Goal: Transaction & Acquisition: Obtain resource

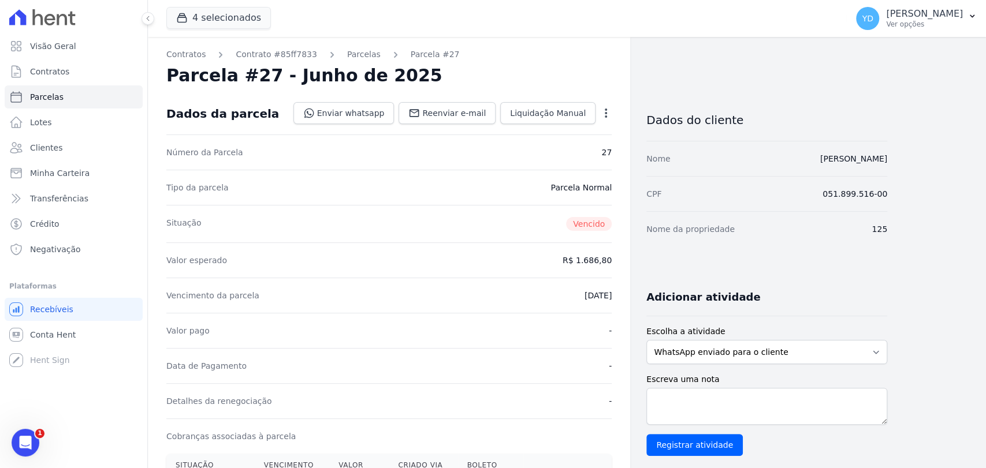
click at [603, 105] on div "Open options Alterar Cancelar Cobrança Cancelar boleto Você está prestes a canc…" at bounding box center [603, 115] width 16 height 20
click at [609, 118] on div "Open options" at bounding box center [606, 114] width 12 height 14
click at [609, 118] on icon "button" at bounding box center [606, 113] width 12 height 12
click at [603, 121] on link "Alterar" at bounding box center [556, 128] width 102 height 21
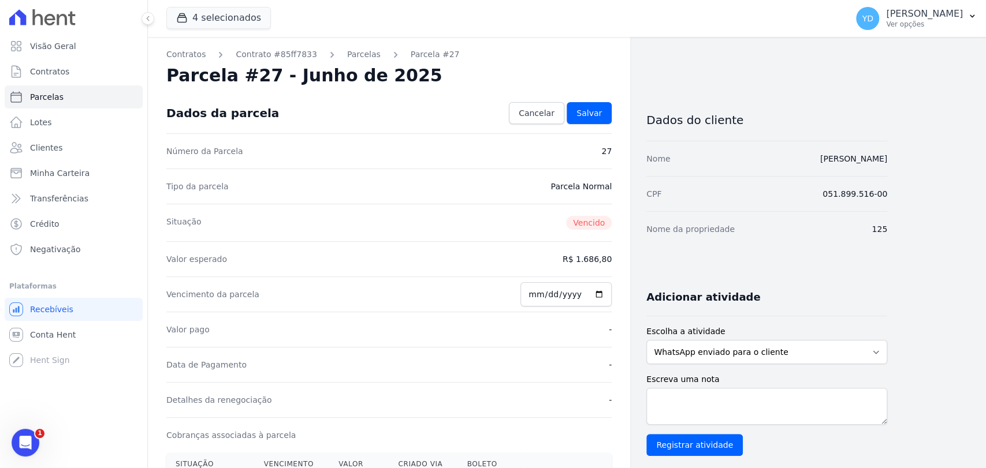
click at [526, 289] on div "Vencimento da parcela 2025-06-25" at bounding box center [388, 294] width 445 height 35
click at [544, 298] on input "2025-06-25" at bounding box center [565, 294] width 91 height 24
type input "2025-06-03"
type input "[DATE]"
click at [590, 107] on span "Salvar" at bounding box center [588, 113] width 25 height 12
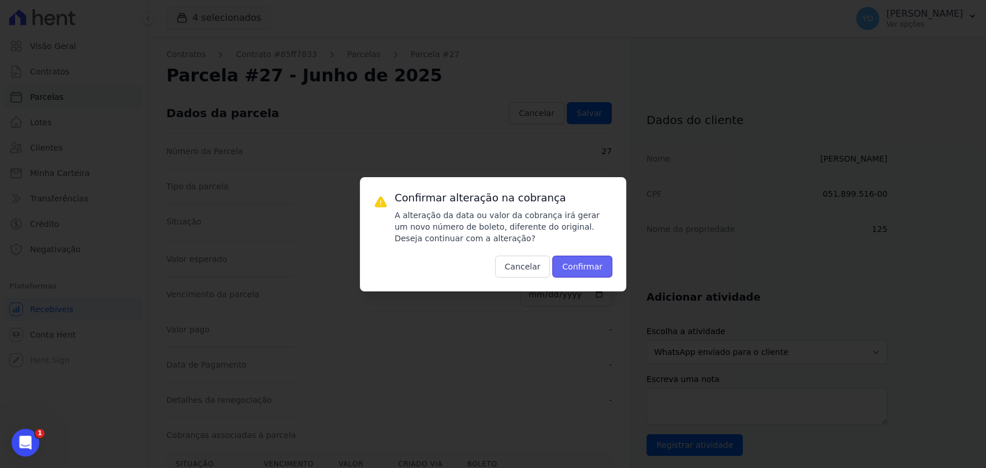
click at [587, 268] on button "Confirmar" at bounding box center [582, 267] width 60 height 22
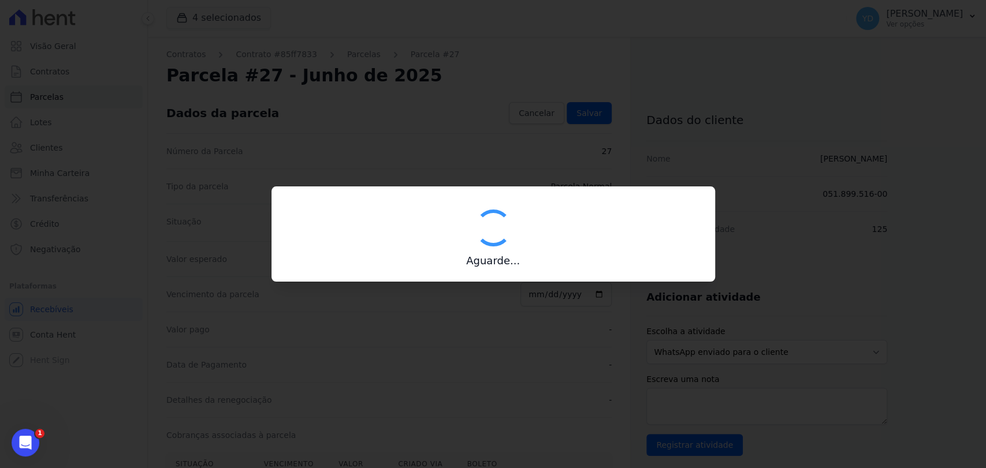
type input "00190000090335103300000608539177111230000168680"
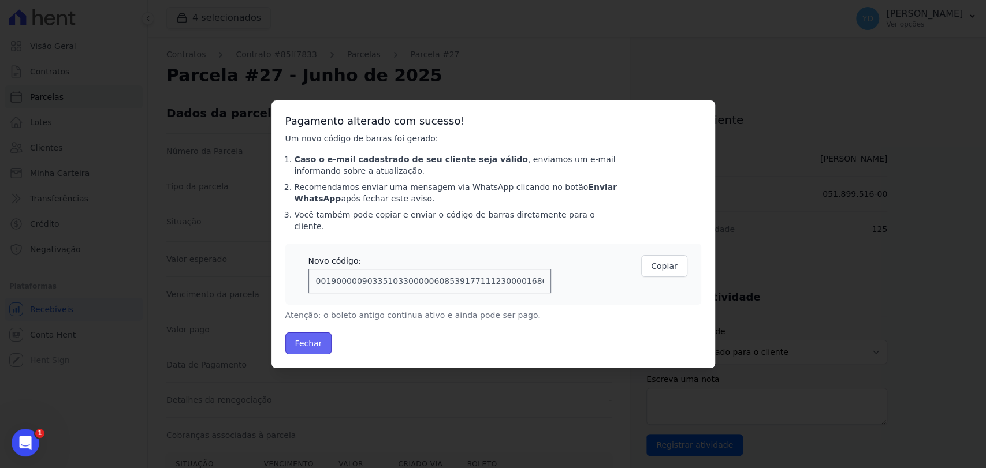
drag, startPoint x: 300, startPoint y: 334, endPoint x: 368, endPoint y: 44, distance: 297.3
click at [300, 334] on button "Fechar" at bounding box center [308, 344] width 47 height 22
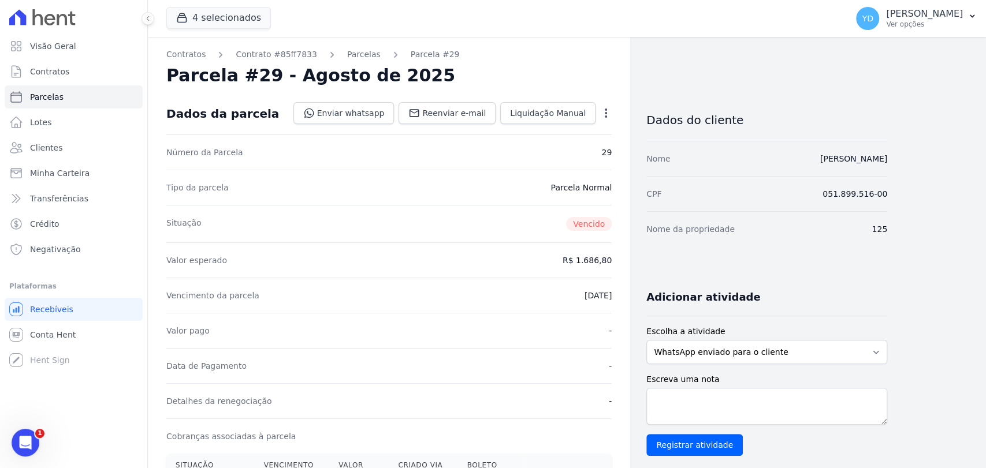
click at [615, 117] on div "Contratos Contrato #85ff7833 [GEOGRAPHIC_DATA] Parcela #29 [GEOGRAPHIC_DATA] #2…" at bounding box center [389, 449] width 482 height 824
click at [611, 114] on icon "button" at bounding box center [606, 113] width 12 height 12
click at [587, 131] on link "Alterar" at bounding box center [556, 128] width 102 height 21
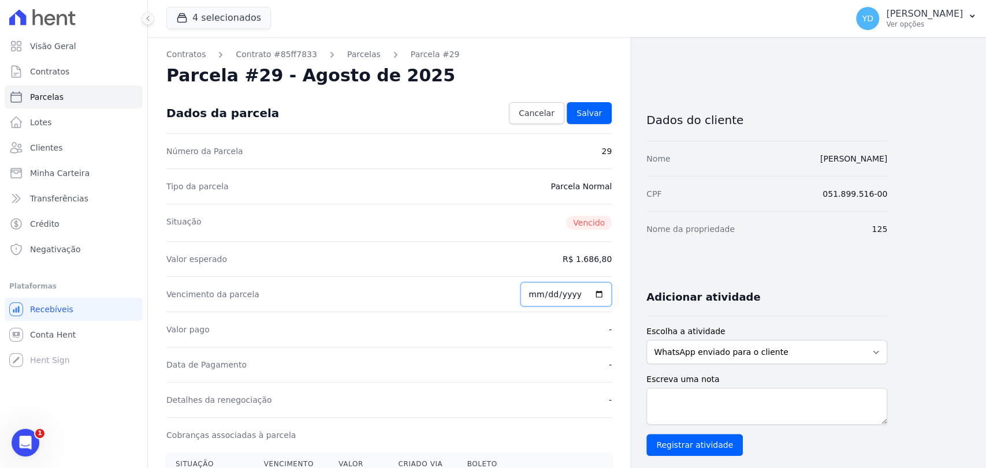
click at [544, 300] on input "2025-08-25" at bounding box center [565, 294] width 91 height 24
type input "2025-08-09"
type input "[DATE]"
click at [549, 251] on div "Valor esperado R$ 1.686,80" at bounding box center [388, 258] width 445 height 35
click at [582, 118] on span "Salvar" at bounding box center [588, 113] width 25 height 12
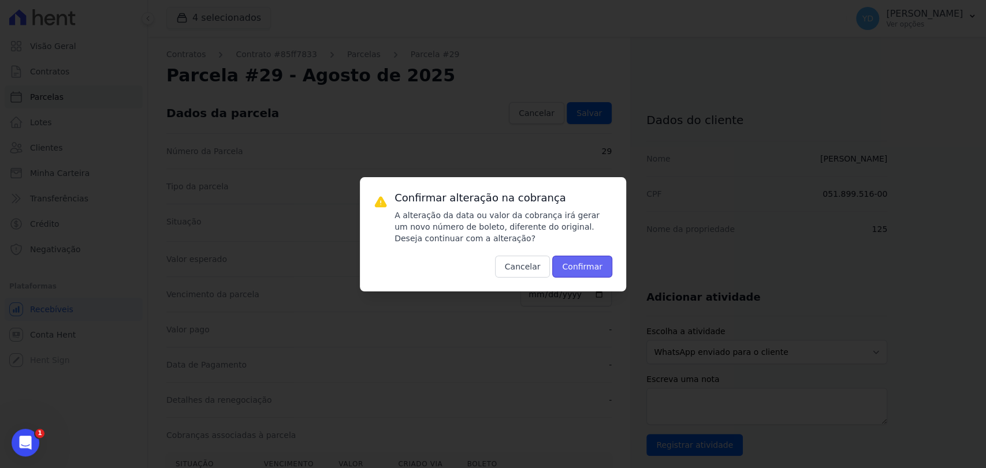
click at [600, 267] on button "Confirmar" at bounding box center [582, 267] width 60 height 22
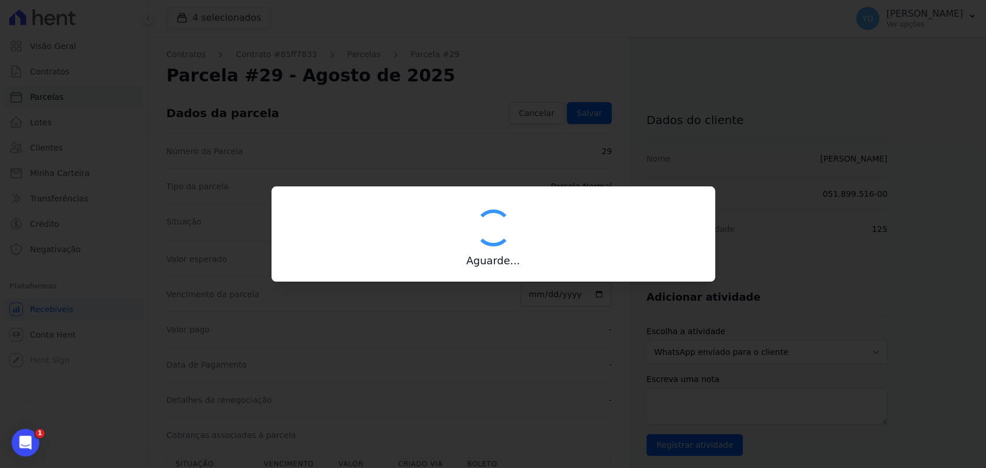
type input "00190000090335103300000651441172111840000168680"
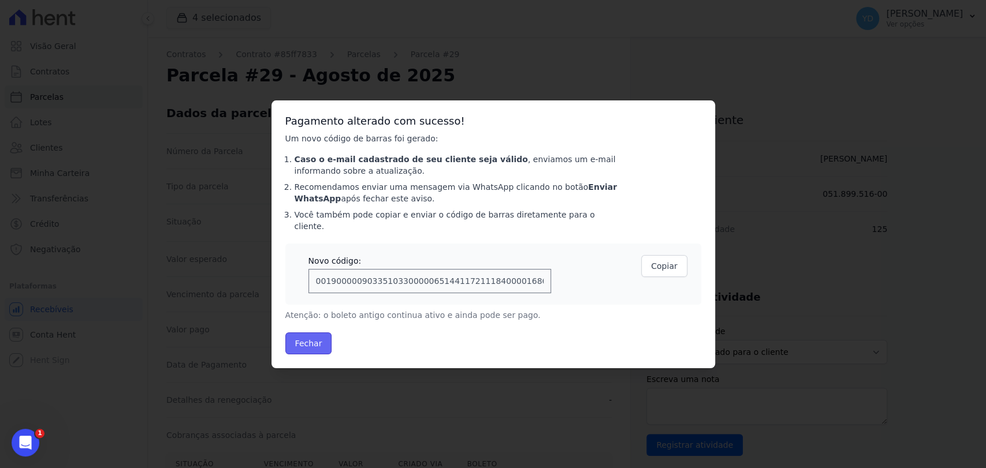
click at [317, 333] on button "Fechar" at bounding box center [308, 344] width 47 height 22
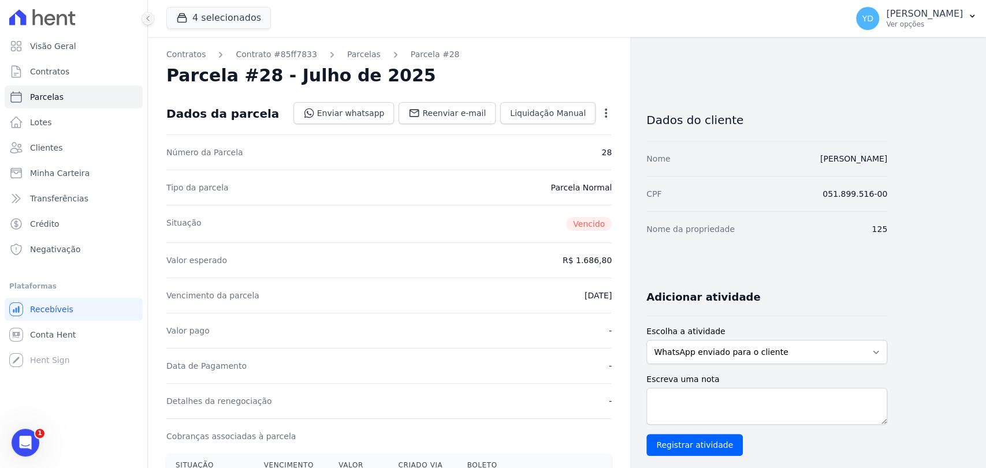
click at [601, 114] on icon "button" at bounding box center [606, 113] width 12 height 12
click at [601, 125] on link "Alterar" at bounding box center [556, 128] width 102 height 21
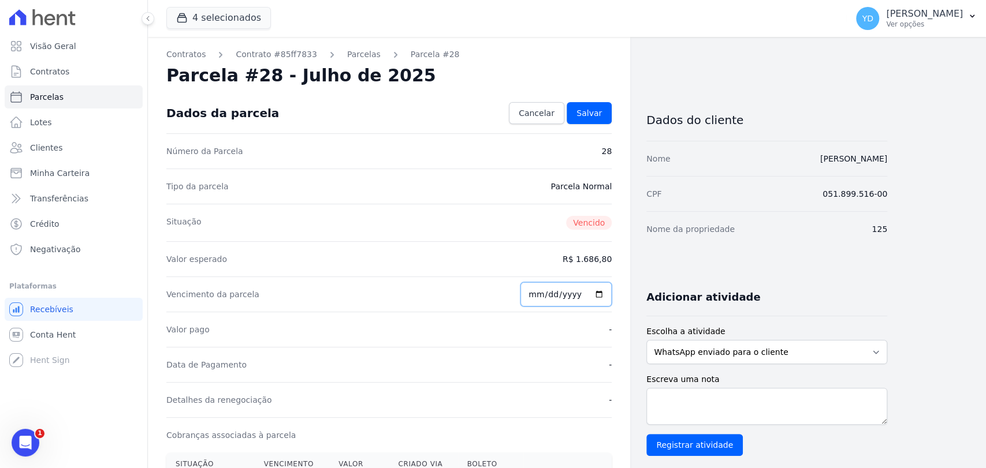
click at [539, 299] on input "2025-07-25" at bounding box center [565, 294] width 91 height 24
type input "2025-07-03"
type input "[DATE]"
click at [604, 115] on link "Salvar" at bounding box center [589, 113] width 45 height 22
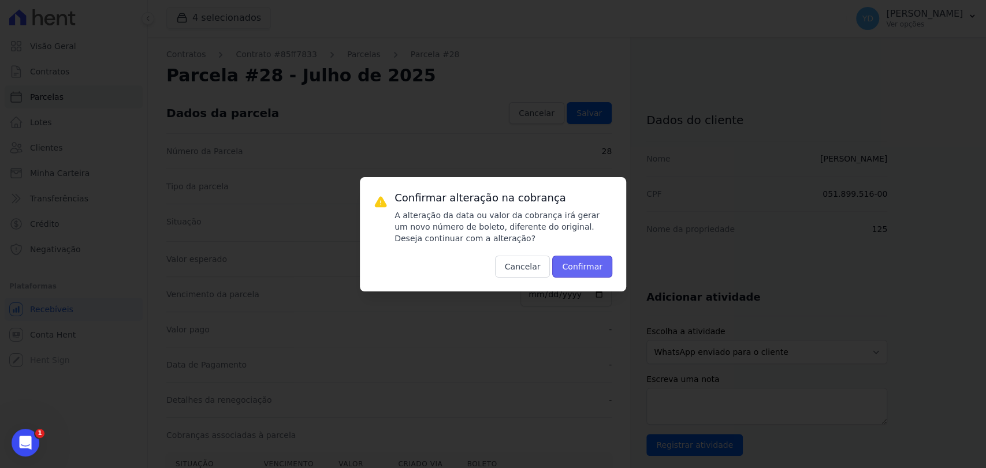
click at [600, 272] on button "Confirmar" at bounding box center [582, 267] width 60 height 22
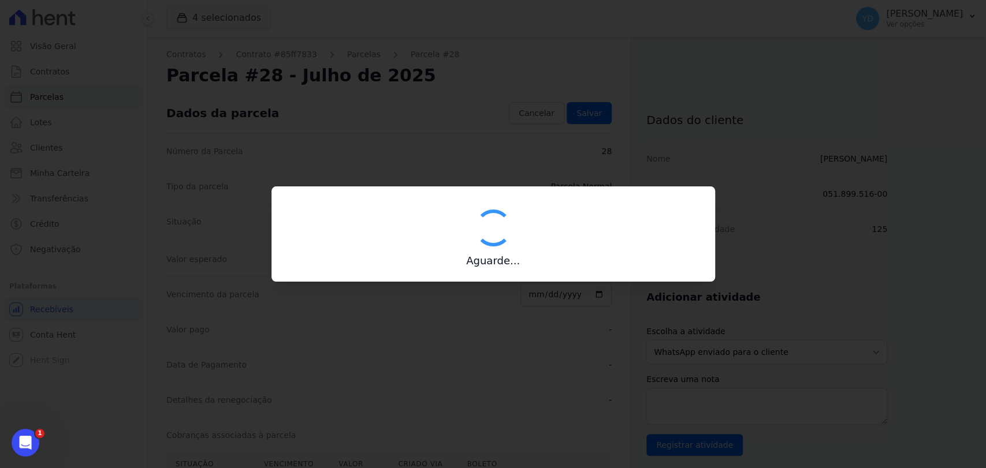
type input "00190000090335103300000633176177911530000168680"
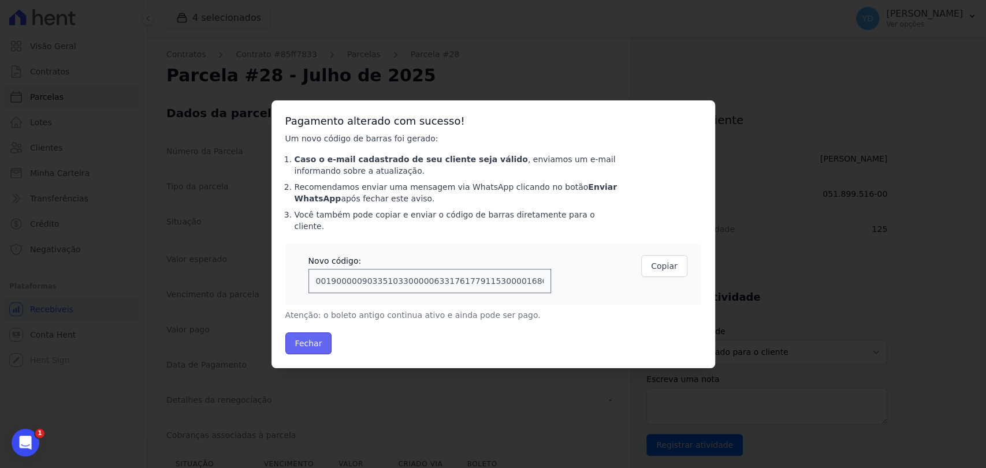
click at [308, 333] on button "Fechar" at bounding box center [308, 344] width 47 height 22
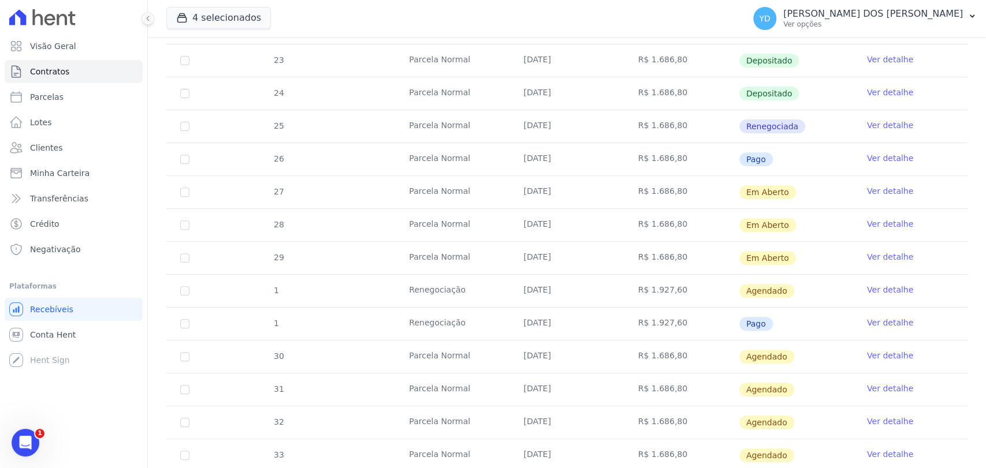
scroll to position [259, 0]
click at [66, 144] on link "Clientes" at bounding box center [74, 147] width 138 height 23
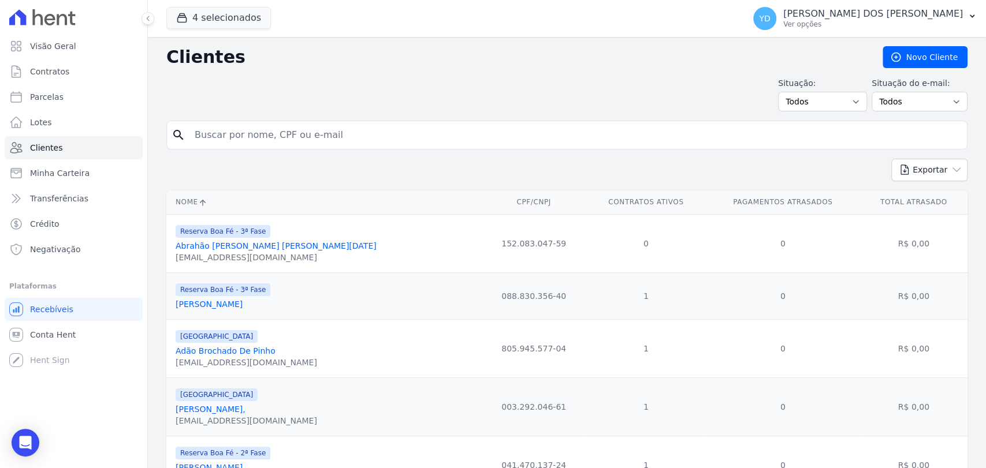
drag, startPoint x: 241, startPoint y: 126, endPoint x: 247, endPoint y: 118, distance: 9.6
click at [241, 126] on input "search" at bounding box center [575, 135] width 775 height 23
type input "marcio medas"
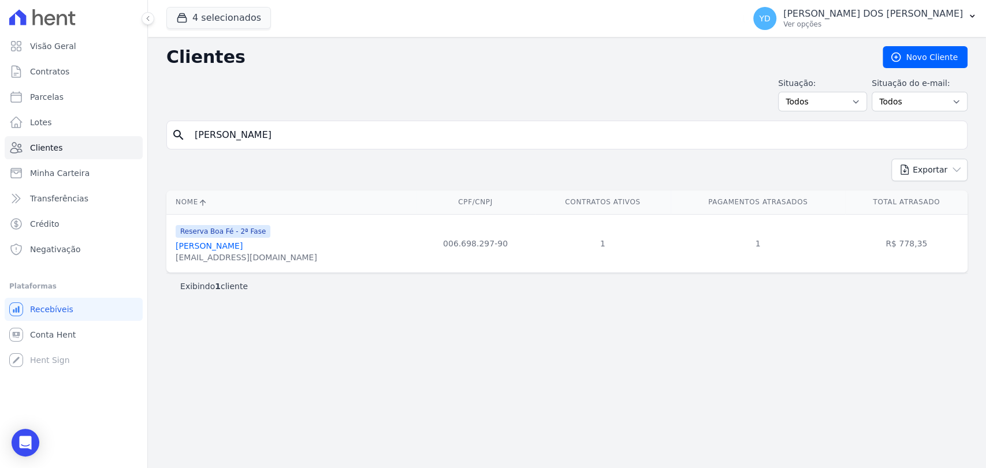
click at [199, 252] on div "marcio_rocha73@yahoo.com.br" at bounding box center [247, 258] width 142 height 12
click at [203, 247] on link "Marcio Medas Da Rocha" at bounding box center [209, 245] width 67 height 9
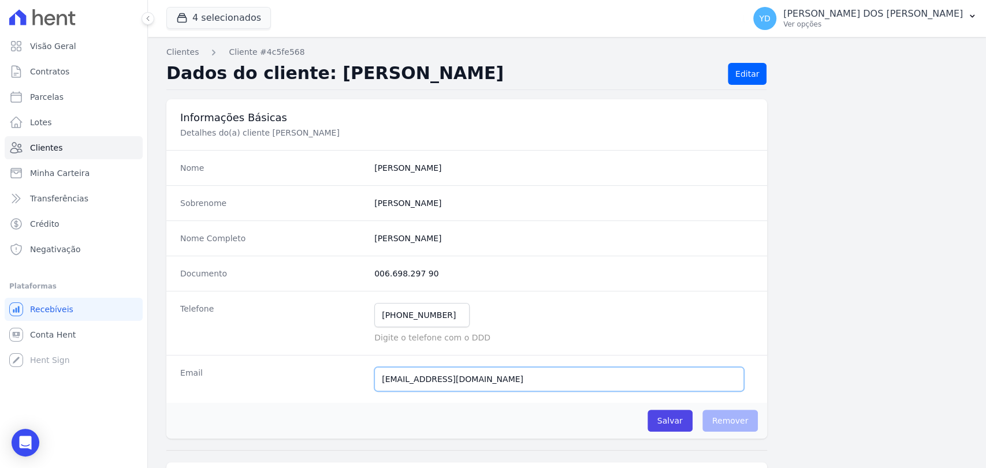
click at [643, 374] on input "marcio_rocha73@yahoo.com.br" at bounding box center [559, 379] width 370 height 24
click at [679, 427] on input "Salvar" at bounding box center [669, 421] width 45 height 22
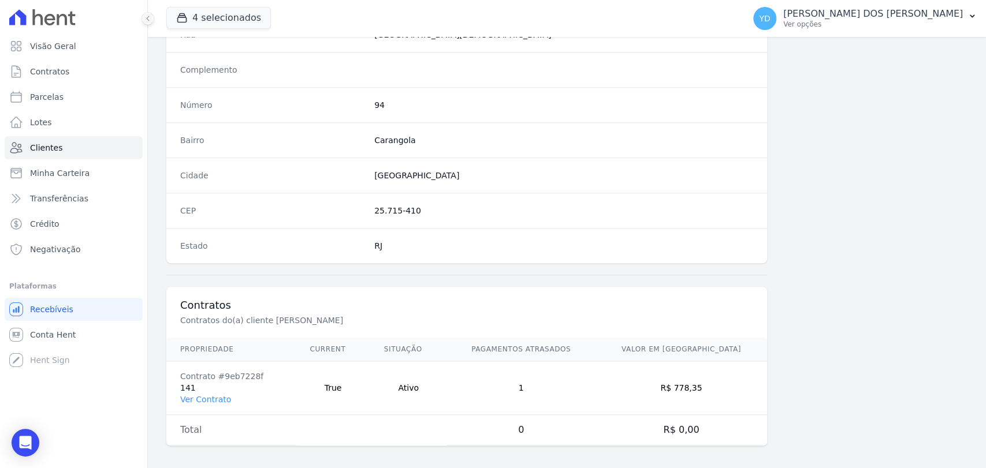
scroll to position [650, 0]
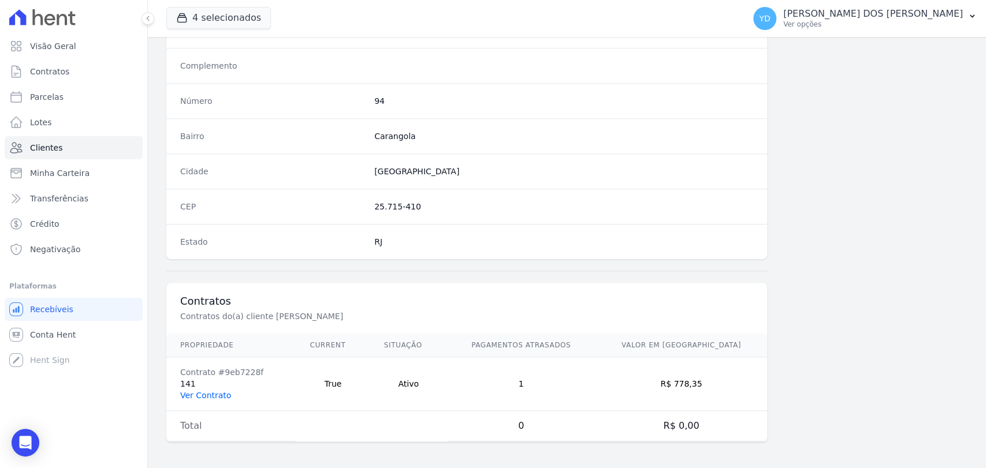
click at [221, 398] on link "Ver Contrato" at bounding box center [205, 395] width 51 height 9
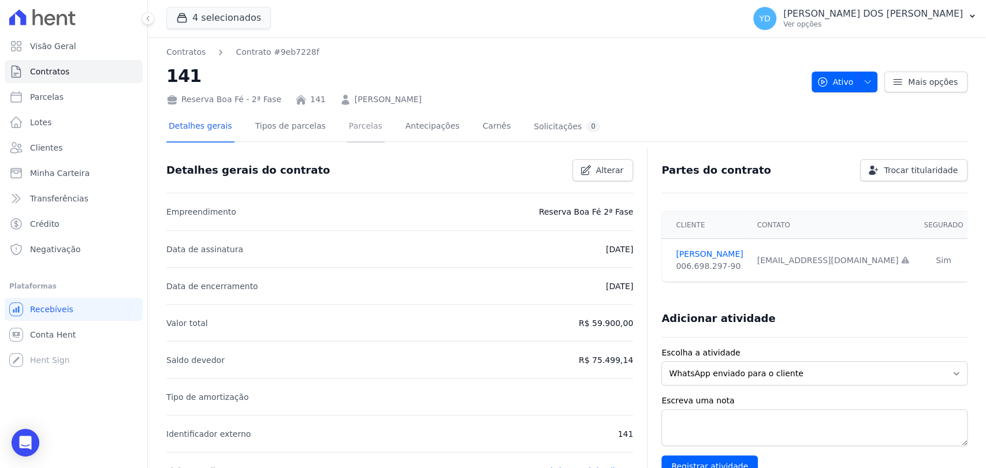
click at [360, 122] on link "Parcelas" at bounding box center [366, 127] width 38 height 31
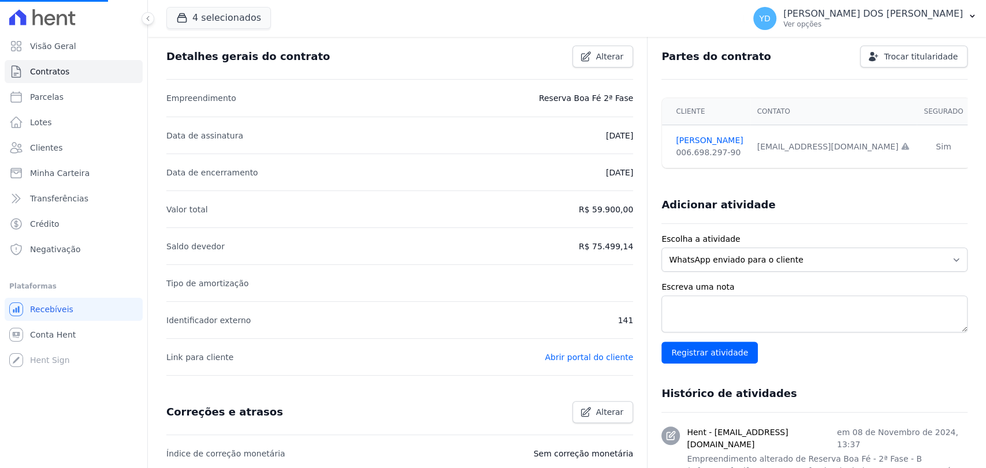
scroll to position [256, 0]
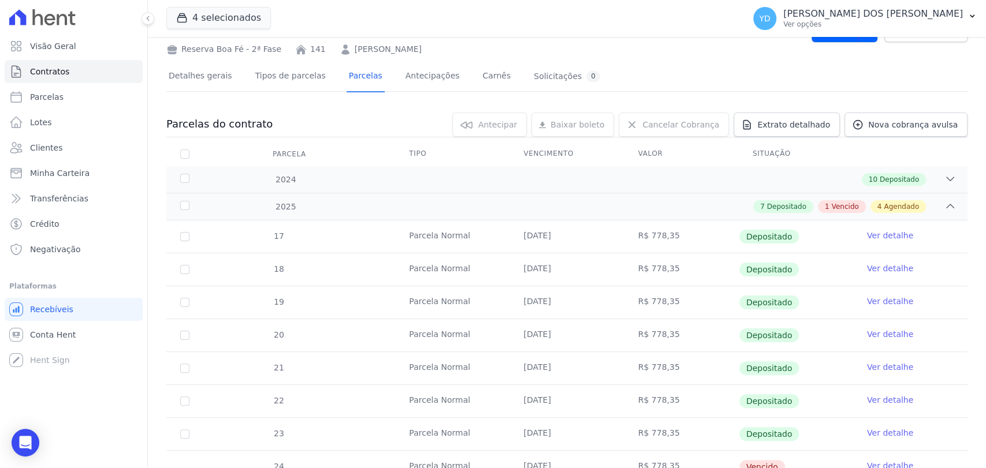
scroll to position [321, 0]
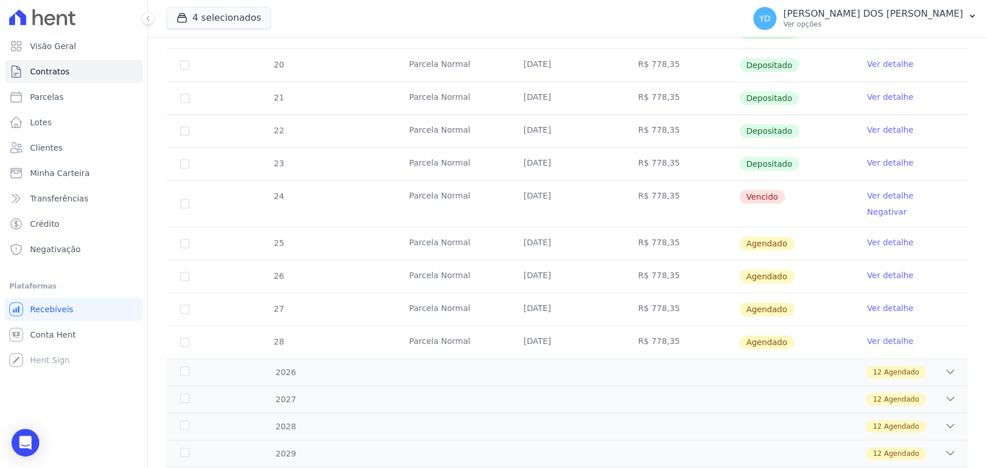
click at [869, 194] on link "Ver detalhe" at bounding box center [890, 196] width 46 height 12
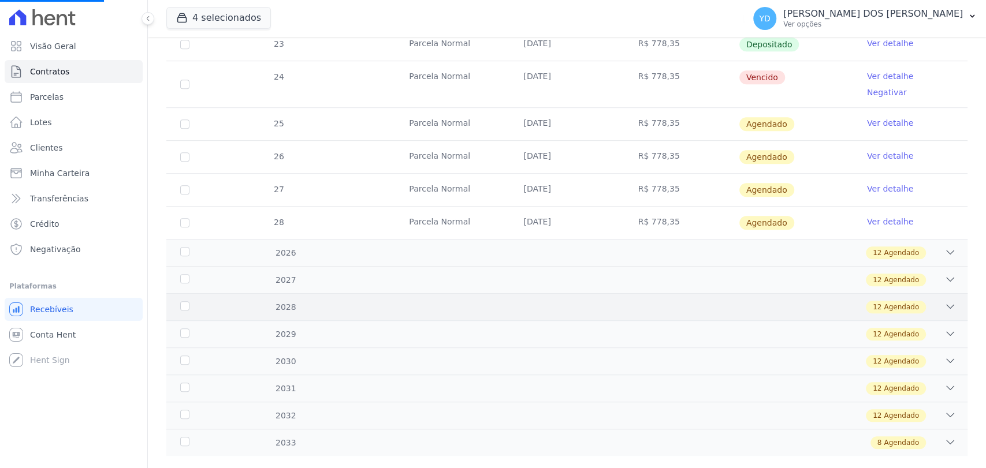
scroll to position [447, 0]
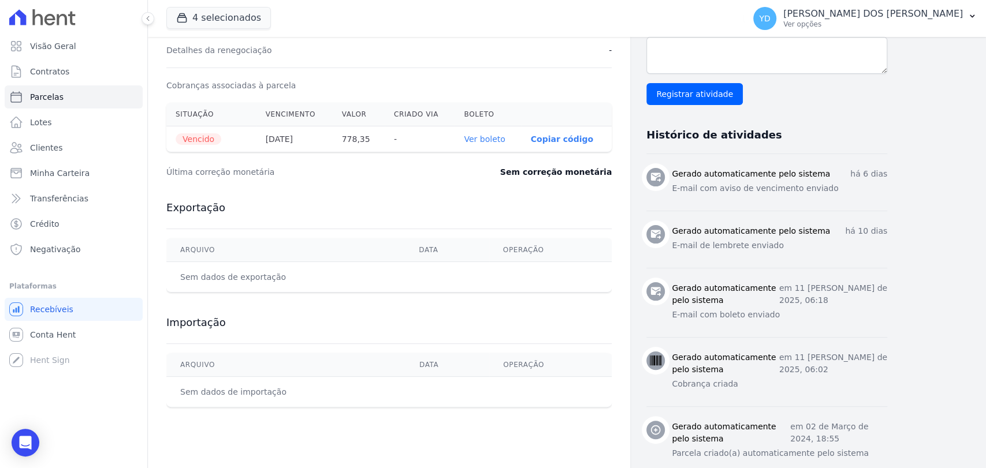
scroll to position [376, 0]
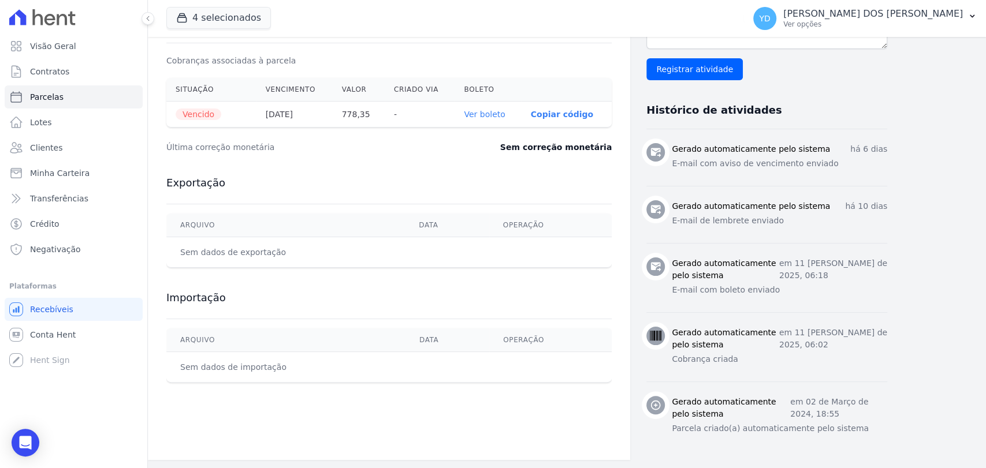
click at [497, 117] on link "Ver boleto" at bounding box center [484, 114] width 41 height 9
click at [83, 69] on link "Contratos" at bounding box center [74, 71] width 138 height 23
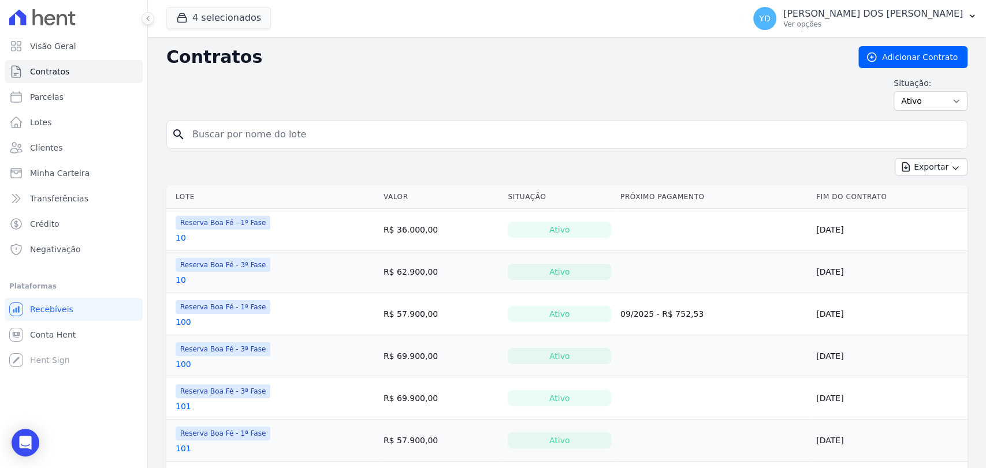
click at [207, 137] on input "search" at bounding box center [573, 134] width 777 height 23
click at [218, 135] on input "e10" at bounding box center [573, 134] width 777 height 23
click at [216, 135] on input "e10" at bounding box center [573, 134] width 777 height 23
type input "e"
type input "191"
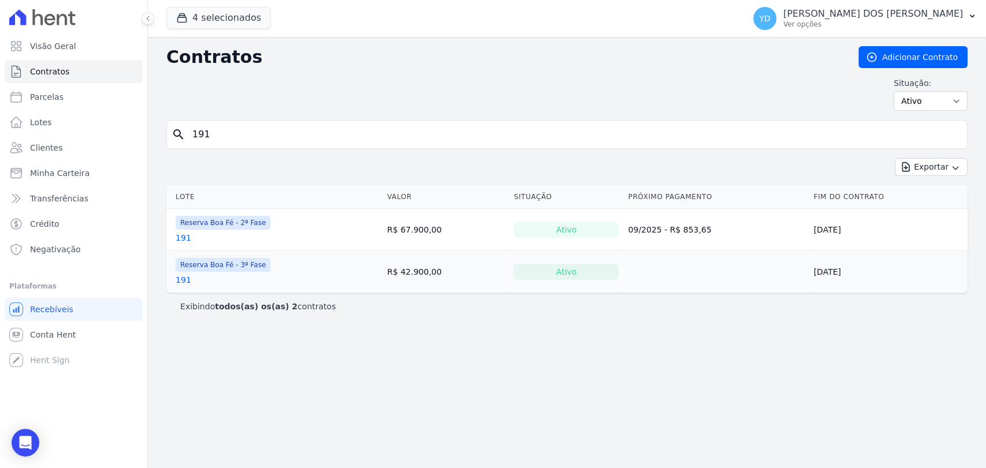
click at [186, 276] on link "191" at bounding box center [184, 280] width 16 height 12
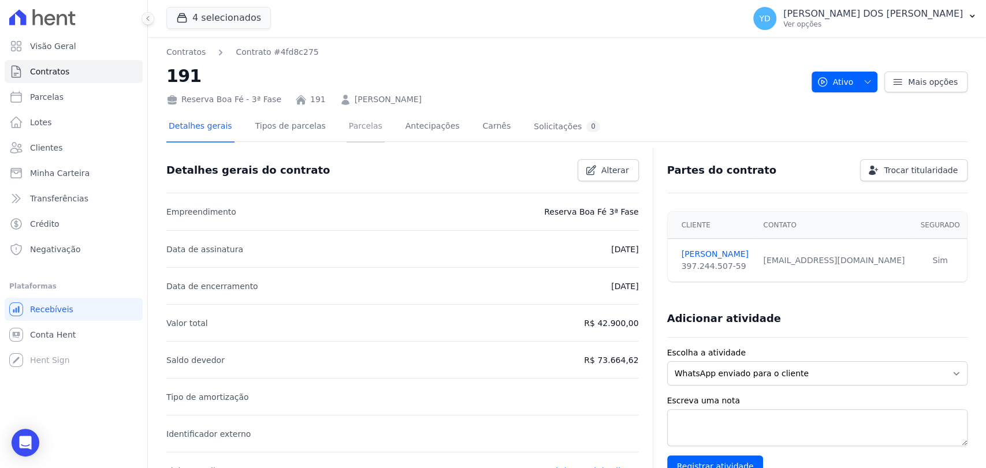
click at [347, 131] on link "Parcelas" at bounding box center [366, 127] width 38 height 31
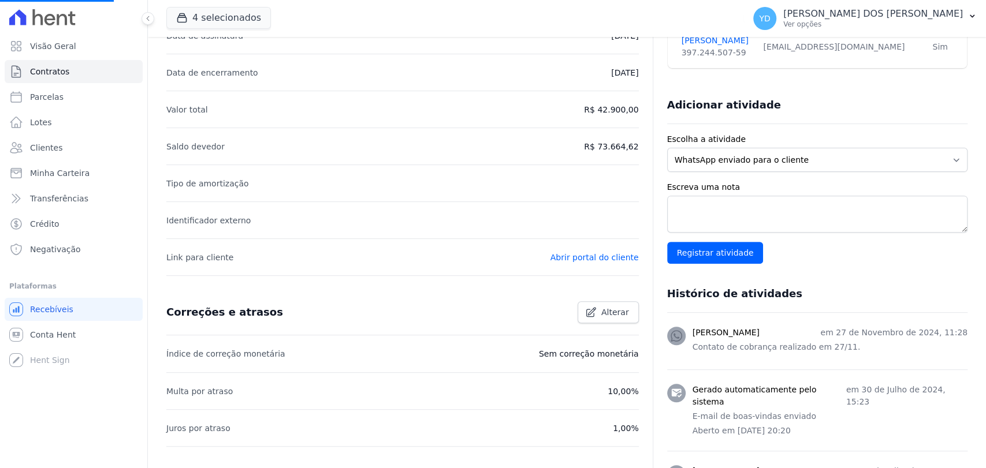
scroll to position [256, 0]
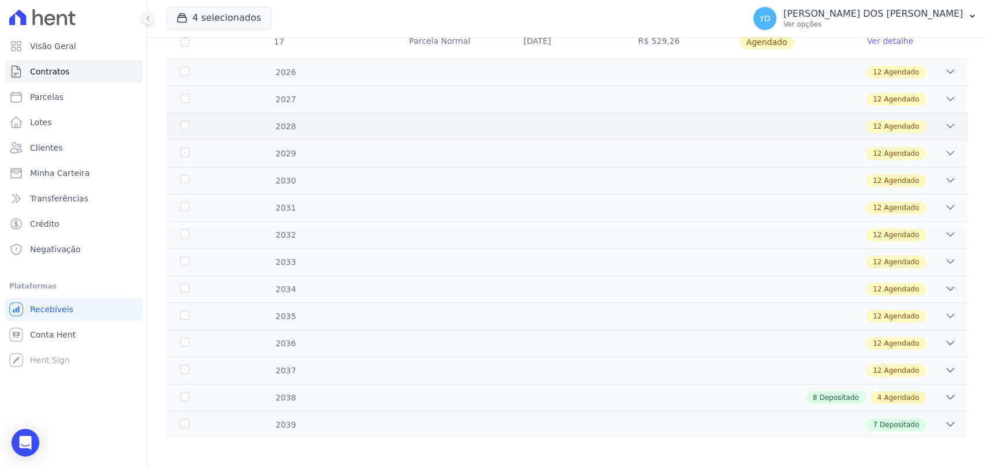
scroll to position [610, 0]
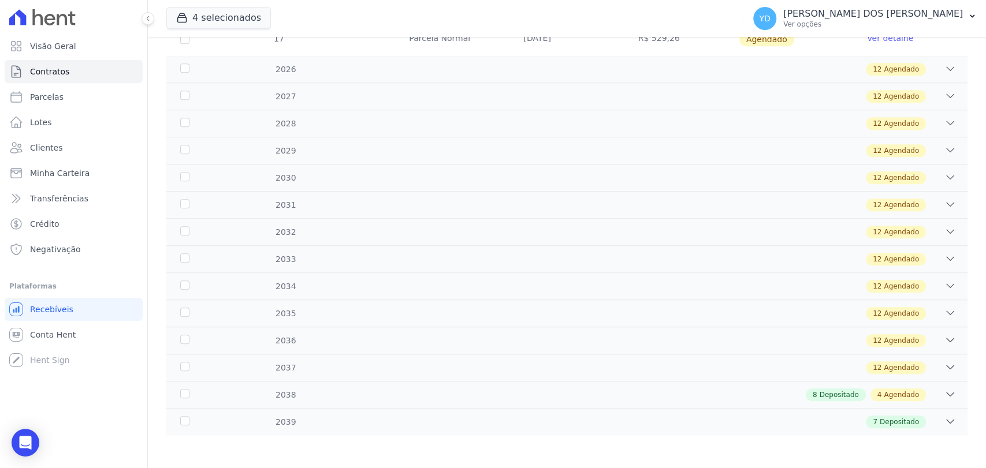
click at [549, 422] on div "7 Depositado" at bounding box center [605, 422] width 699 height 13
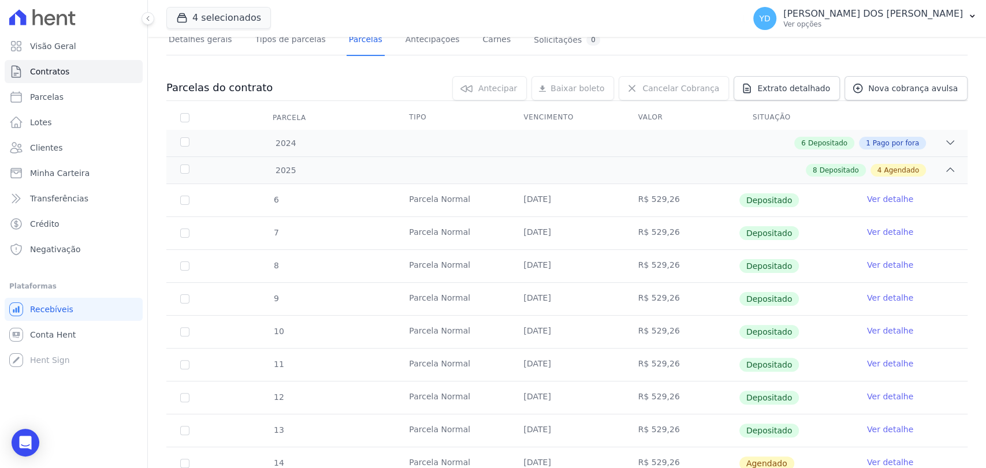
scroll to position [0, 0]
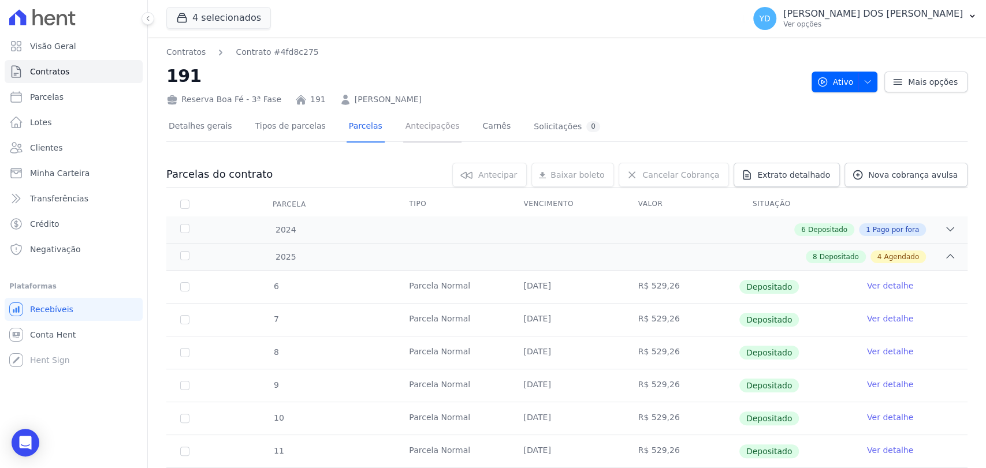
click at [409, 135] on link "Antecipações" at bounding box center [432, 127] width 59 height 31
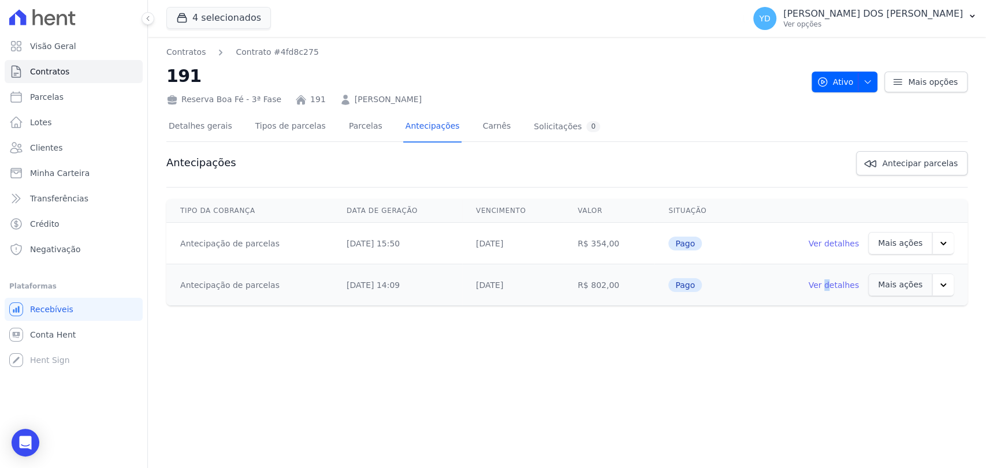
drag, startPoint x: 847, startPoint y: 289, endPoint x: 835, endPoint y: 296, distance: 13.7
click at [835, 296] on td "Ver detalhes Mais ações Enviar cobrança" at bounding box center [853, 286] width 227 height 42
drag, startPoint x: 831, startPoint y: 286, endPoint x: 848, endPoint y: 288, distance: 16.8
click at [848, 288] on link "Ver detalhes" at bounding box center [833, 286] width 51 height 12
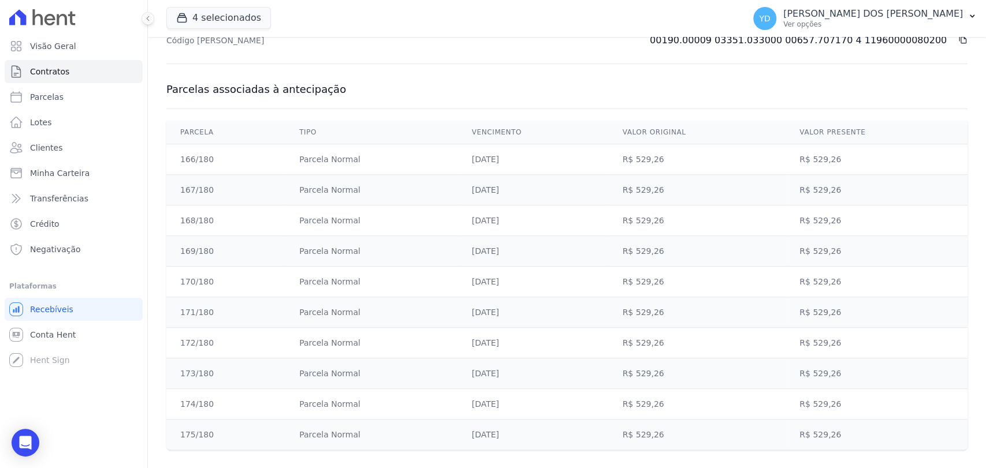
scroll to position [350, 0]
drag, startPoint x: 209, startPoint y: 438, endPoint x: 182, endPoint y: 162, distance: 277.4
click at [182, 162] on tbody "166/180 Parcela Normal 25/05/2038 R$ 529,26 R$ 529,26 167/180 Parcela Normal 25…" at bounding box center [566, 299] width 801 height 306
click at [245, 172] on td "166/180" at bounding box center [225, 161] width 119 height 31
click at [277, 137] on th "Parcela" at bounding box center [225, 134] width 119 height 24
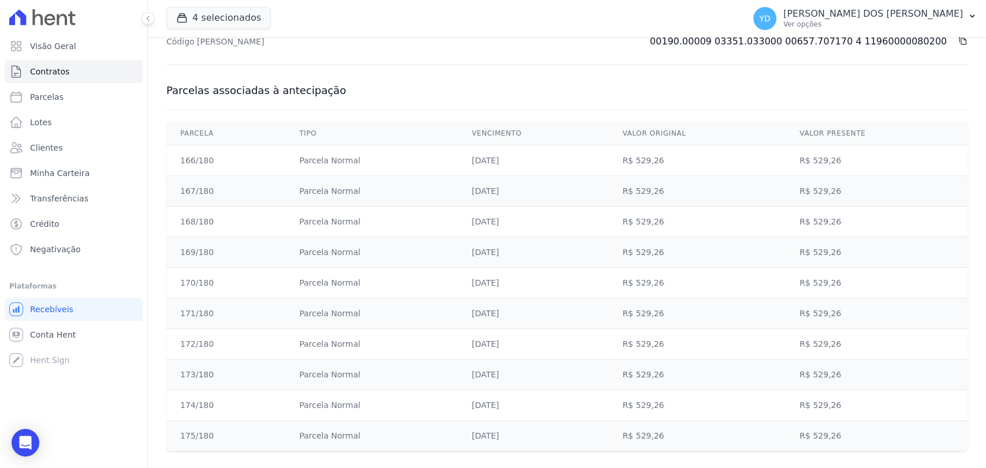
click at [946, 340] on td "R$ 529,26" at bounding box center [876, 344] width 182 height 31
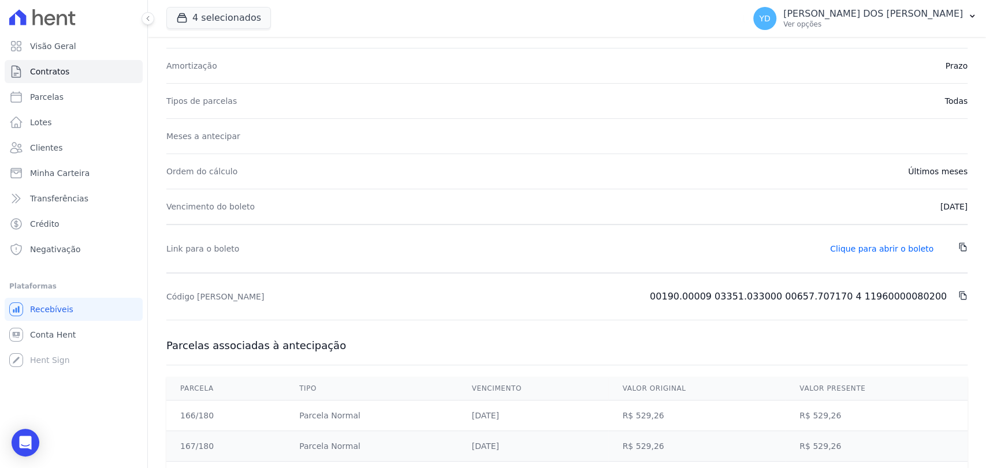
scroll to position [0, 0]
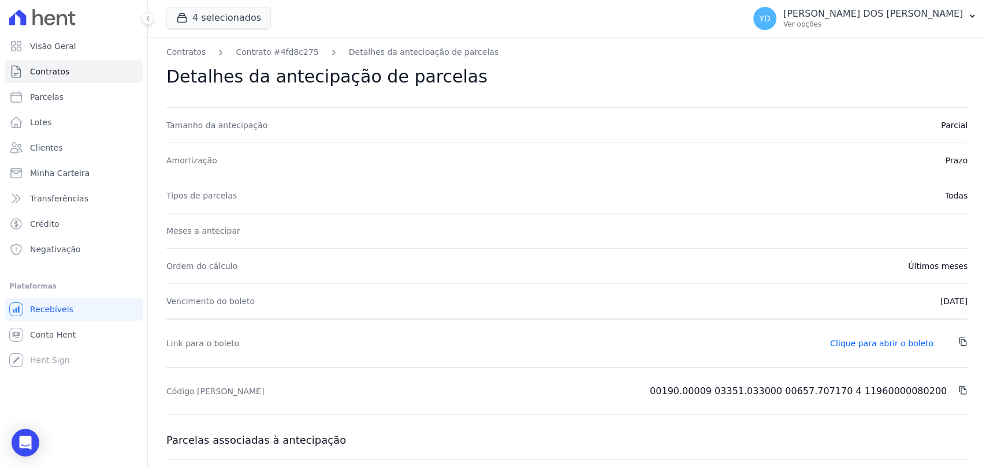
drag, startPoint x: 909, startPoint y: 307, endPoint x: 973, endPoint y: 307, distance: 64.7
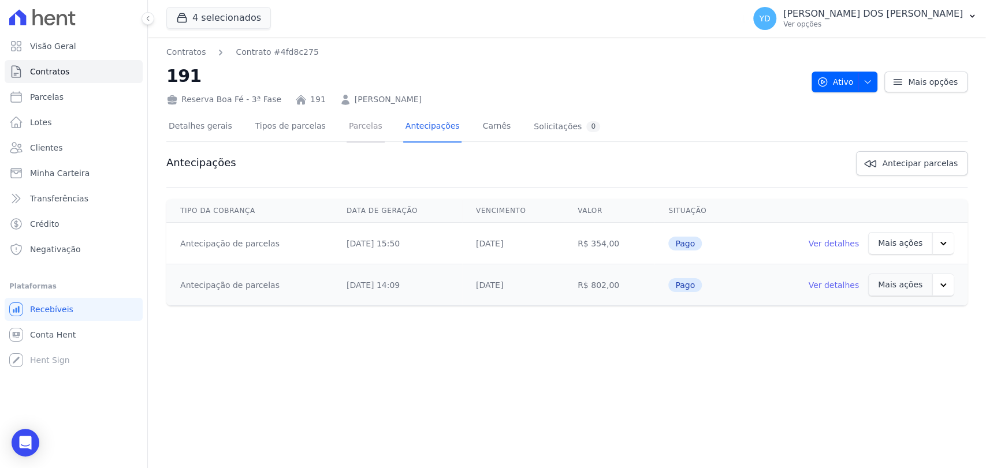
click at [358, 133] on link "Parcelas" at bounding box center [366, 127] width 38 height 31
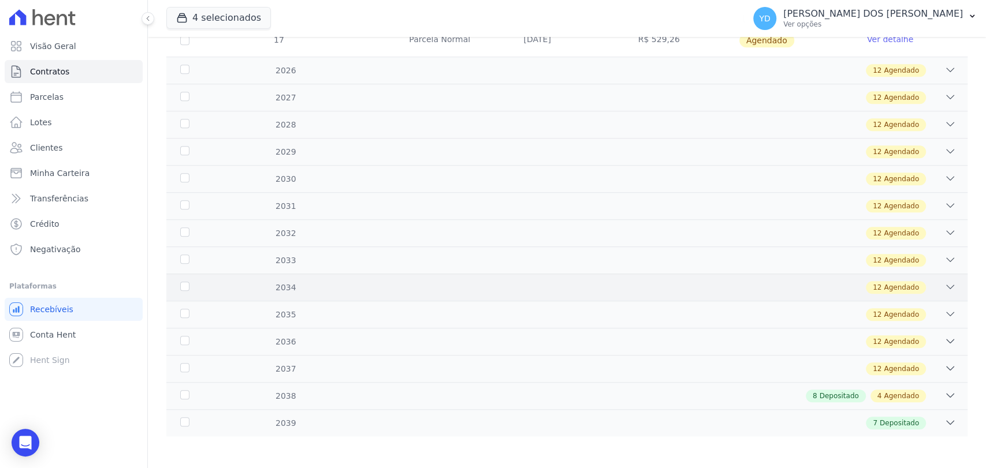
scroll to position [610, 0]
click at [433, 398] on div "8 Depositado 4 Agendado" at bounding box center [605, 395] width 699 height 13
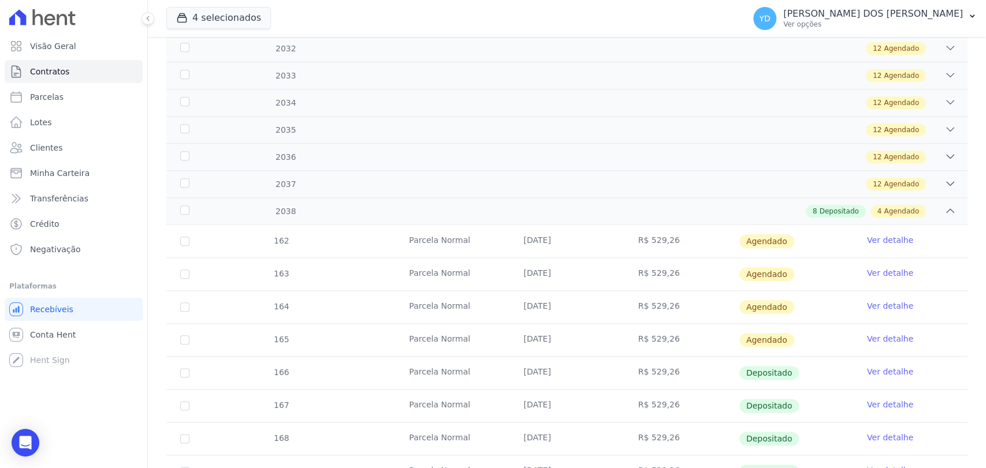
scroll to position [738, 0]
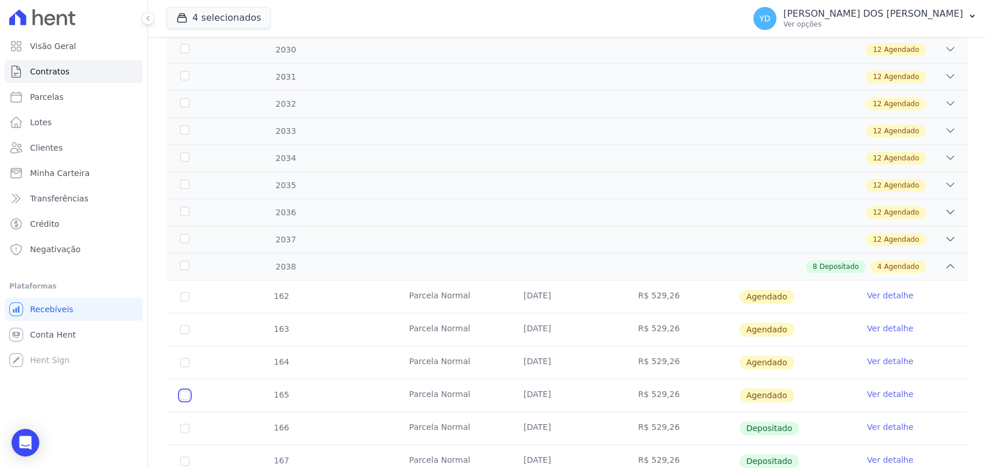
click at [189, 301] on input "checkbox" at bounding box center [184, 296] width 9 height 9
checkbox input "true"
click at [184, 301] on input "checkbox" at bounding box center [184, 296] width 9 height 9
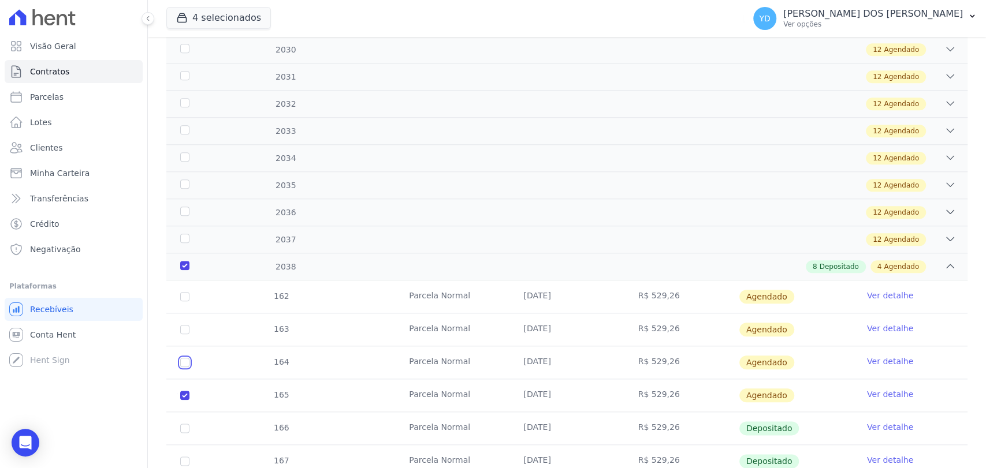
checkbox input "true"
click at [187, 301] on input "checkbox" at bounding box center [184, 296] width 9 height 9
checkbox input "true"
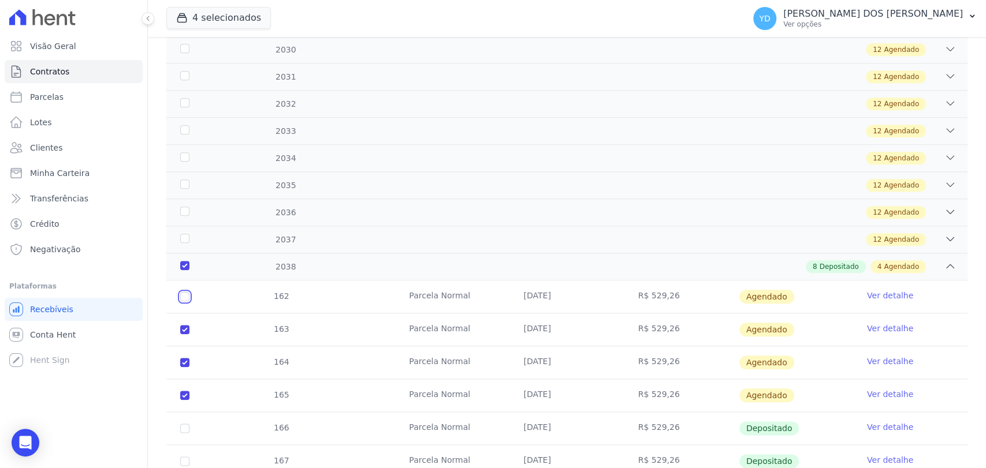
click at [185, 293] on input "checkbox" at bounding box center [184, 296] width 9 height 9
checkbox input "true"
click at [295, 244] on div "2037 12 Agendado" at bounding box center [566, 239] width 801 height 27
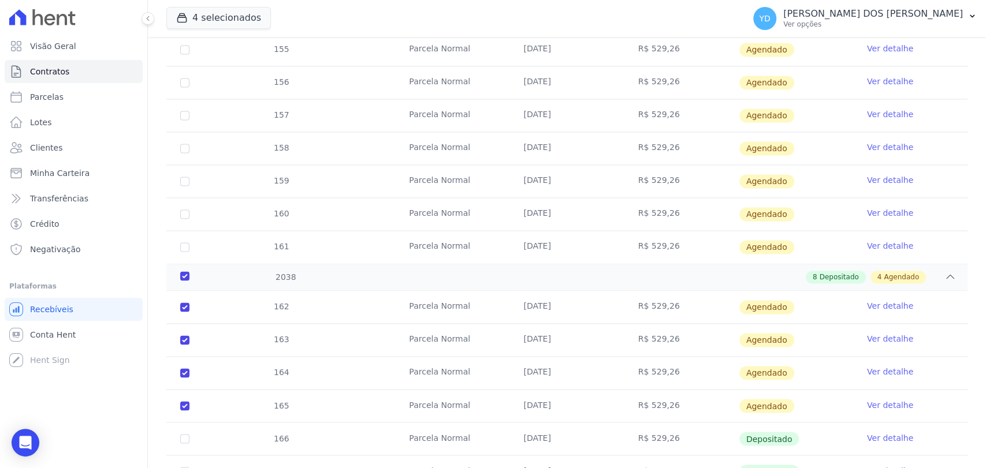
scroll to position [1123, 0]
checkbox input "true"
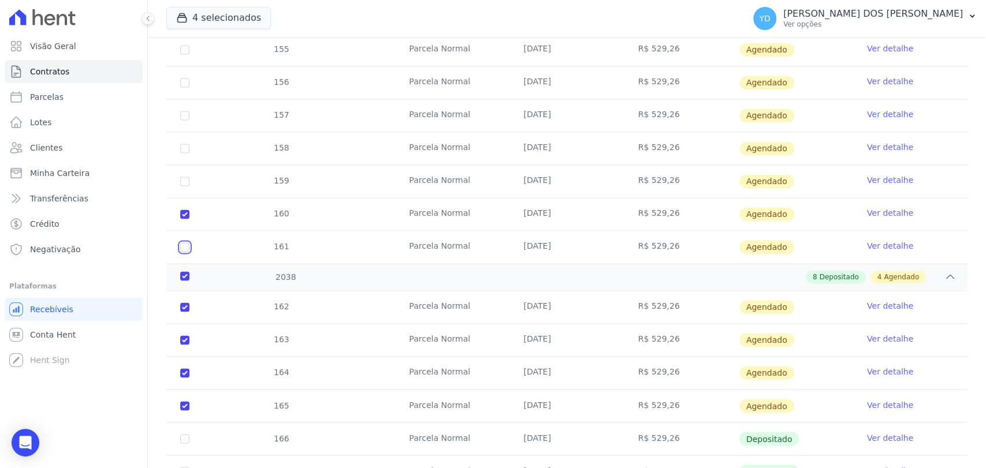
checkbox input "true"
click at [183, 219] on td "160" at bounding box center [184, 214] width 37 height 32
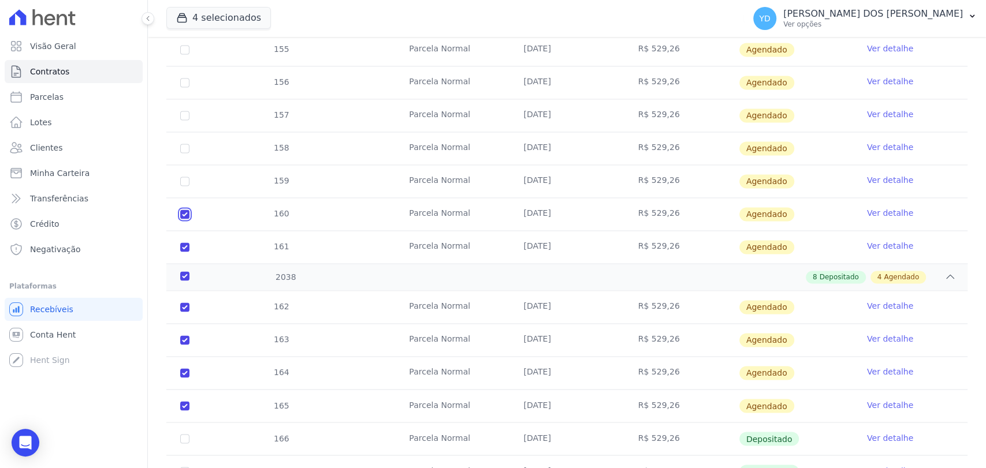
checkbox input "false"
checkbox input "true"
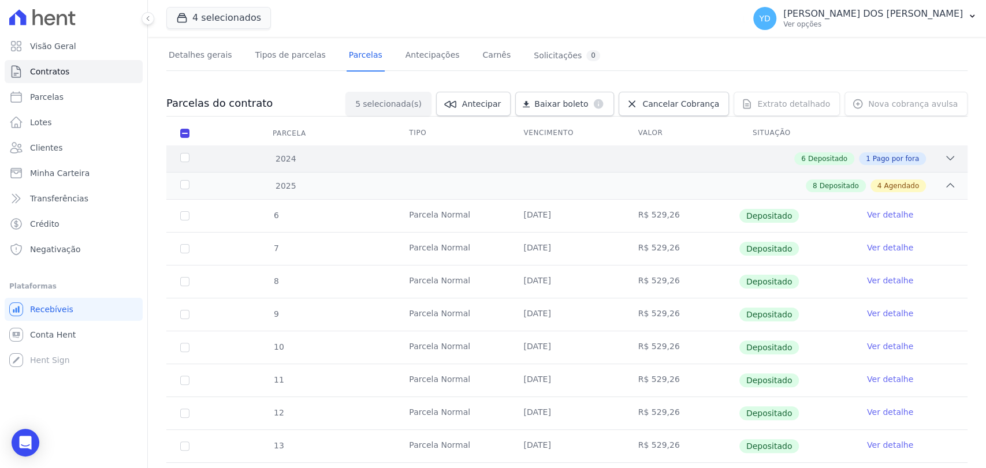
scroll to position [0, 0]
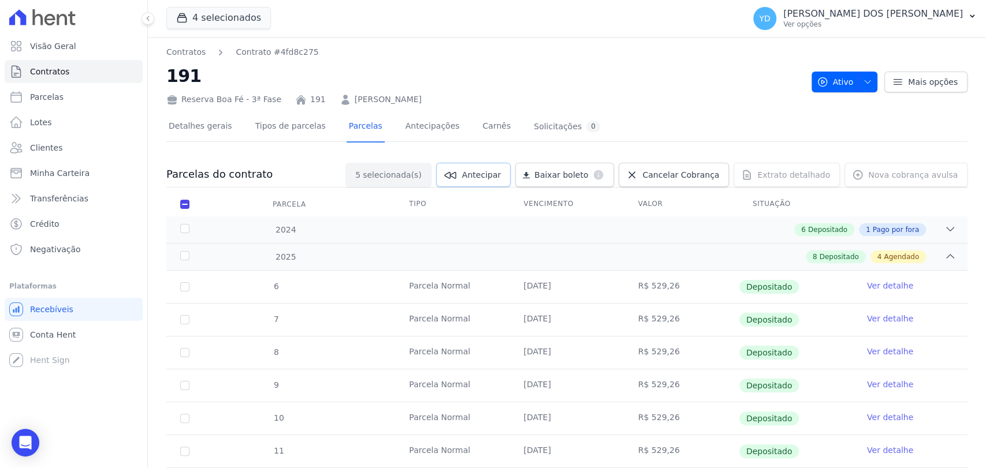
click at [511, 178] on link "Antecipar" at bounding box center [473, 175] width 75 height 24
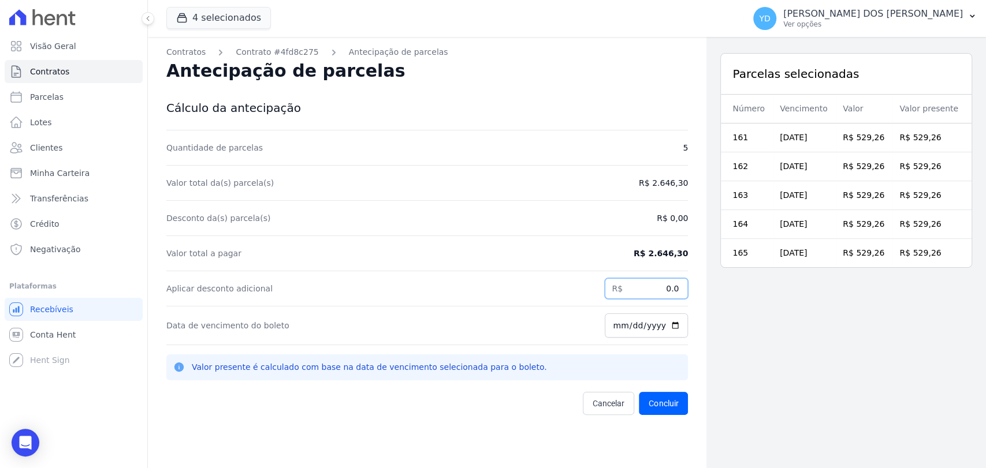
click at [636, 291] on input "0.0" at bounding box center [646, 288] width 83 height 21
type input "2208.30"
click at [323, 278] on div "Aplicar desconto adicional R$ 2208.30" at bounding box center [427, 288] width 522 height 35
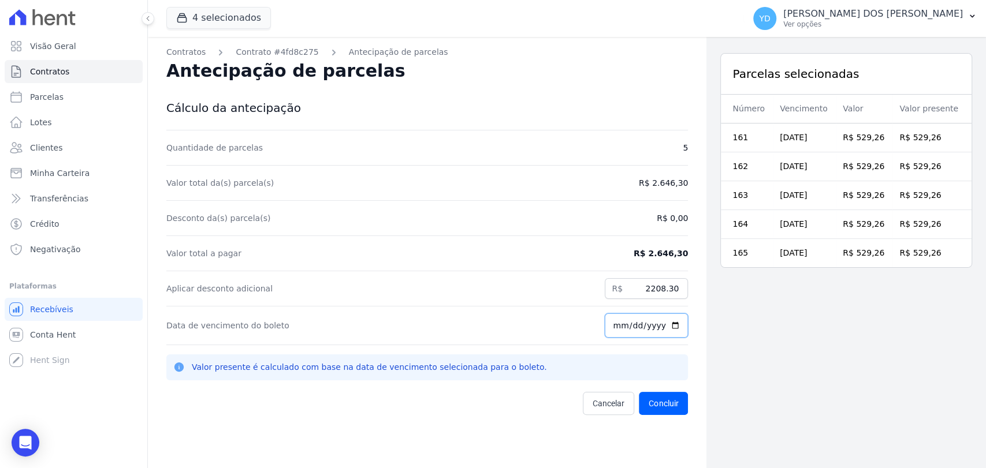
click at [611, 332] on input "[DATE]" at bounding box center [646, 326] width 83 height 24
type input "2025-09-10"
click at [625, 240] on div "Valor total a pagar R$ 2.646,30" at bounding box center [427, 253] width 522 height 35
click at [668, 407] on button "Concluir" at bounding box center [663, 403] width 49 height 23
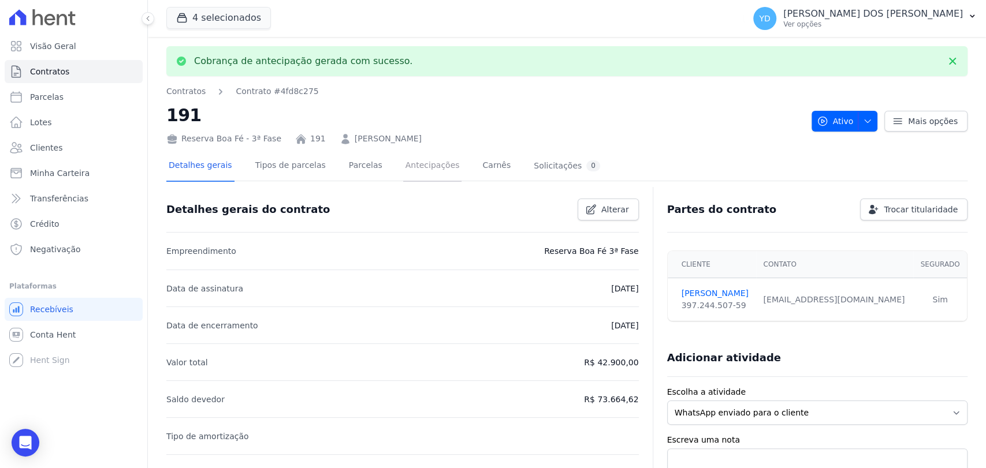
click at [403, 167] on link "Antecipações" at bounding box center [432, 166] width 59 height 31
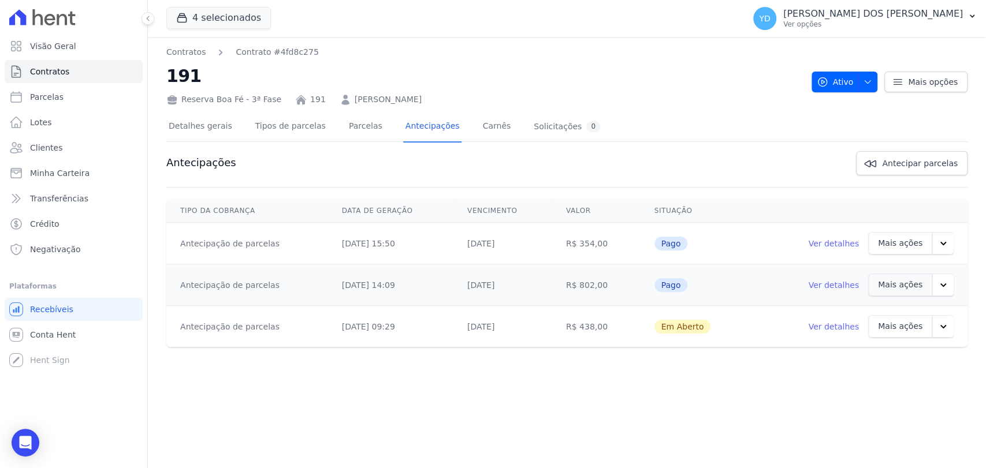
click at [832, 330] on link "Ver detalhes" at bounding box center [833, 327] width 51 height 12
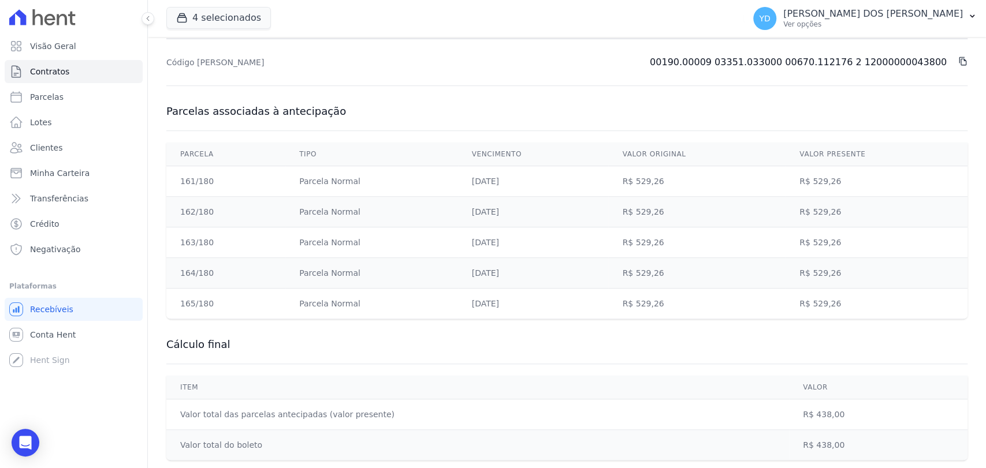
scroll to position [128, 0]
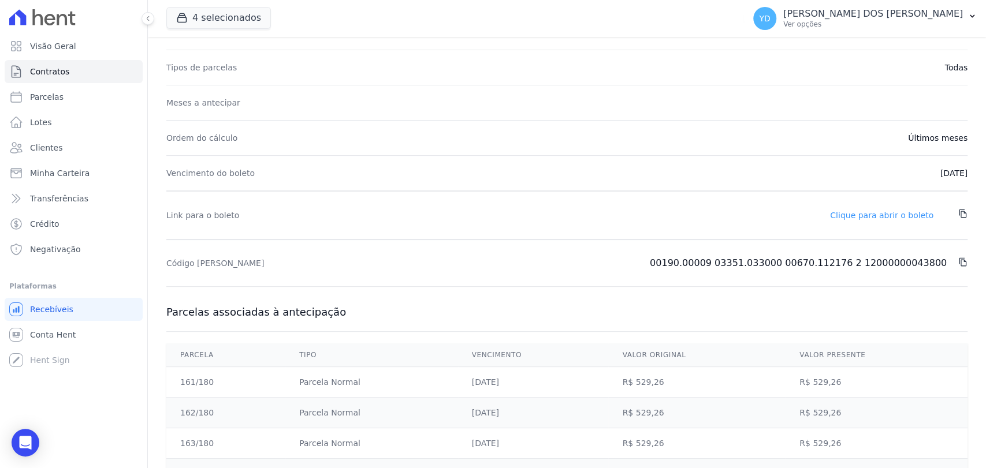
click at [846, 211] on link "Clique para abrir o boleto" at bounding box center [881, 215] width 103 height 9
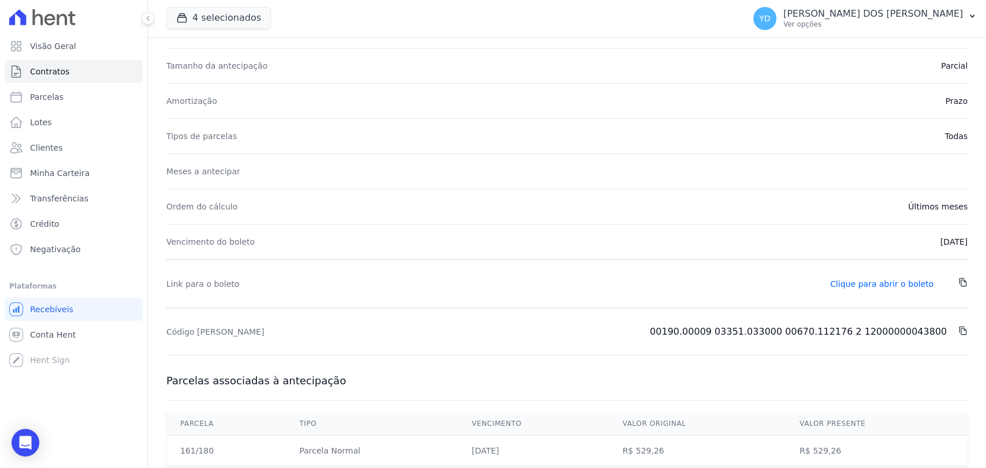
scroll to position [0, 0]
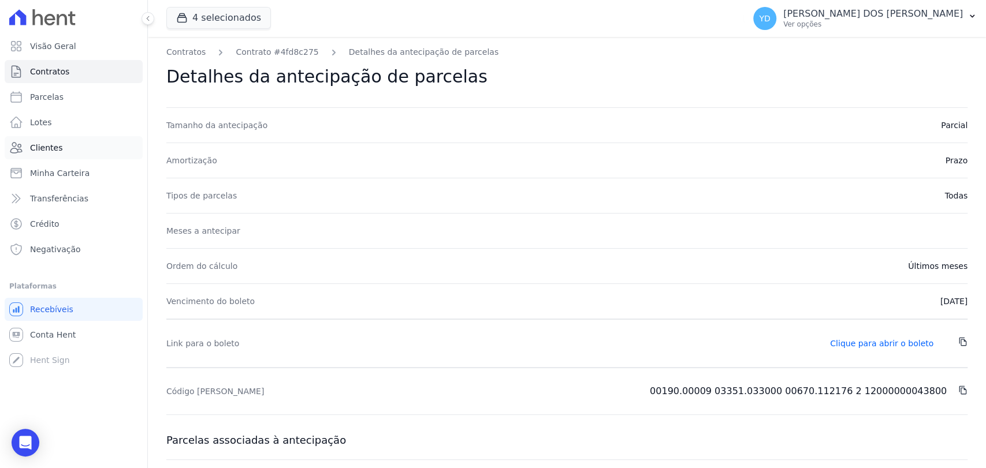
click at [94, 152] on link "Clientes" at bounding box center [74, 147] width 138 height 23
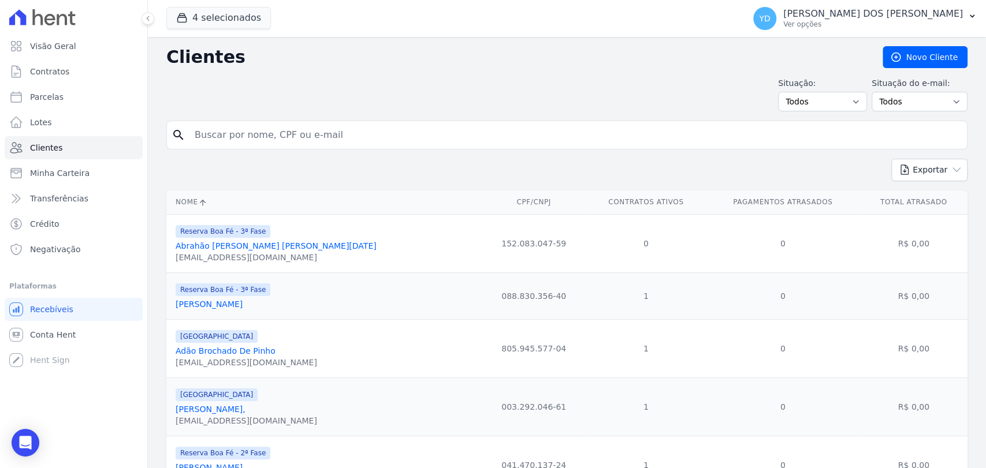
click at [344, 137] on input "search" at bounding box center [575, 135] width 775 height 23
paste input "Andrei Conrado Da Silva Antônio"
type input "Andrei Conrado Da Silva Antônio"
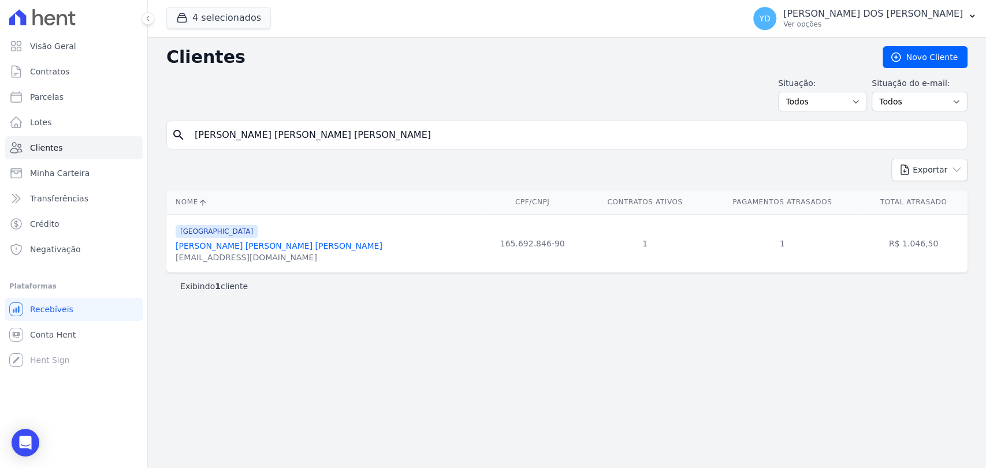
click at [299, 130] on input "Andrei Conrado Da Silva Antônio" at bounding box center [575, 135] width 775 height 23
paste input "Bruna Tamires De Paula Dias Brun"
type input "Bruna Tamires De Paula Dias Bruno"
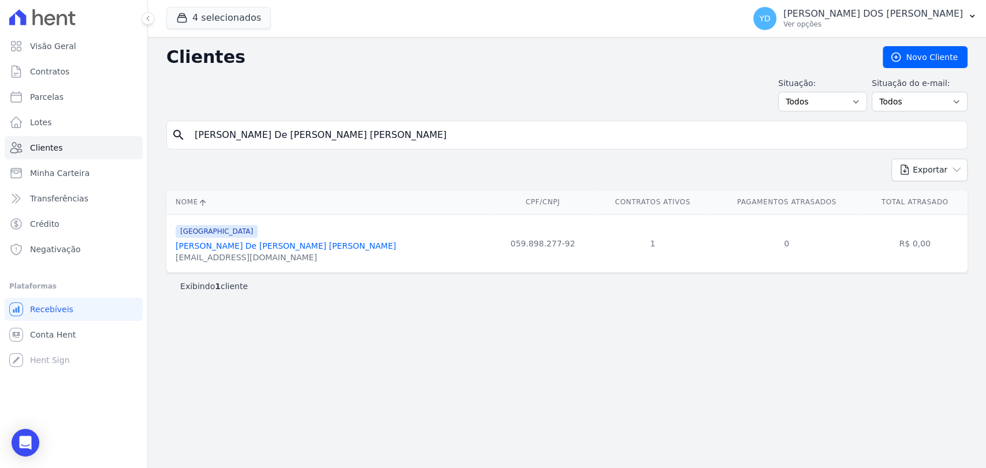
click at [344, 117] on div "Clientes Novo Cliente Situação: Todos Adimplentes Inadimplentes Situação do e-m…" at bounding box center [567, 252] width 838 height 431
click at [344, 136] on input "Bruna Tamires De Paula Dias Bruno" at bounding box center [575, 135] width 775 height 23
paste input "o Gomes Vieira"
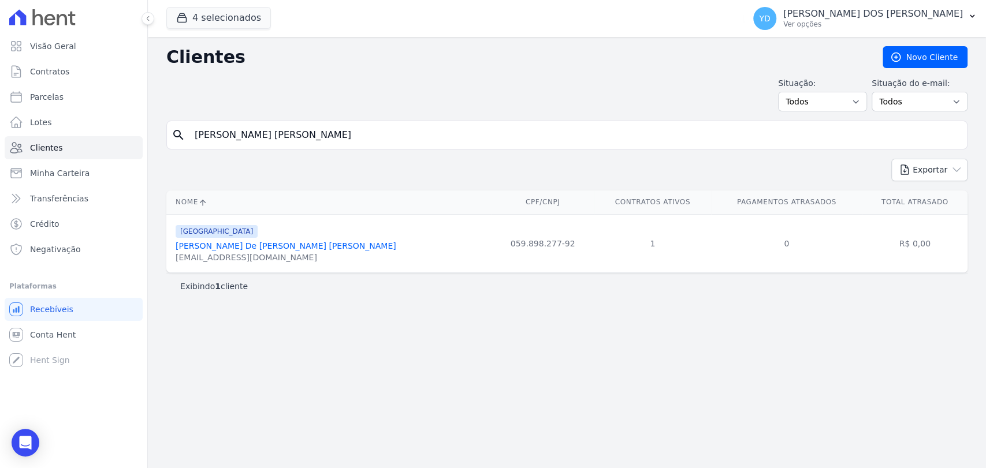
type input "Bruno Gomes Vieira"
click at [356, 125] on input "Bruno Gomes Vieira" at bounding box center [575, 135] width 775 height 23
paste input "Ingrid Picoli Dos Santos"
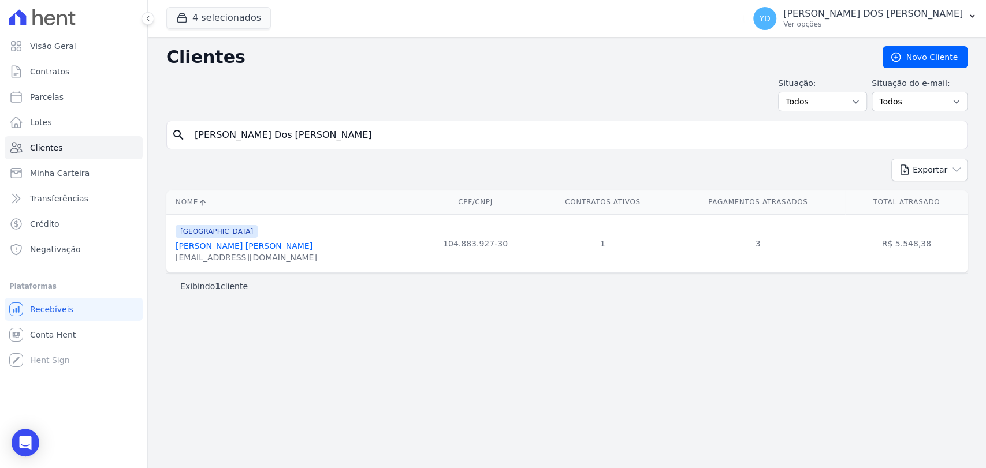
type input "Ingrid Picoli Dos Santos"
click at [364, 125] on div "Clientes Novo Cliente Situação: Todos Adimplentes Inadimplentes Situação do e-m…" at bounding box center [567, 252] width 838 height 431
click at [364, 125] on input "Ingrid Picoli Dos Santos" at bounding box center [575, 135] width 775 height 23
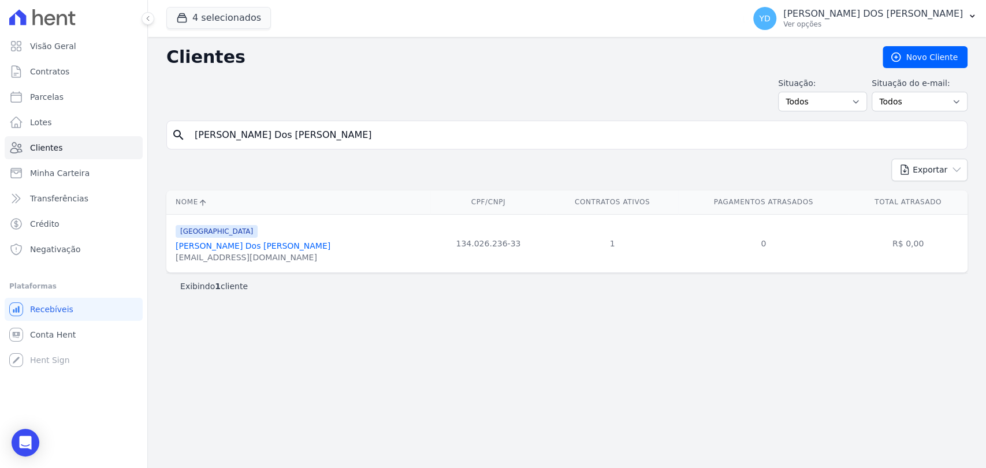
paste input "Marcia Da Silva Rocha"
type input "Marcia Da Silva Rocha"
click at [360, 128] on input "Marcia Da Silva Rocha" at bounding box center [575, 135] width 775 height 23
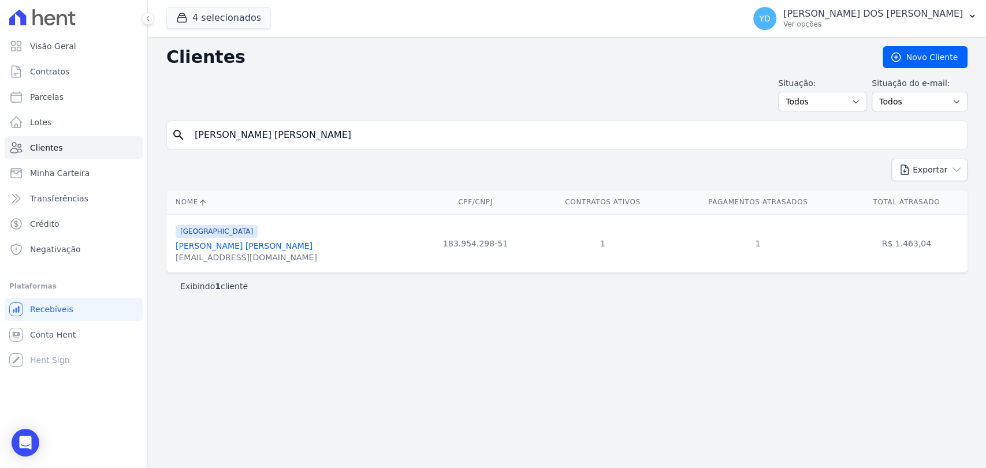
paste input "ia Conceição Brandão Petraszek"
type input "Maria Conceição Brandão Petraszek"
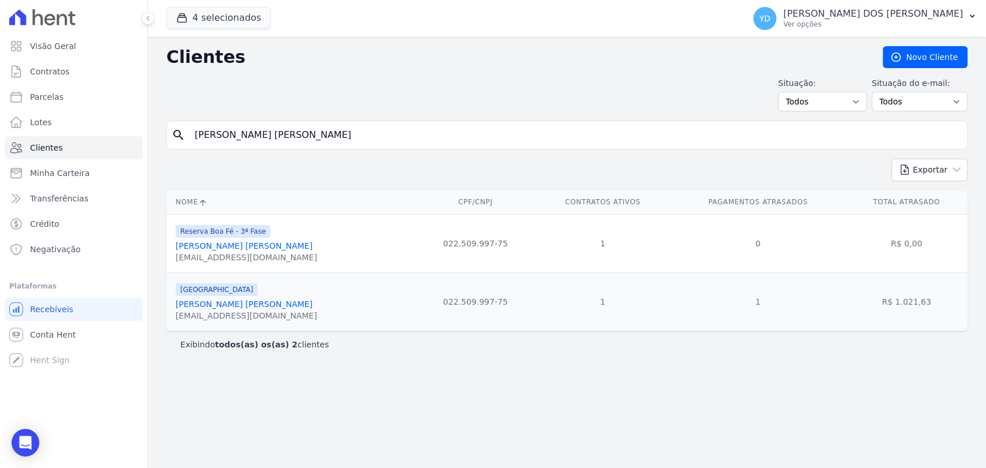
click at [337, 129] on input "Maria Conceição Brandão Petraszek" at bounding box center [575, 135] width 775 height 23
paste input "Ana Livia Mauricio Perdigão"
type input "Ana Livia Mauricio Perdigão"
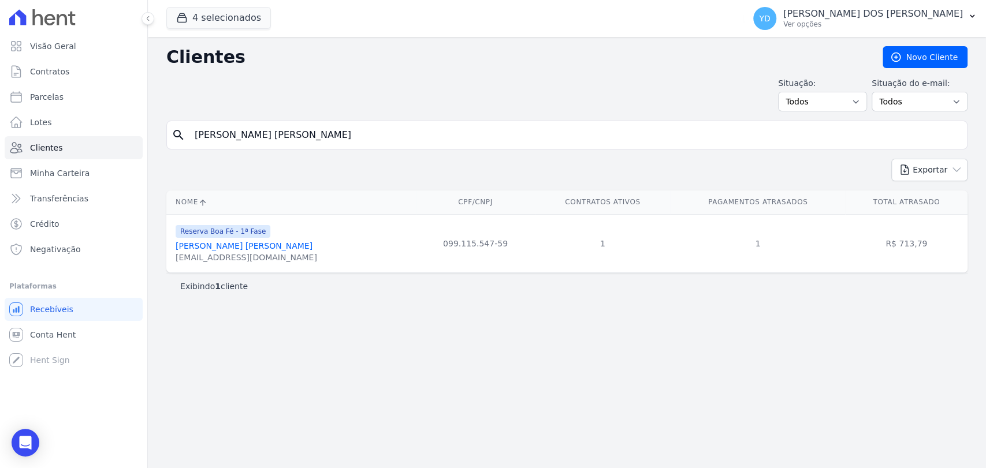
click at [336, 133] on input "Ana Livia Mauricio Perdigão" at bounding box center [575, 135] width 775 height 23
paste input "dré Aparecido Júli"
type input "André Aparecido Júlio"
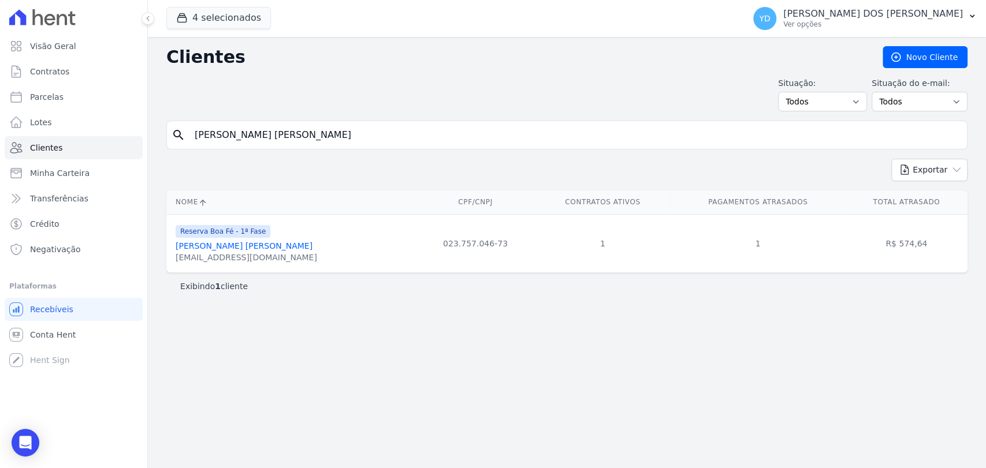
click at [303, 140] on input "André Aparecido Júlio" at bounding box center [575, 135] width 775 height 23
paste input "Carlos Alexandre Bello Sant Anna"
type input "Carlos Alexandre Bello Sant Anna"
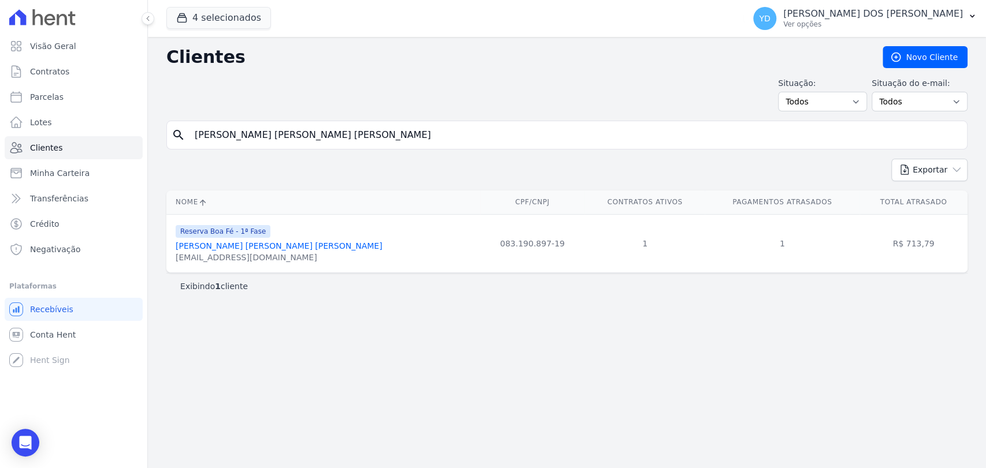
click at [283, 139] on input "Carlos Alexandre Bello Sant Anna" at bounding box center [575, 135] width 775 height 23
paste input "Guilherme Nunes Da Silva"
type input "Guilherme Nunes Da Silva"
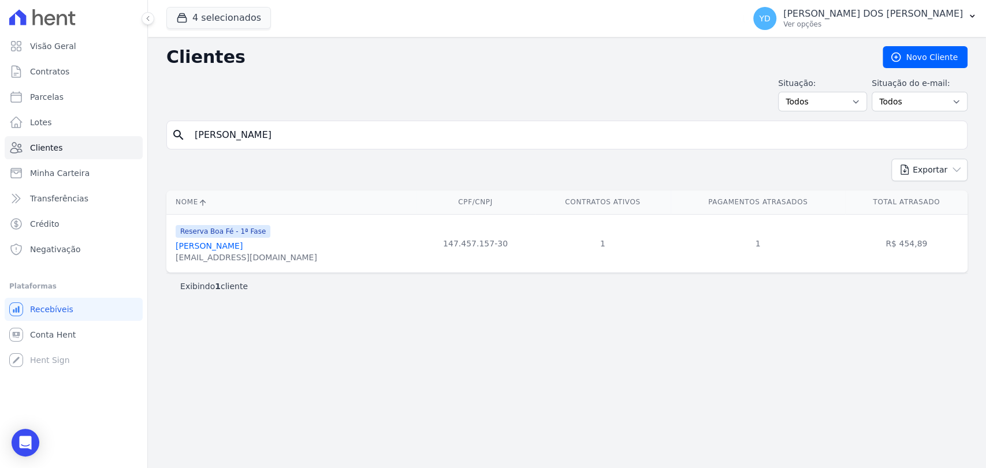
drag, startPoint x: 311, startPoint y: 98, endPoint x: 314, endPoint y: 131, distance: 33.6
click at [312, 105] on div "Situação: Todos Adimplentes Inadimplentes Situação do e-mail: Todos Confirmado …" at bounding box center [566, 94] width 801 height 34
click at [314, 132] on input "Guilherme Nunes Da Silva" at bounding box center [575, 135] width 775 height 23
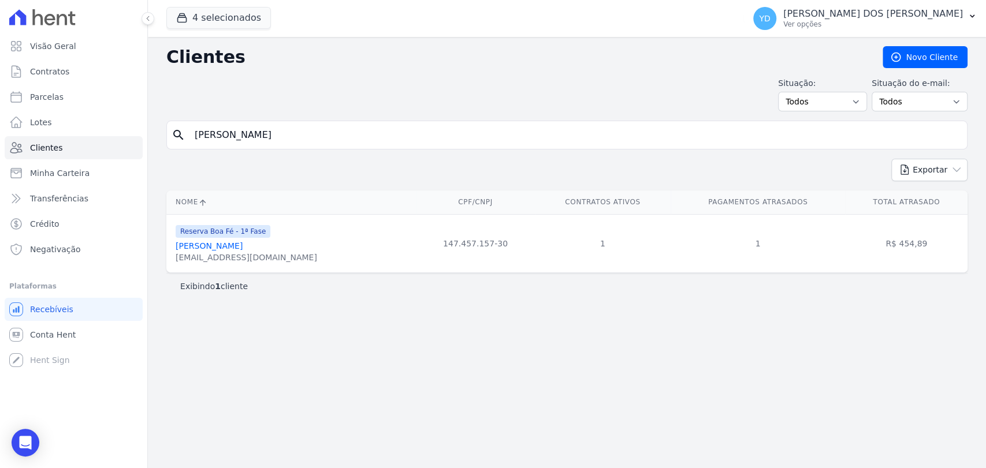
paste input "stavo Rodrigues Laje"
type input "Gustavo Rodrigues Laje"
click at [341, 125] on div "search Gustavo Rodrigues Laje" at bounding box center [566, 135] width 801 height 29
click at [341, 125] on input "Gustavo Rodrigues Laje" at bounding box center [575, 135] width 775 height 23
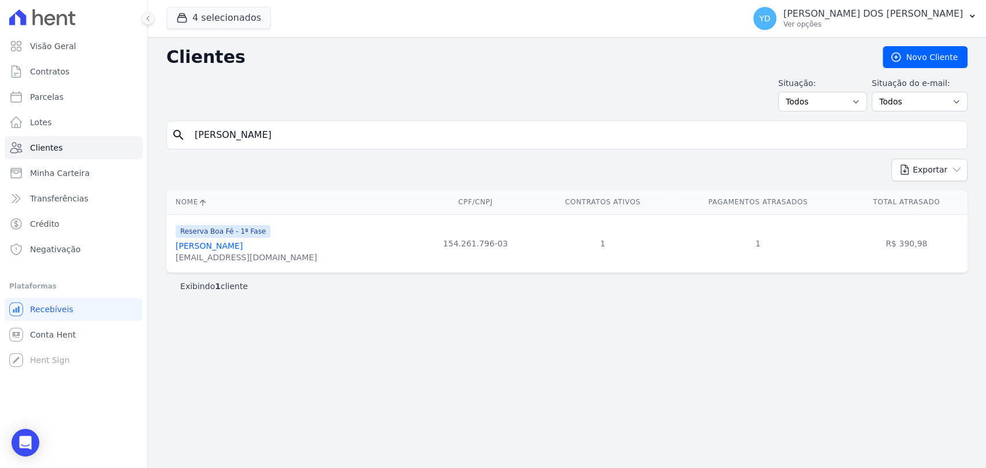
paste input "José© Fabio De Oliveira Cardoso"
click at [379, 104] on div "Situação: Todos Adimplentes Inadimplentes Situação do e-mail: Todos Confirmado …" at bounding box center [566, 94] width 801 height 34
click at [409, 132] on input "Gustavo Rodrigues José© Fabio De Oliveira Cardoso" at bounding box center [575, 135] width 775 height 23
click at [408, 132] on input "Gustavo Rodrigues José© Fabio De Oliveira Cardoso" at bounding box center [575, 135] width 775 height 23
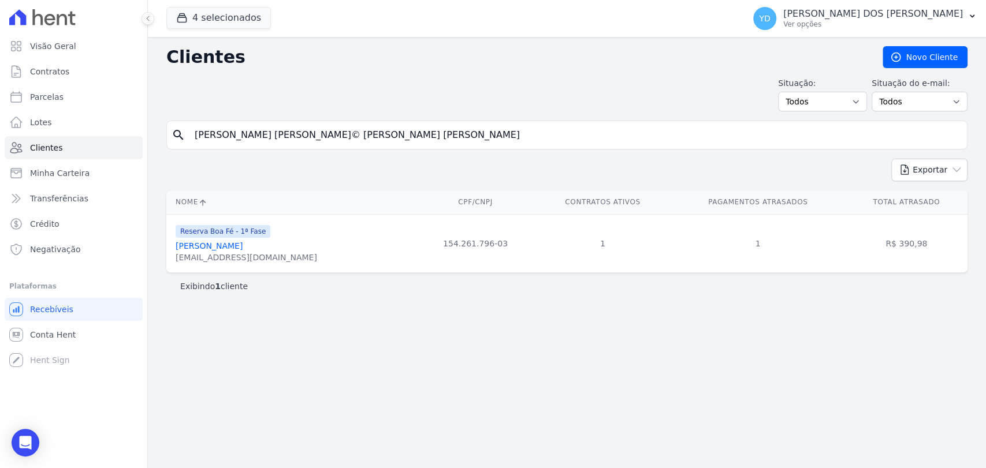
paste input "search"
type input "José© Fabio De Oliveira Cardoso"
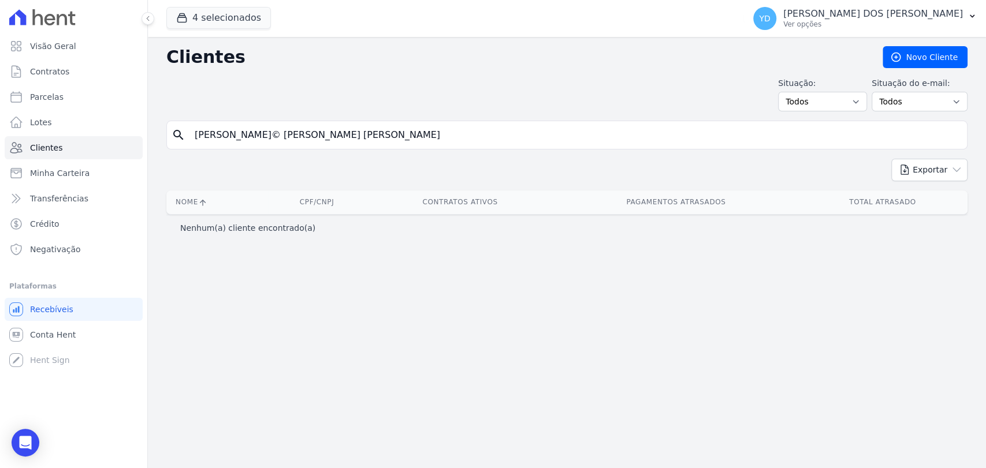
drag, startPoint x: 333, startPoint y: 132, endPoint x: 237, endPoint y: 136, distance: 96.0
click at [237, 136] on input "José© Fabio De Oliveira Cardoso" at bounding box center [575, 135] width 775 height 23
click at [223, 136] on input "José© Fabio De Oliveira Cardoso" at bounding box center [575, 135] width 775 height 23
type input "José Fabio De Oliveira Cardoso"
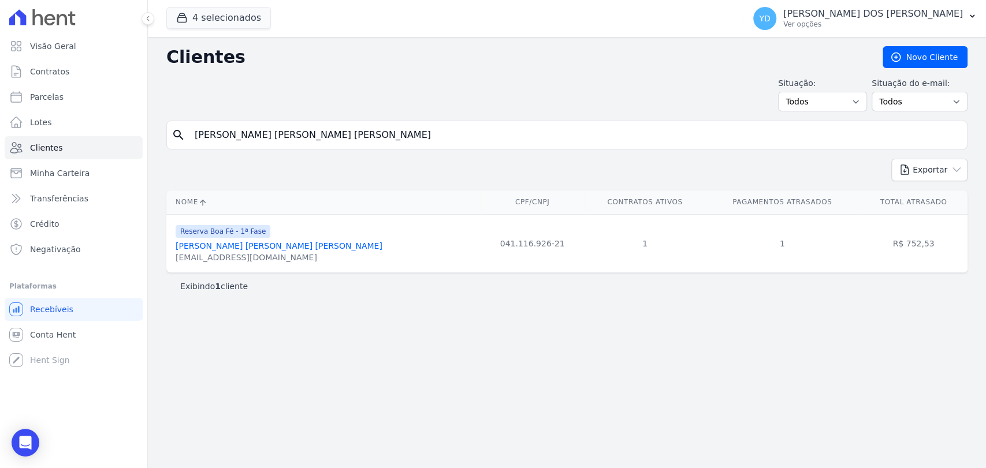
click at [329, 133] on input "José Fabio De Oliveira Cardoso" at bounding box center [575, 135] width 775 height 23
paste input "Marcelo Quesado Filgueiras"
type input "Marcelo Quesado Filgueiras"
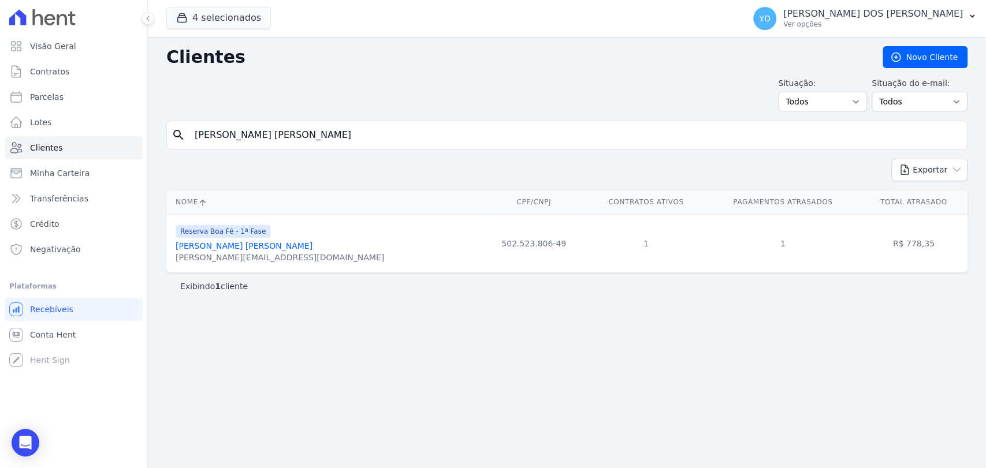
click at [356, 134] on input "Marcelo Quesado Filgueiras" at bounding box center [575, 135] width 775 height 23
paste input "iqueias Roberto Da Silva"
type input "Miqueias Roberto Da Silva"
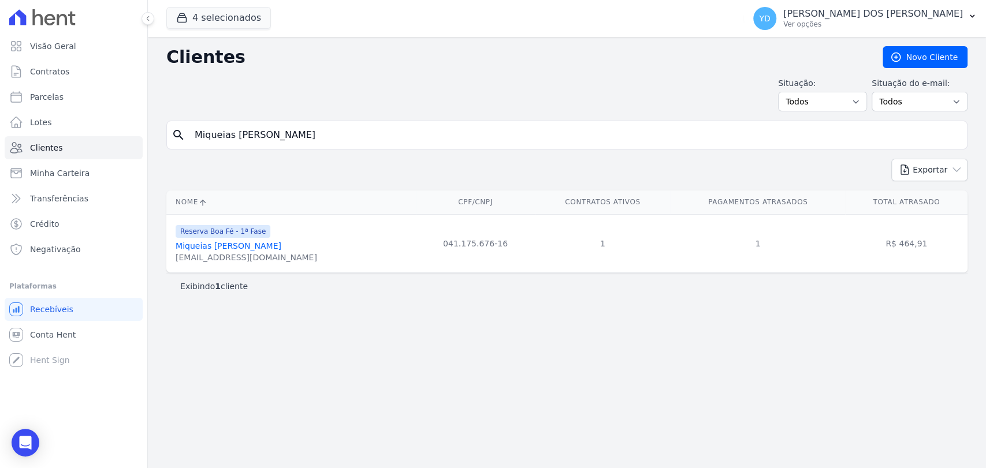
click at [325, 136] on input "Miqueias Roberto Da Silva" at bounding box center [575, 135] width 775 height 23
paste input "Rosimeire Aparecida De Oliveira Dias"
type input "Rosimeire Aparecida De Oliveira Dias"
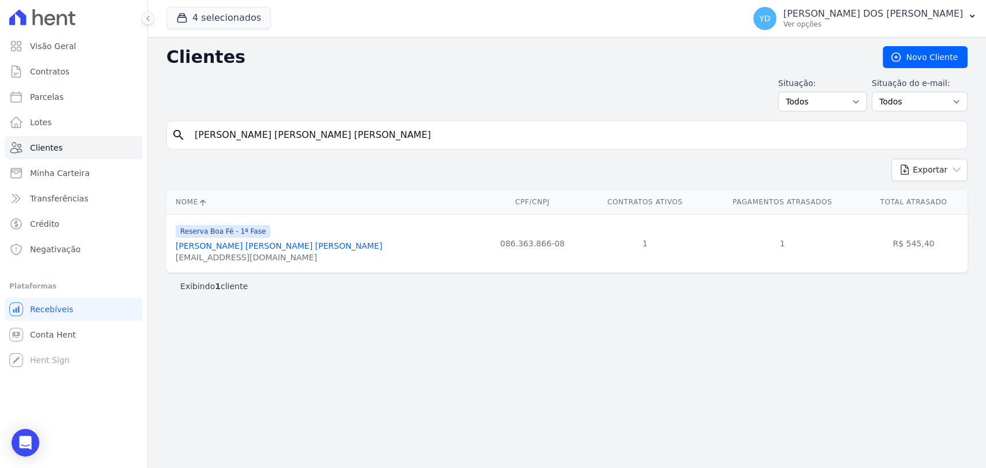
click at [315, 124] on input "Rosimeire Aparecida De Oliveira Dias" at bounding box center [575, 135] width 775 height 23
paste input "Sergio Rubens Reis De Assi"
type input "[PERSON_NAME] [PERSON_NAME] [PERSON_NAME]"
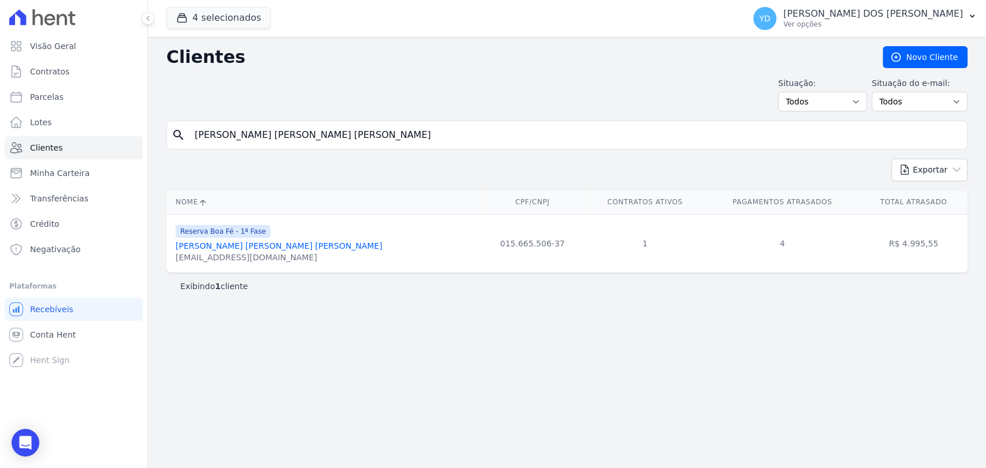
click at [328, 151] on form "search Sergio Rubens Reis De Assis" at bounding box center [566, 140] width 801 height 38
click at [328, 143] on input "[PERSON_NAME] [PERSON_NAME] [PERSON_NAME]" at bounding box center [575, 135] width 775 height 23
click at [328, 142] on input "[PERSON_NAME] [PERSON_NAME] [PERSON_NAME]" at bounding box center [575, 135] width 775 height 23
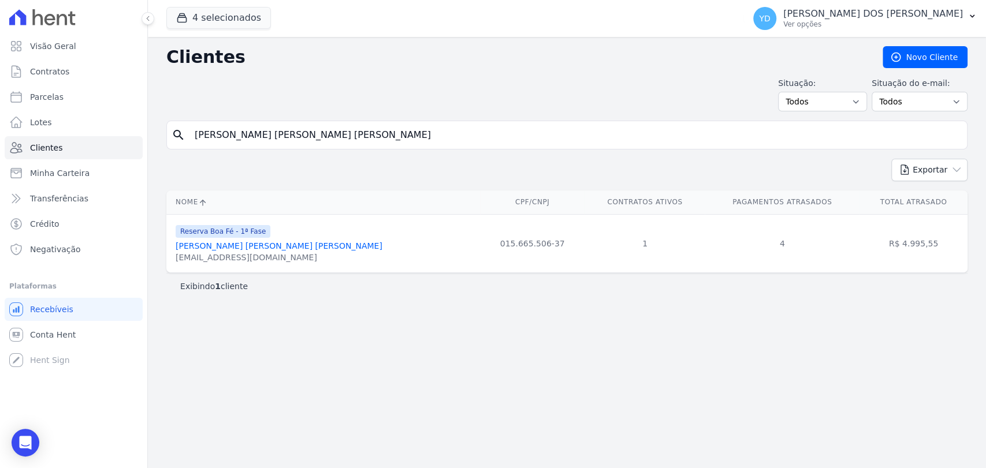
paste input "Vanja Carla Da Silva"
type input "Vanja Carla Da Silva"
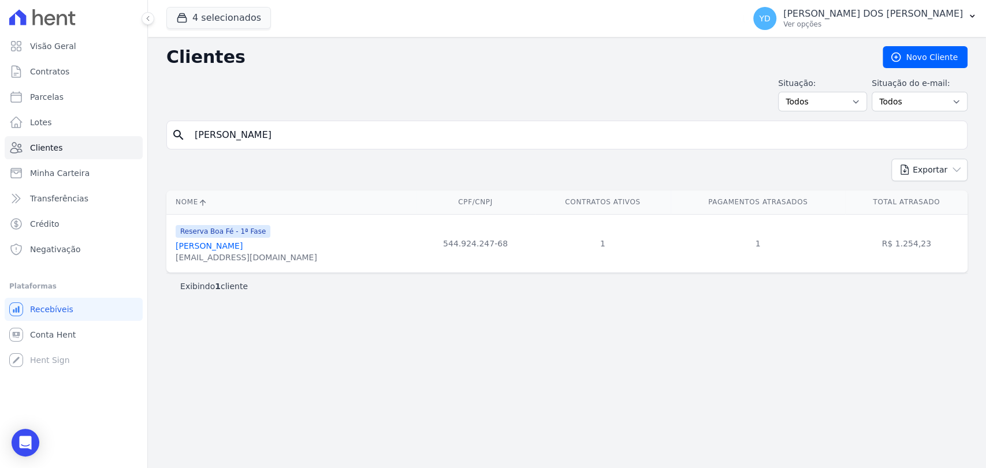
click at [300, 132] on input "Vanja Carla Da Silva" at bounding box center [575, 135] width 775 height 23
paste input "Eziel Guilherme Da Silva"
type input "Eziel Guilherme Da Silva"
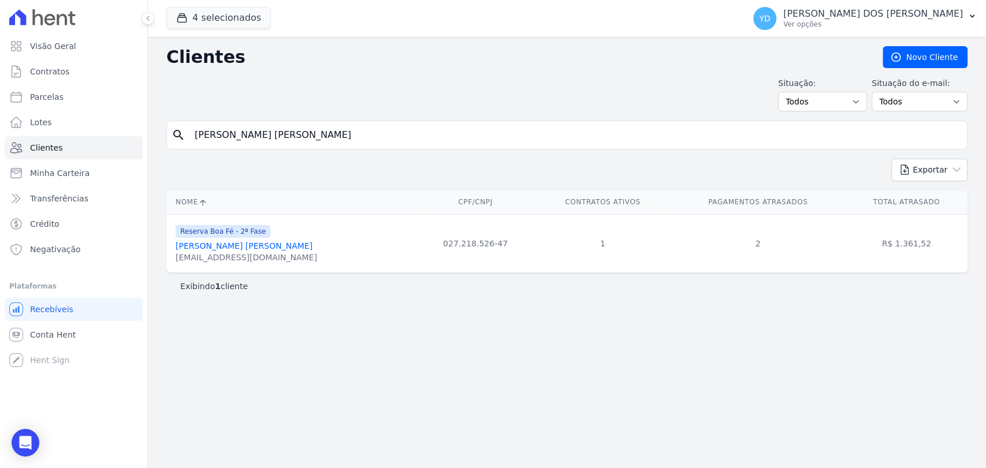
click at [275, 126] on input "Eziel Guilherme Da Silva" at bounding box center [575, 135] width 775 height 23
paste input "Filipe De Oliveira Fernandes"
type input "Filipe De Oliveira Fernandes"
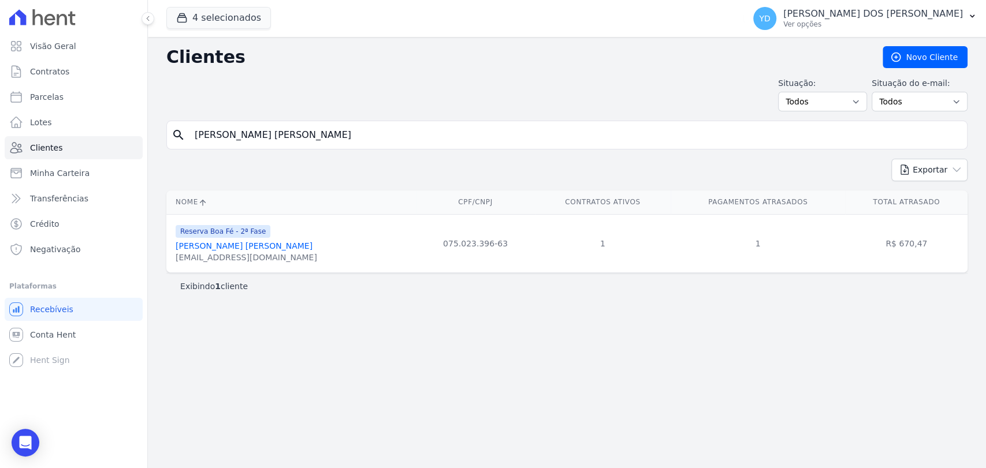
click at [332, 146] on div "search Filipe De Oliveira Fernandes" at bounding box center [566, 135] width 801 height 29
click at [331, 145] on input "Filipe De Oliveira Fernandes" at bounding box center [575, 135] width 775 height 23
paste input "Geferson Gomes De Araujo"
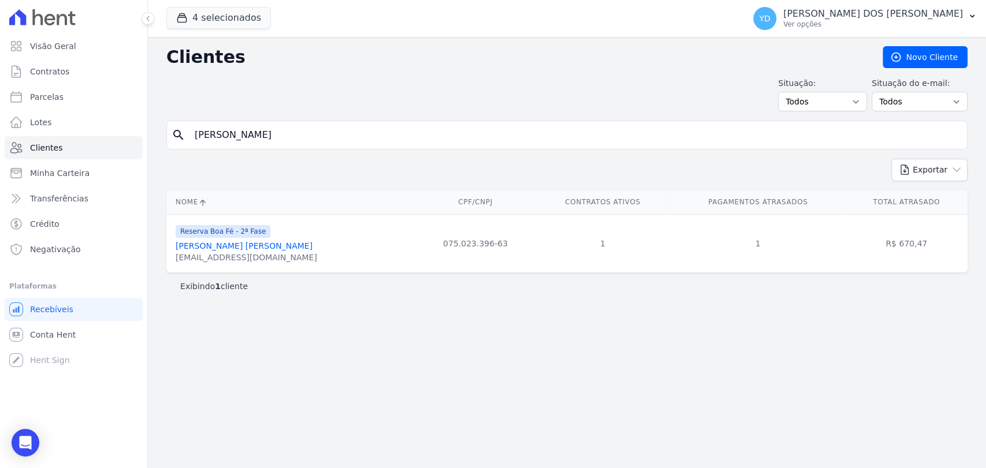
type input "Geferson Gomes De Araujo"
click at [366, 125] on input "Geferson Gomes De Araujo" at bounding box center [575, 135] width 775 height 23
click at [366, 128] on input "Geferson Gomes De Araujo" at bounding box center [575, 135] width 775 height 23
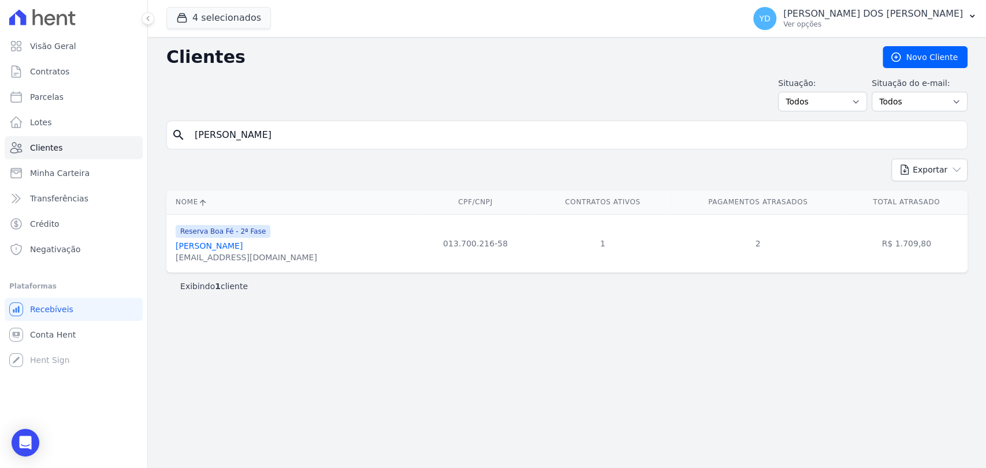
paste input "[PERSON_NAME] [PERSON_NAME]"
type input "[PERSON_NAME] [PERSON_NAME]"
click at [337, 136] on input "[PERSON_NAME] [PERSON_NAME]" at bounding box center [575, 135] width 775 height 23
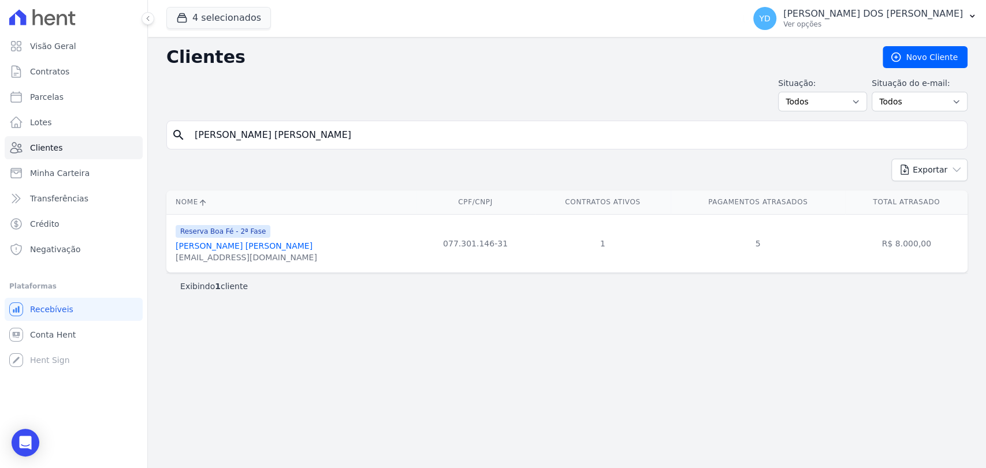
click at [337, 136] on input "[PERSON_NAME] [PERSON_NAME]" at bounding box center [575, 135] width 775 height 23
paste input "Jose Fernando Felix"
type input "Jose Fernando Felix Junior"
click at [307, 140] on input "Jose Fernando Felix Junior" at bounding box center [575, 135] width 775 height 23
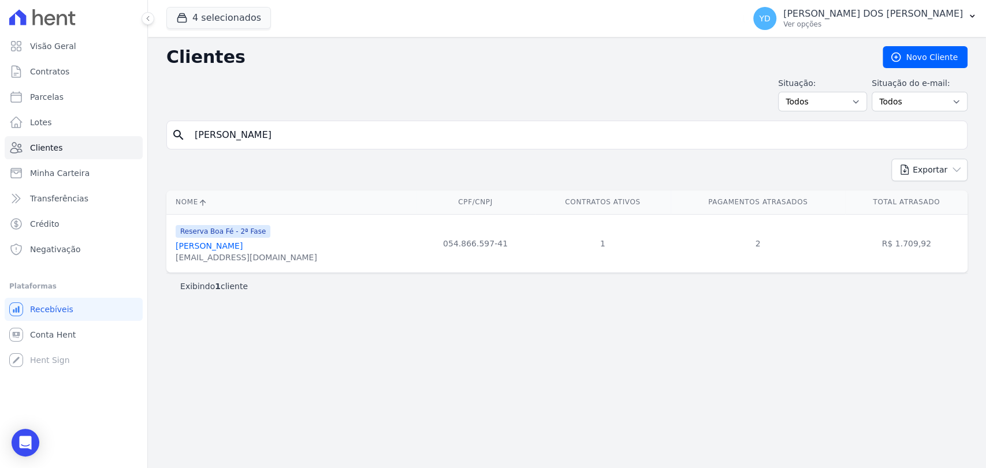
click at [307, 140] on input "Jose Fernando Felix Junior" at bounding box center [575, 135] width 775 height 23
paste input "Leharte Portela Henrique"
type input "Leharte Portela Henrique"
click at [347, 128] on input "Leharte Portela Henrique" at bounding box center [575, 135] width 775 height 23
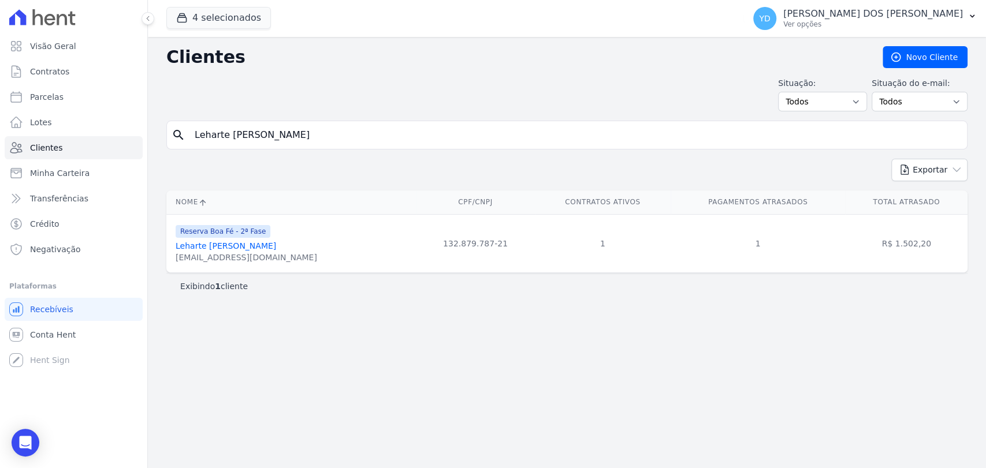
click at [347, 128] on input "Leharte Portela Henrique" at bounding box center [575, 135] width 775 height 23
paste input "uciane Aparecida Felix"
type input "Luciane Aparecida Felix"
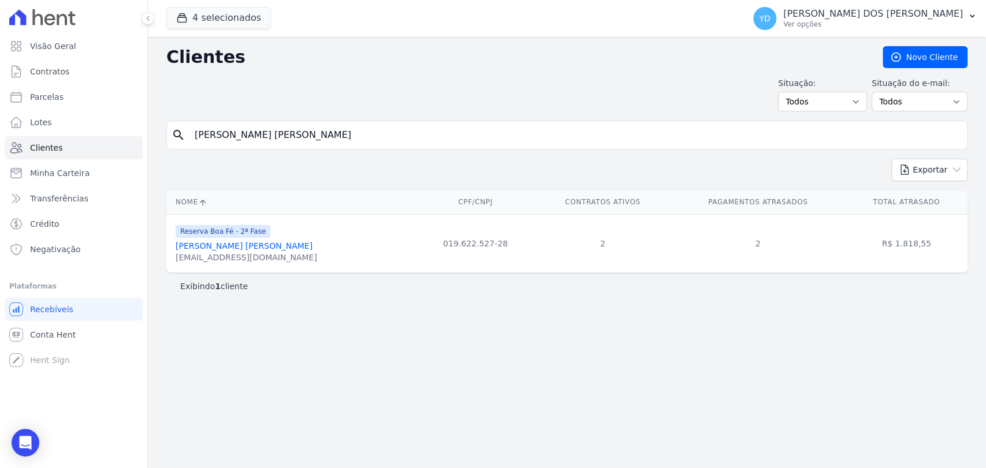
click at [335, 125] on input "Luciane Aparecida Felix" at bounding box center [575, 135] width 775 height 23
paste input "neia Xavier Ferrari De Oliveira"
type input "Lucineia Xavier Ferrari De Oliveira"
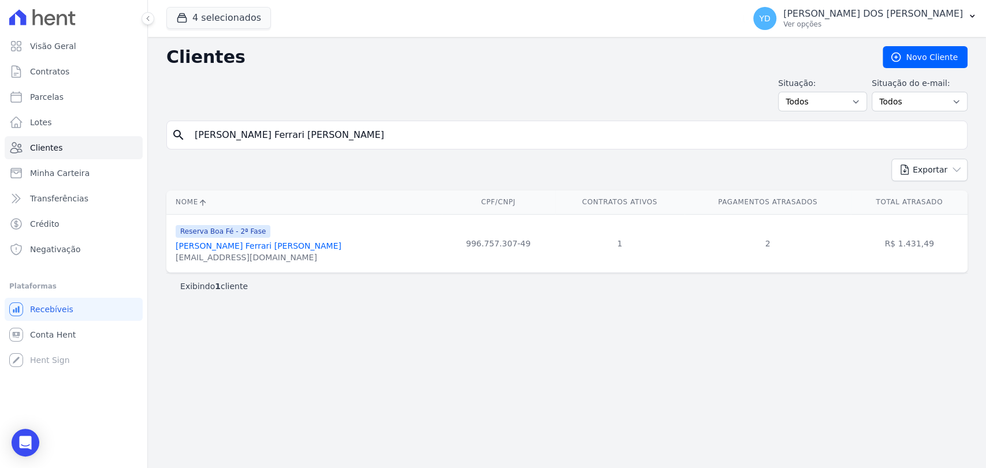
click at [333, 137] on input "Lucineia Xavier Ferrari De Oliveira" at bounding box center [575, 135] width 775 height 23
paste input "Marcio Medas Da Roch"
type input "Marcio Medas Da Rocha"
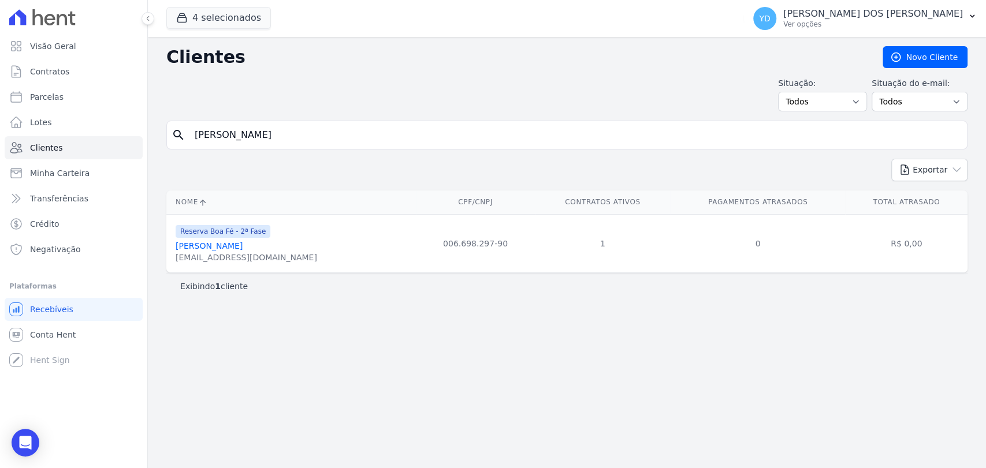
click at [306, 135] on input "Marcio Medas Da Rocha" at bounding box center [575, 135] width 775 height 23
paste input "Patrícia Marcia De Paul"
type input "Patrícia Marcia De Paula"
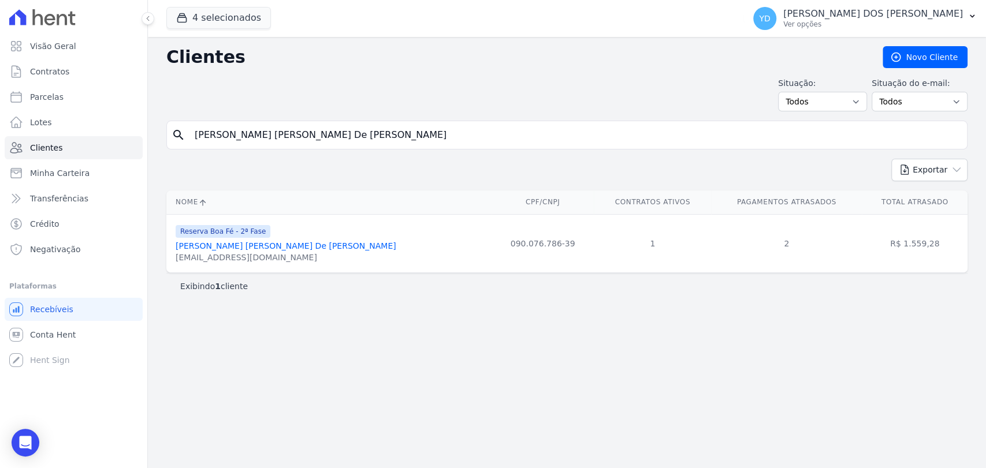
click at [322, 140] on input "Patrícia Marcia De Paula" at bounding box center [575, 135] width 775 height 23
paste input "Thiago Meggiolaro Gomury"
type input "Thiago Meggiolaro Gomury"
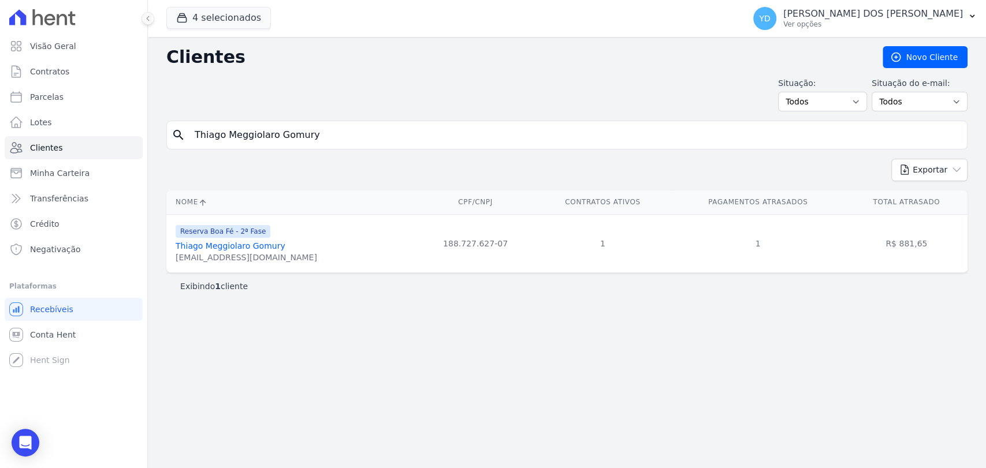
click at [336, 136] on input "Thiago Meggiolaro Gomury" at bounding box center [575, 135] width 775 height 23
paste input "[PERSON_NAME] [PERSON_NAME]"
type input "[PERSON_NAME] [PERSON_NAME]"
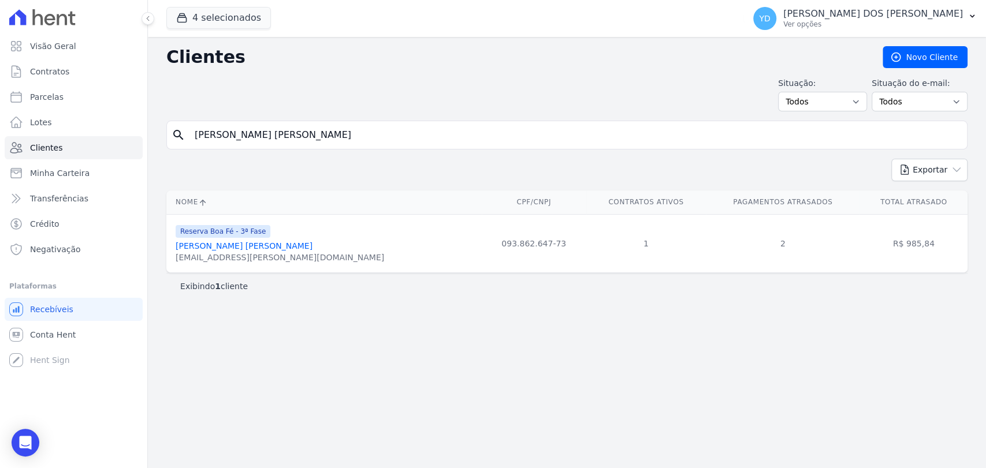
click at [317, 131] on input "[PERSON_NAME] [PERSON_NAME]" at bounding box center [575, 135] width 775 height 23
paste input "Flávia Fernandes Daniel"
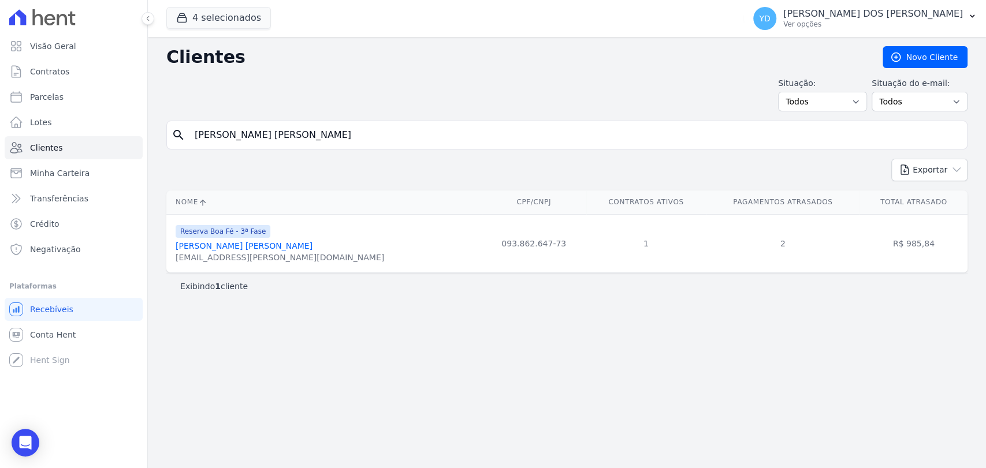
type input "Flávia Fernandes Daniel"
click at [303, 140] on input "Flávia Fernandes Daniel" at bounding box center [575, 135] width 775 height 23
paste input "aviane Aparecida De Almeida Gomes"
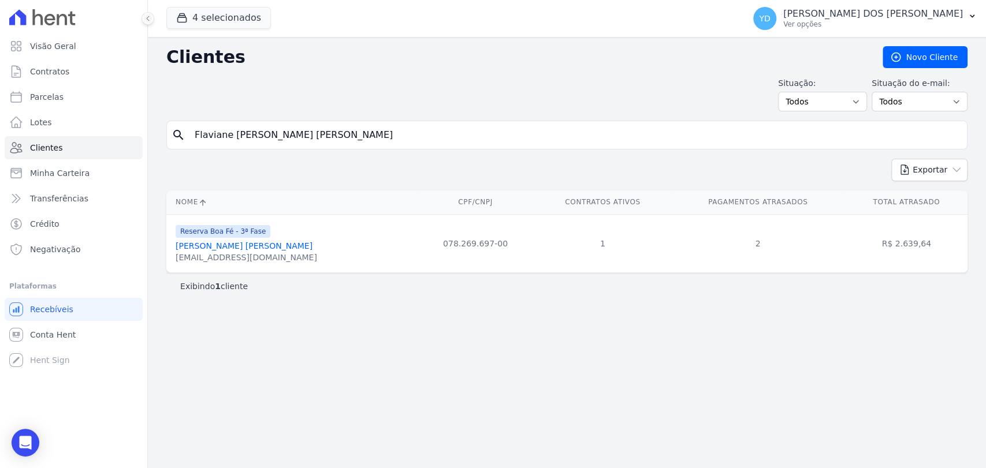
type input "Flaviane Aparecida De Almeida Gomes"
click at [292, 121] on div "search Flaviane Aparecida De Almeida Gomes" at bounding box center [566, 135] width 801 height 29
click at [295, 139] on input "Flaviane Aparecida De Almeida Gomes" at bounding box center [575, 135] width 775 height 23
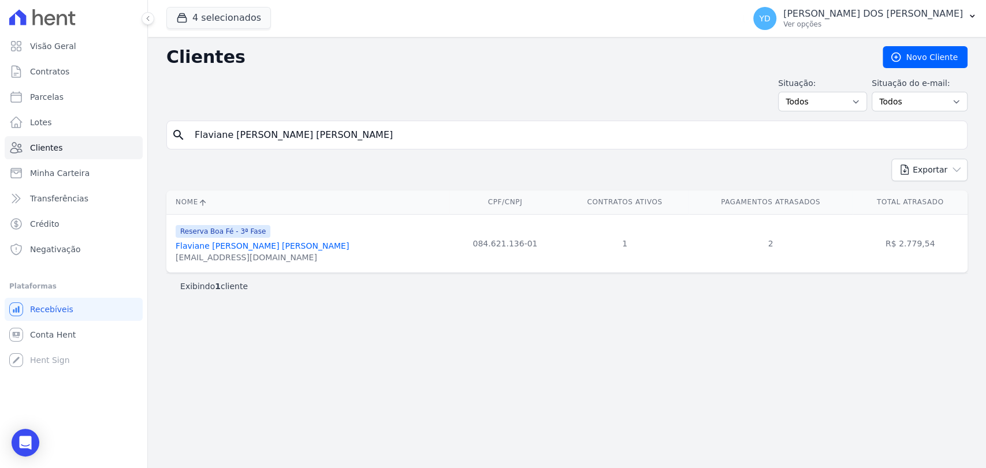
paste input "[PERSON_NAME] [PERSON_NAME] [PERSON_NAME]"
type input "[PERSON_NAME] [PERSON_NAME] [PERSON_NAME]"
click at [295, 125] on input "[PERSON_NAME] [PERSON_NAME] [PERSON_NAME]" at bounding box center [575, 135] width 775 height 23
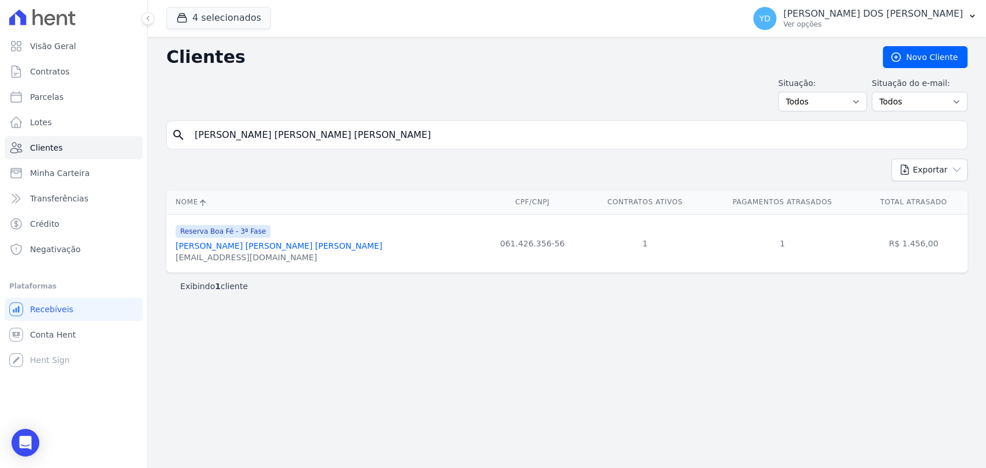
paste input "iz Claudio Da Silva"
type input "[PERSON_NAME]"
click at [325, 131] on input "[PERSON_NAME]" at bounding box center [575, 135] width 775 height 23
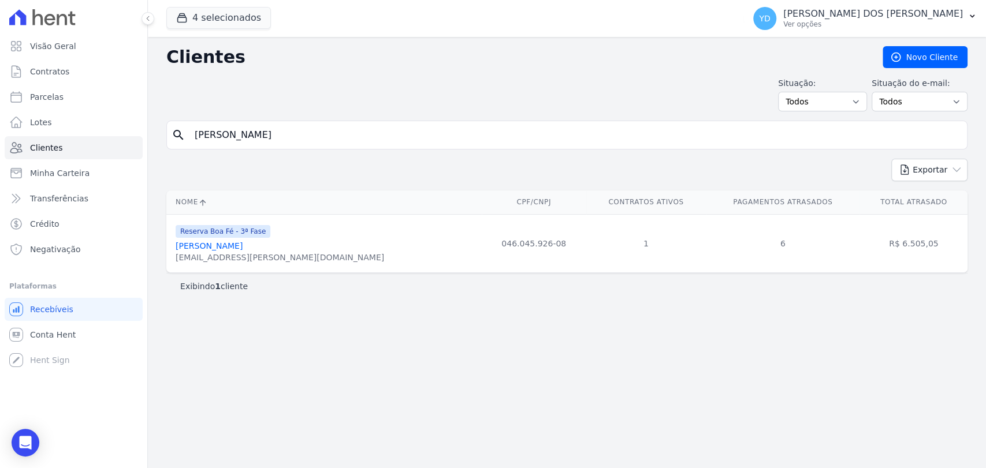
paste input "Messias Gonsalves Rodrigues"
type input "Messias Gonsalves Rodrigues"
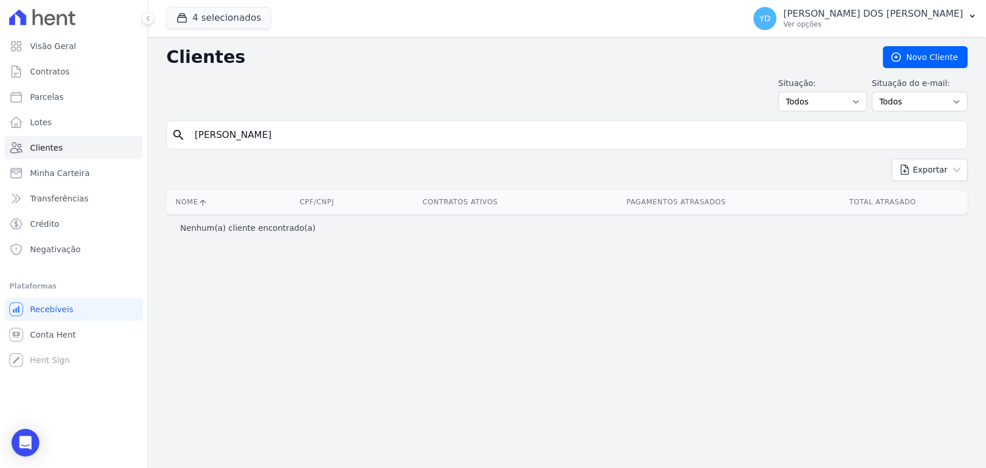
click at [232, 136] on input "Messias Gonsalves Rodrigues" at bounding box center [575, 135] width 775 height 23
click at [294, 130] on input "Messias Gonsalves Rodrigues" at bounding box center [575, 135] width 775 height 23
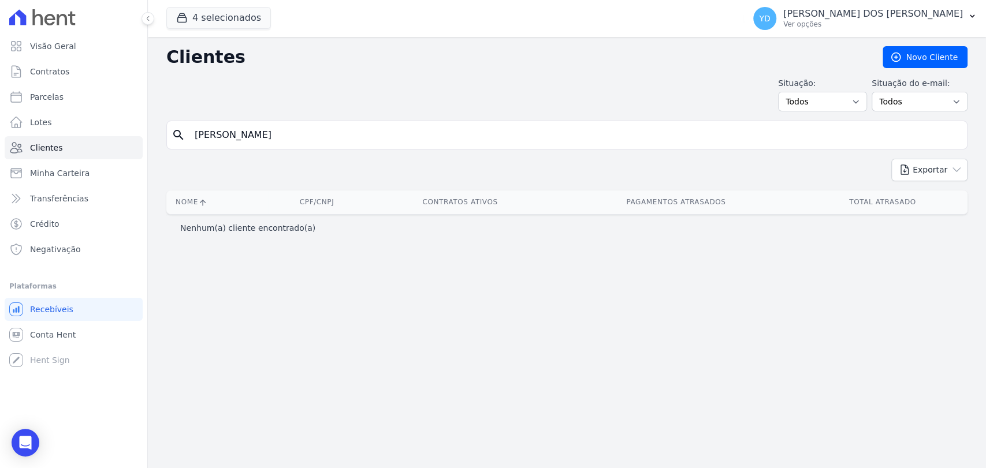
click at [294, 130] on input "Messias Gonsalves Rodrigues" at bounding box center [575, 135] width 775 height 23
type input "ricardo luis"
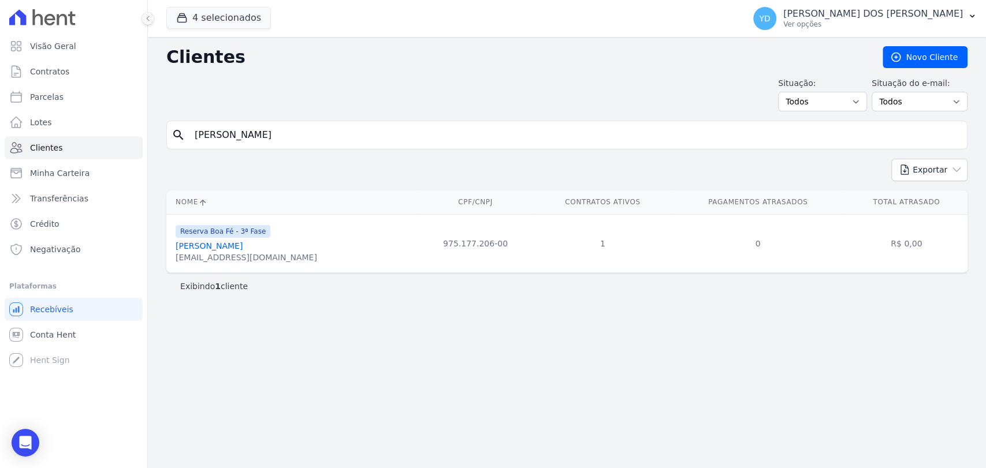
click at [354, 129] on input "ricardo luis" at bounding box center [575, 135] width 775 height 23
paste input "Rafael Vicente Pereira Da Silva"
type input "Rafael Vicente Pereira Da Silva"
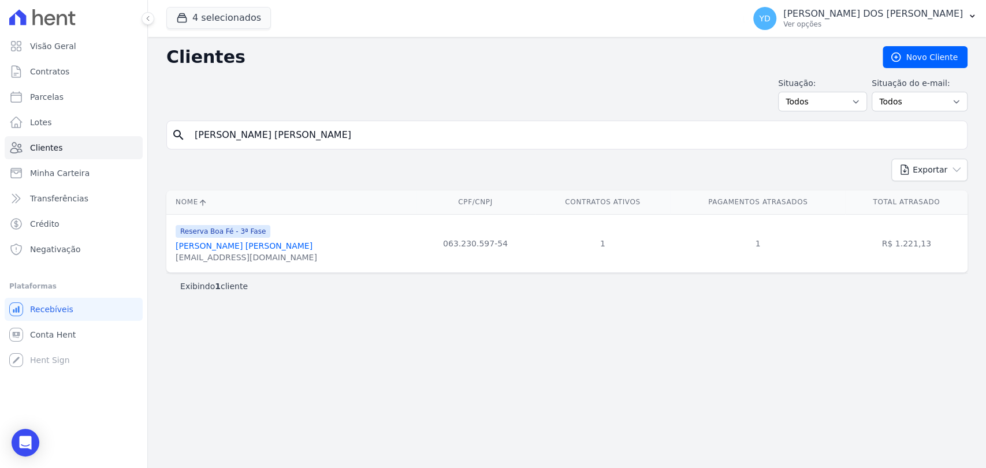
click at [367, 137] on input "Rafael Vicente Pereira Da Silva" at bounding box center [575, 135] width 775 height 23
paste input "nicius Dos Reis Rodrigues"
type input "Rafael Vinicius Dos Reis Rodrigues"
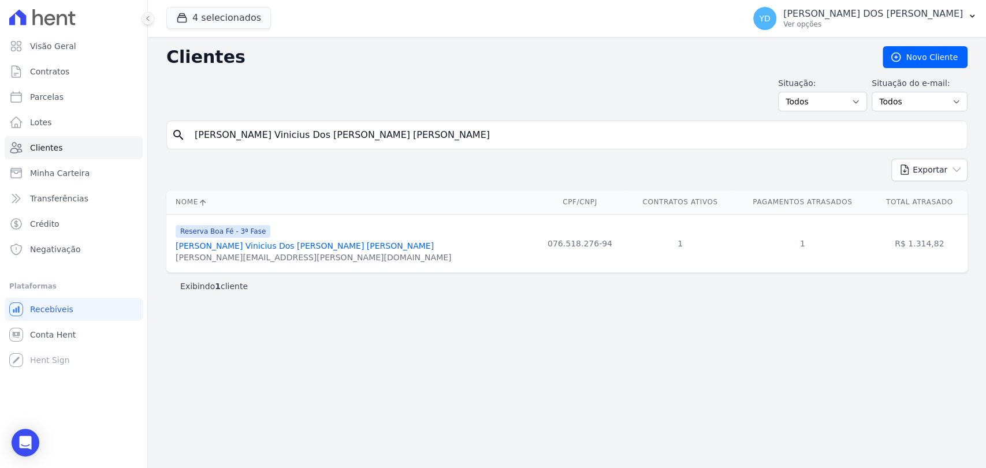
click at [373, 133] on input "Rafael Vinicius Dos Reis Rodrigues" at bounding box center [575, 135] width 775 height 23
paste input "iane Pereira Guimarães"
type input "Raiane Pereira Guimarães"
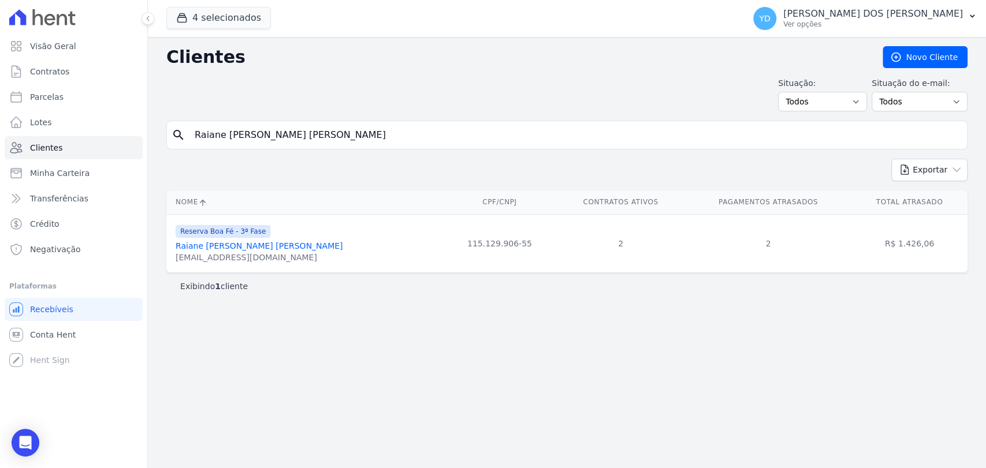
click at [379, 135] on input "Raiane Pereira Guimarães" at bounding box center [575, 135] width 775 height 23
paste input "Tiago Abreu Poncio"
type input "Tiago Abreu Poncio"
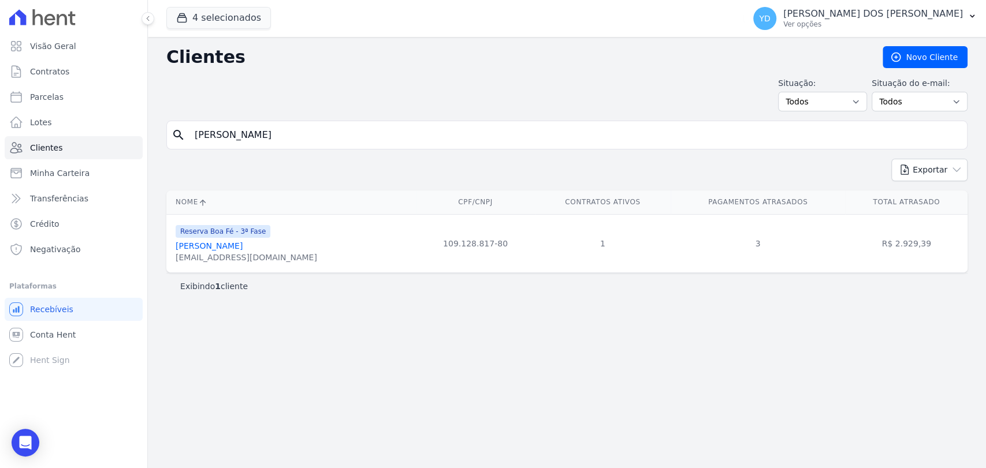
click at [348, 144] on input "Tiago Abreu Poncio" at bounding box center [575, 135] width 775 height 23
paste input "Vanda Pomin De Freitas Silva"
type input "Vanda Pomin De Freitas Silva"
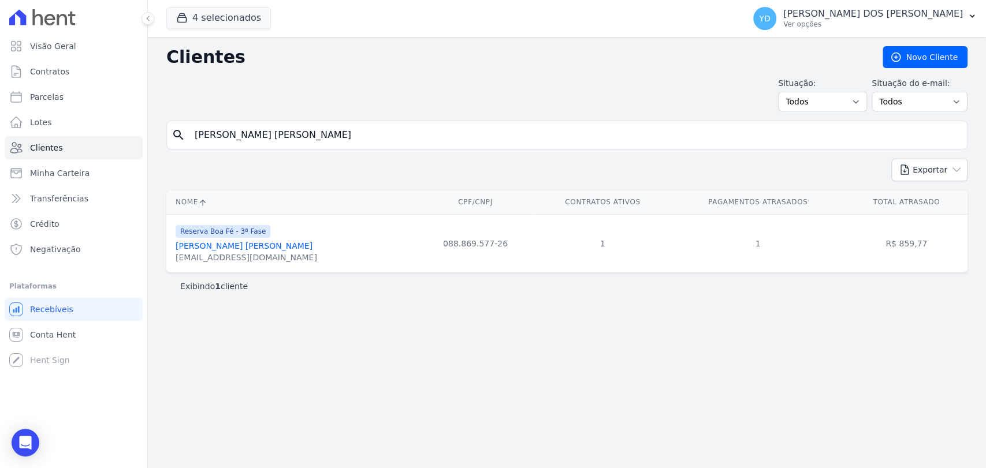
click at [333, 136] on input "Vanda Pomin De Freitas Silva" at bounding box center [575, 135] width 775 height 23
paste input "Woodson Sahuan Rodrigues Mattos"
type input "Woodson Sahuan Rodrigues Mattos"
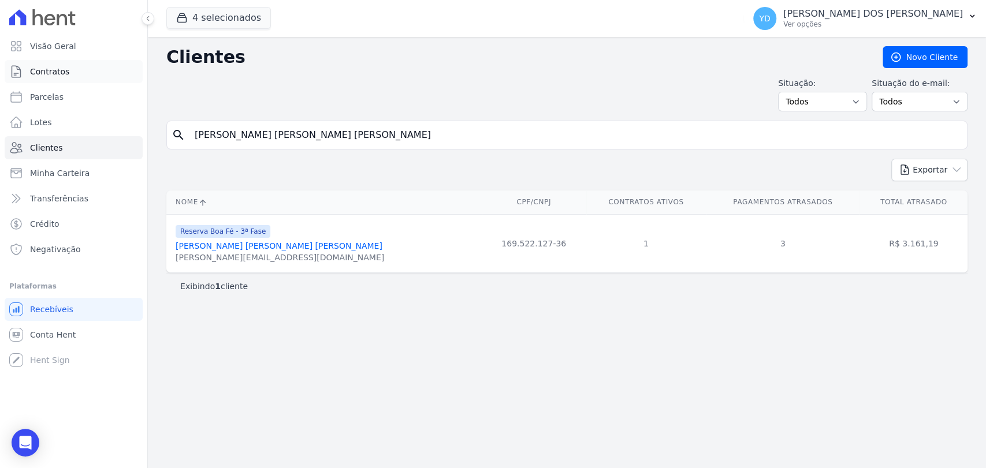
click at [76, 72] on link "Contratos" at bounding box center [74, 71] width 138 height 23
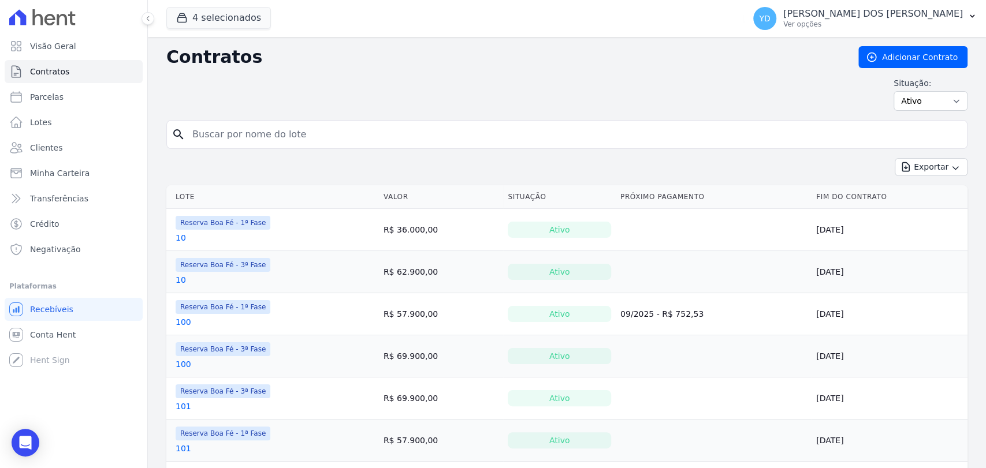
click at [266, 124] on input "search" at bounding box center [573, 134] width 777 height 23
type input "a11"
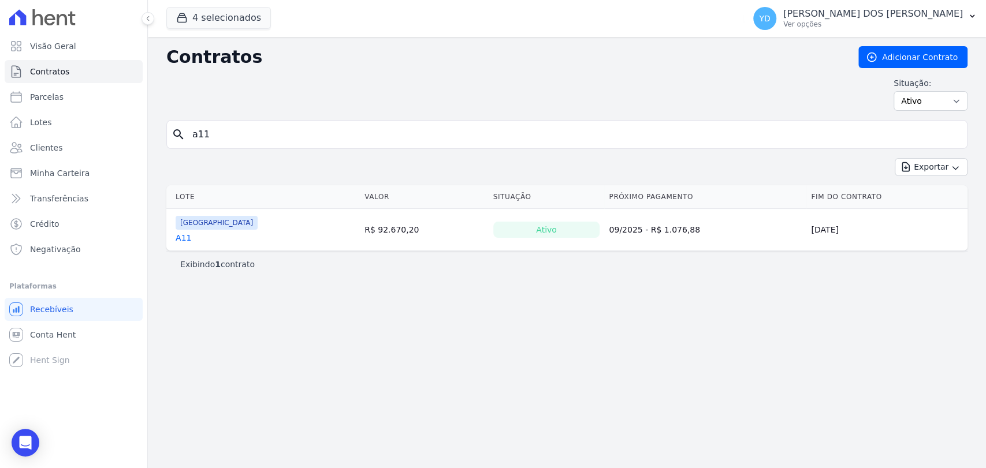
click at [173, 239] on td "Parque das Palmeiras A11" at bounding box center [262, 230] width 193 height 42
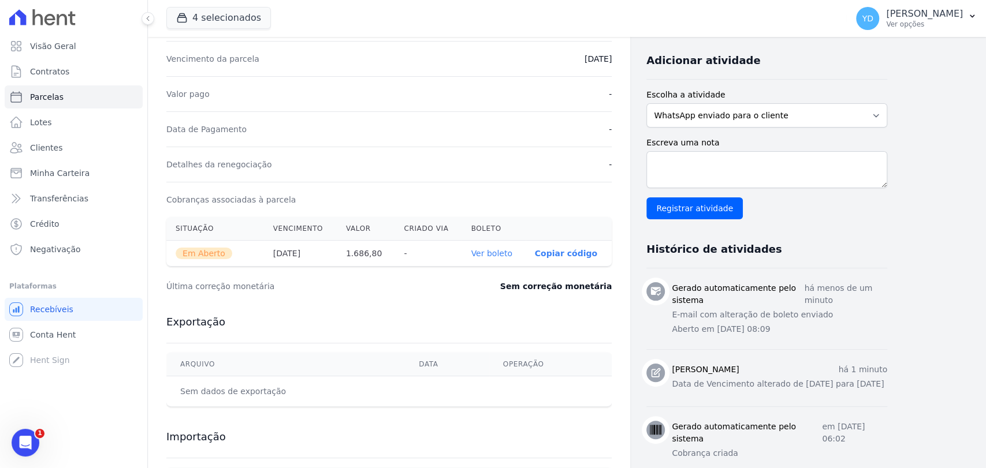
scroll to position [256, 0]
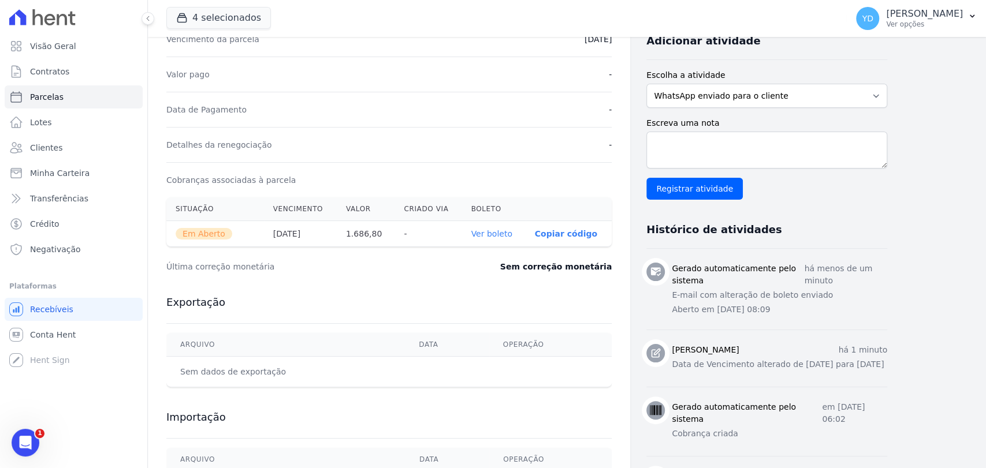
click at [508, 229] on link "Ver boleto" at bounding box center [491, 233] width 41 height 9
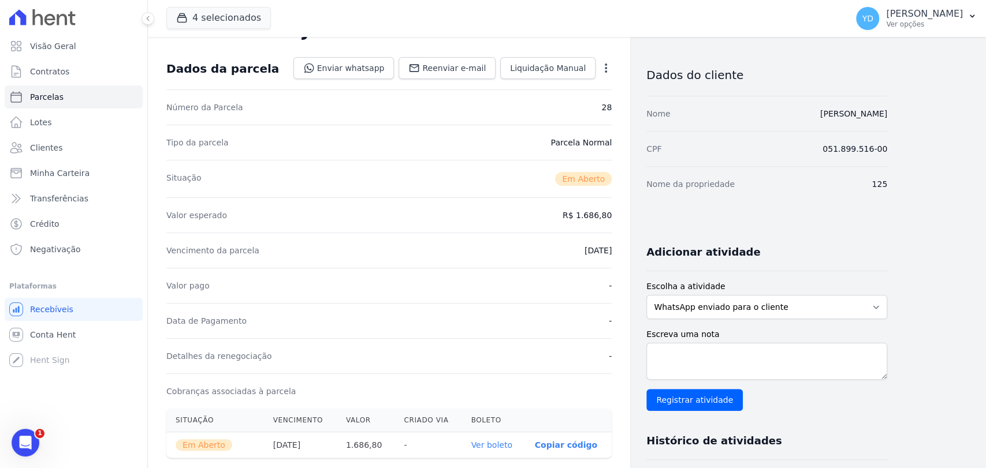
scroll to position [128, 0]
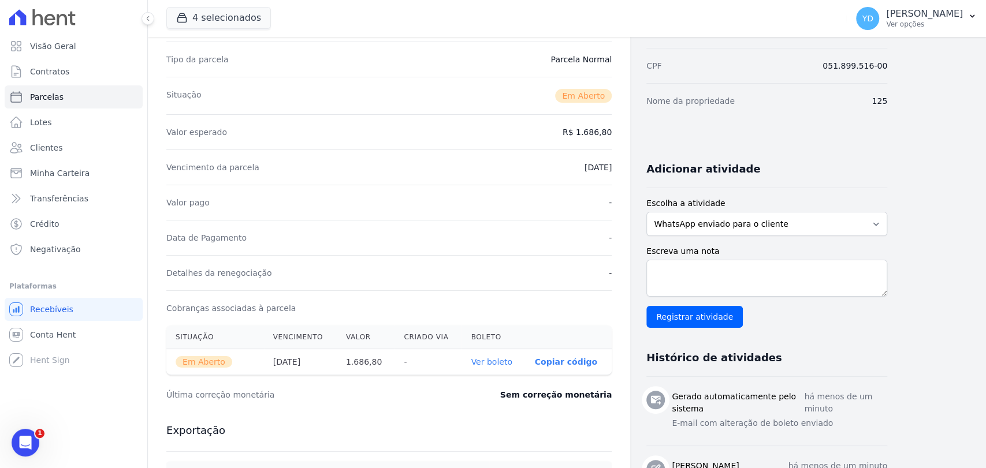
click at [502, 361] on link "Ver boleto" at bounding box center [491, 362] width 41 height 9
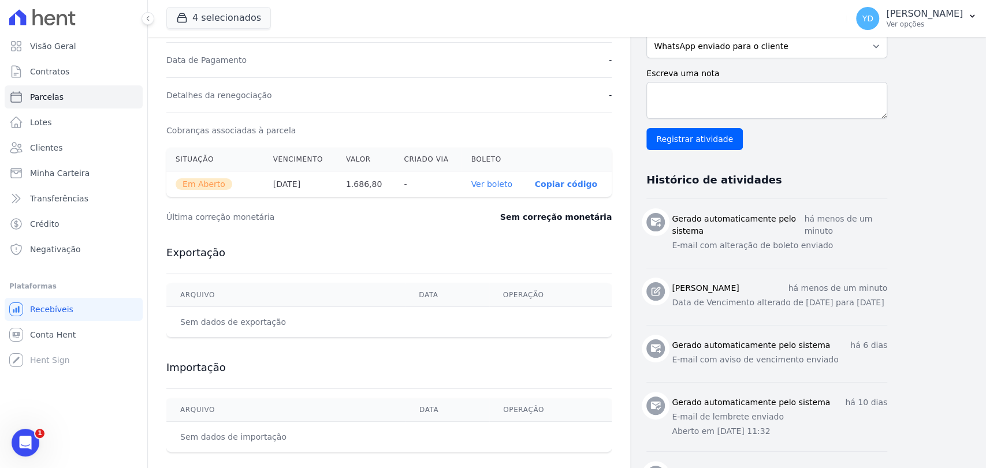
scroll to position [321, 0]
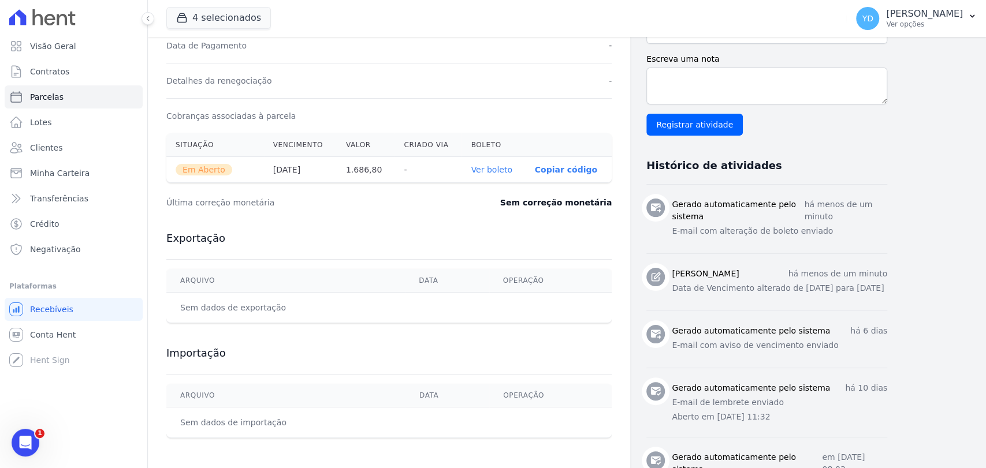
click at [506, 172] on link "Ver boleto" at bounding box center [491, 169] width 41 height 9
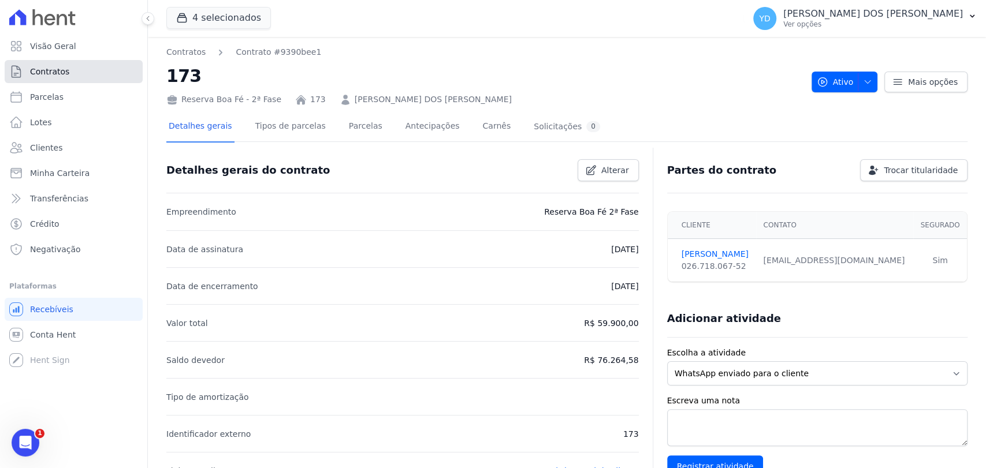
click at [106, 69] on link "Contratos" at bounding box center [74, 71] width 138 height 23
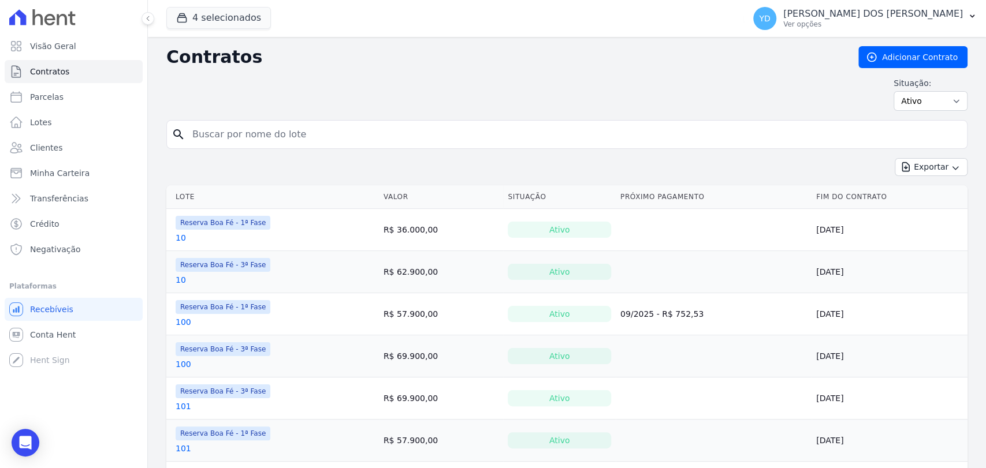
click at [316, 131] on input "search" at bounding box center [573, 134] width 777 height 23
type input "191"
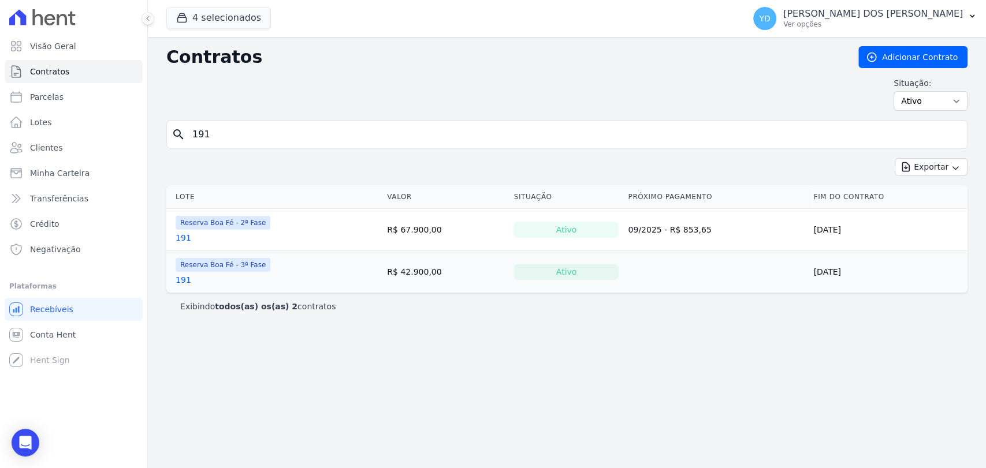
click at [182, 280] on link "191" at bounding box center [184, 280] width 16 height 12
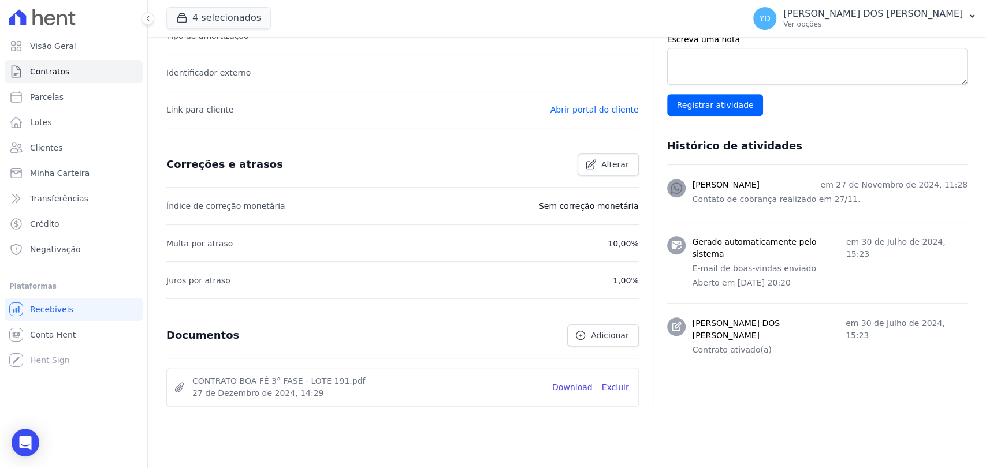
scroll to position [382, 0]
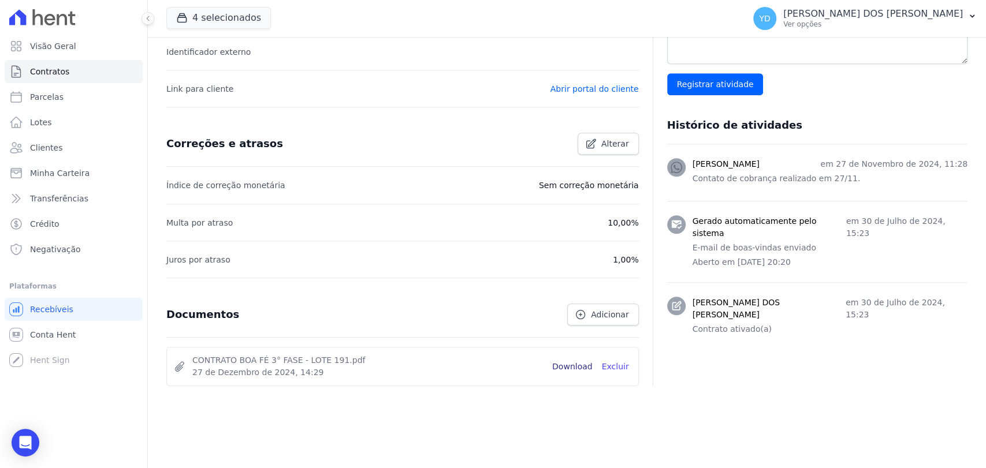
click at [578, 366] on link "Download" at bounding box center [572, 367] width 40 height 12
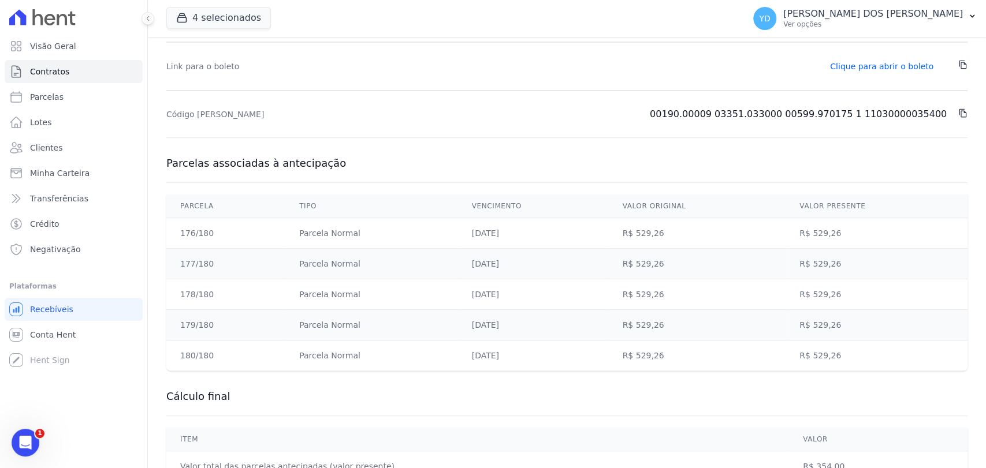
scroll to position [262, 0]
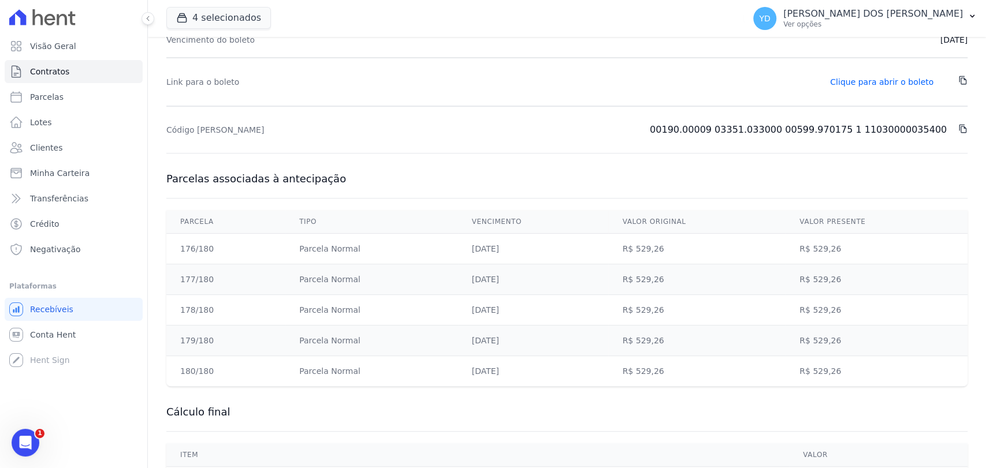
drag, startPoint x: 196, startPoint y: 375, endPoint x: 209, endPoint y: 319, distance: 58.0
click at [187, 259] on tbody "176/180 [GEOGRAPHIC_DATA] [DATE] R$ 529,26 R$ 529,26 177/180 [GEOGRAPHIC_DATA] …" at bounding box center [566, 310] width 801 height 153
click at [213, 329] on td "179/180" at bounding box center [225, 341] width 119 height 31
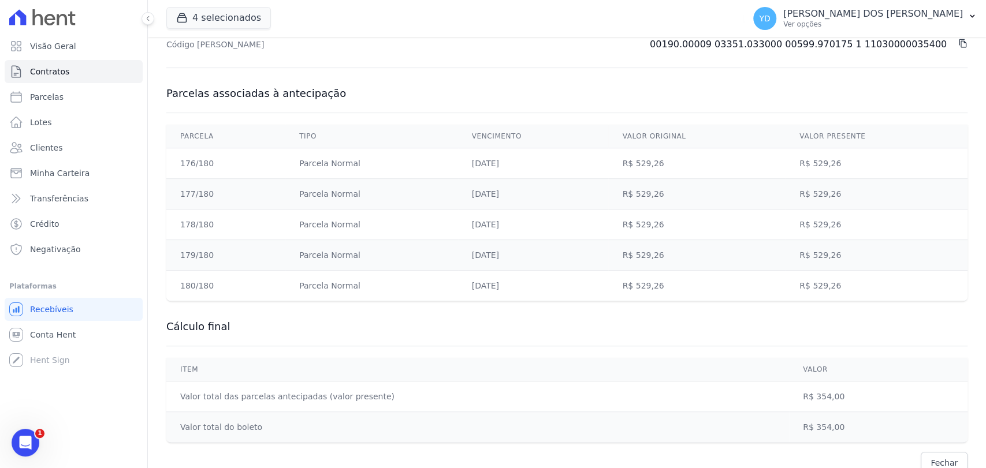
scroll to position [390, 0]
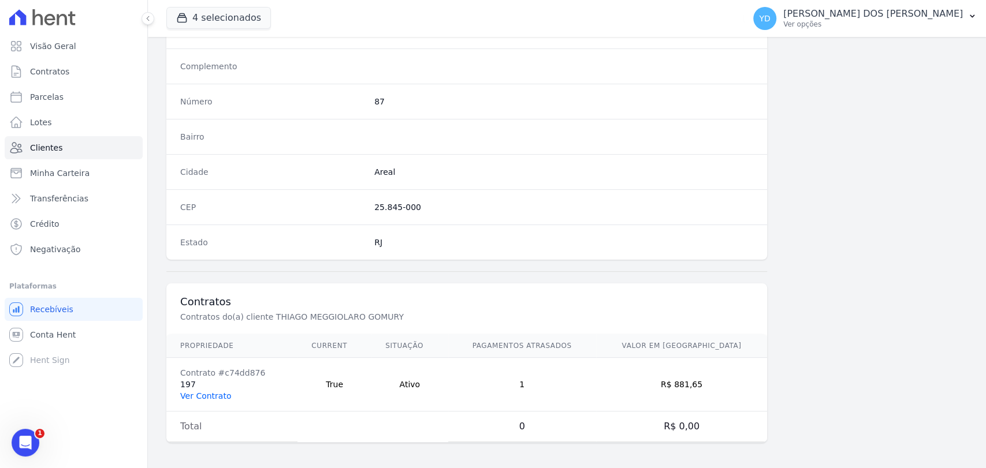
click at [202, 397] on link "Ver Contrato" at bounding box center [205, 396] width 51 height 9
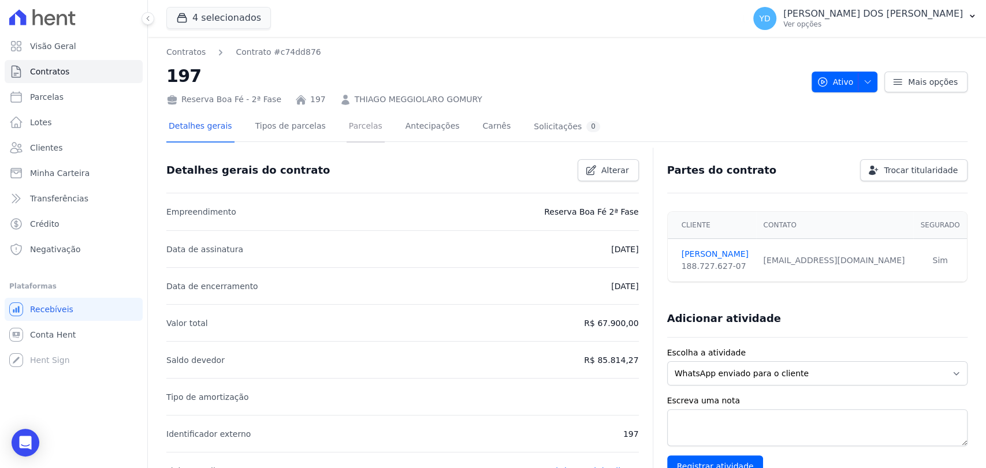
click at [347, 132] on link "Parcelas" at bounding box center [366, 127] width 38 height 31
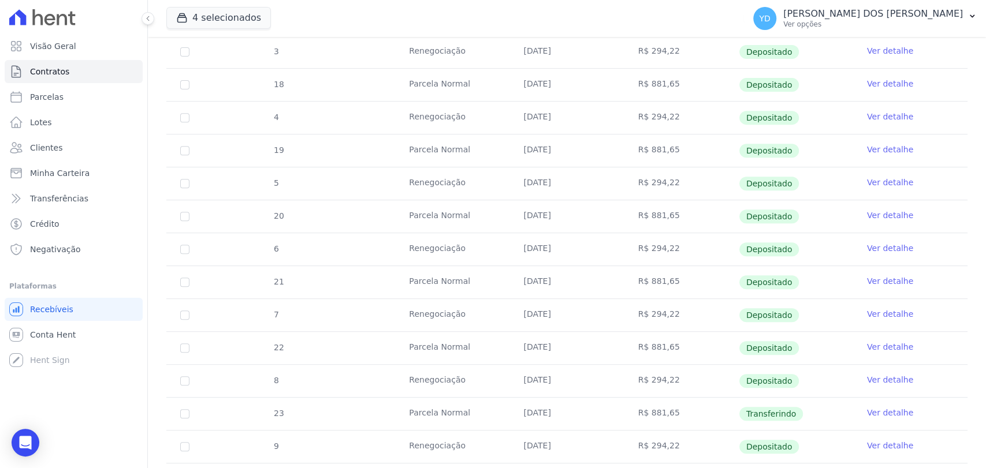
scroll to position [449, 0]
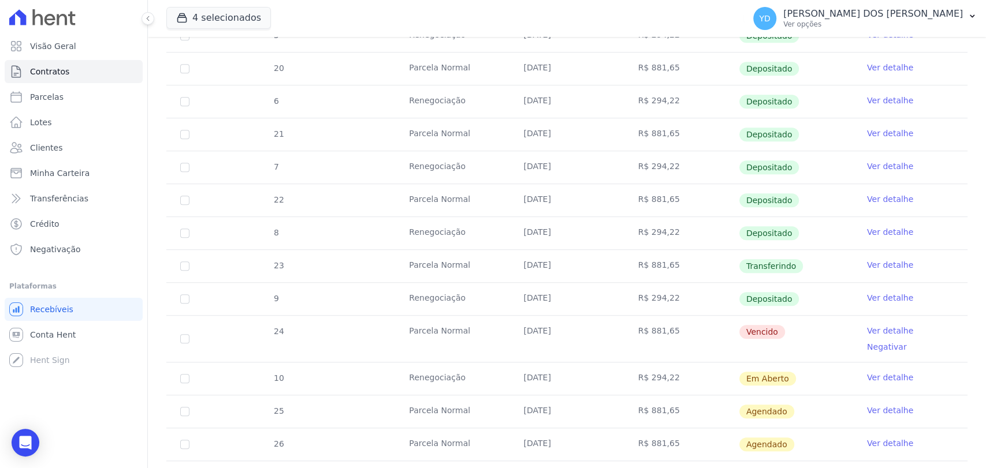
click at [867, 292] on link "Ver detalhe" at bounding box center [890, 298] width 46 height 12
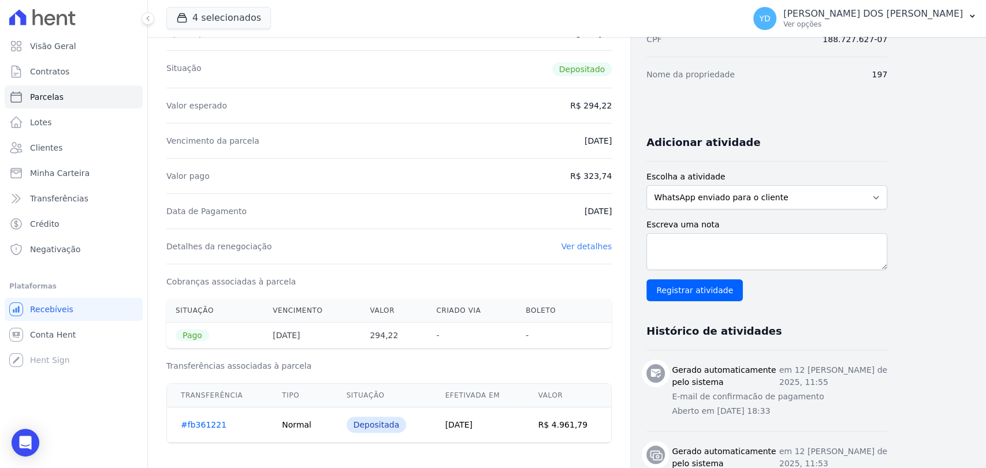
scroll to position [321, 0]
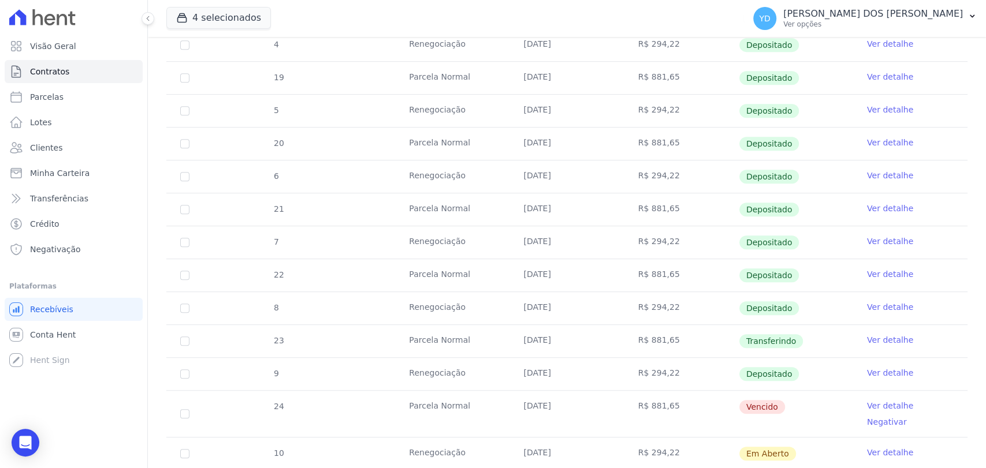
scroll to position [449, 0]
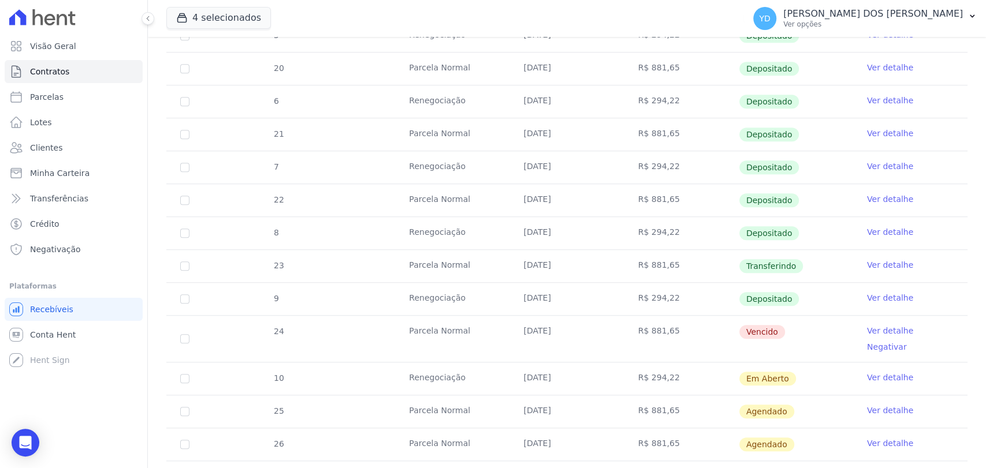
click at [874, 260] on link "Ver detalhe" at bounding box center [890, 265] width 46 height 12
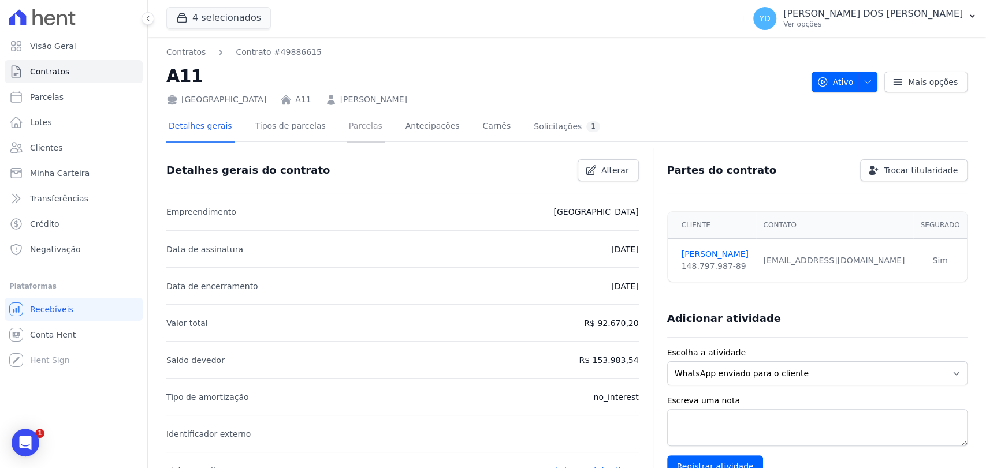
click at [347, 127] on link "Parcelas" at bounding box center [366, 127] width 38 height 31
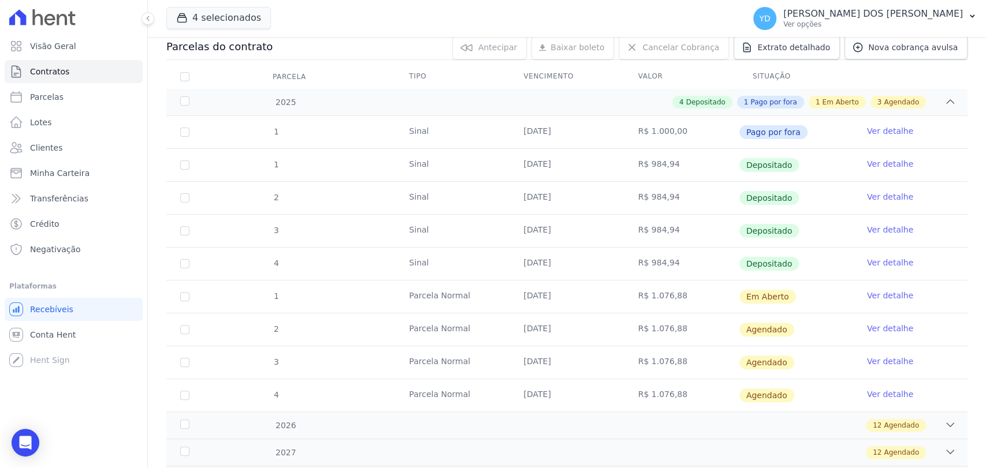
scroll to position [128, 0]
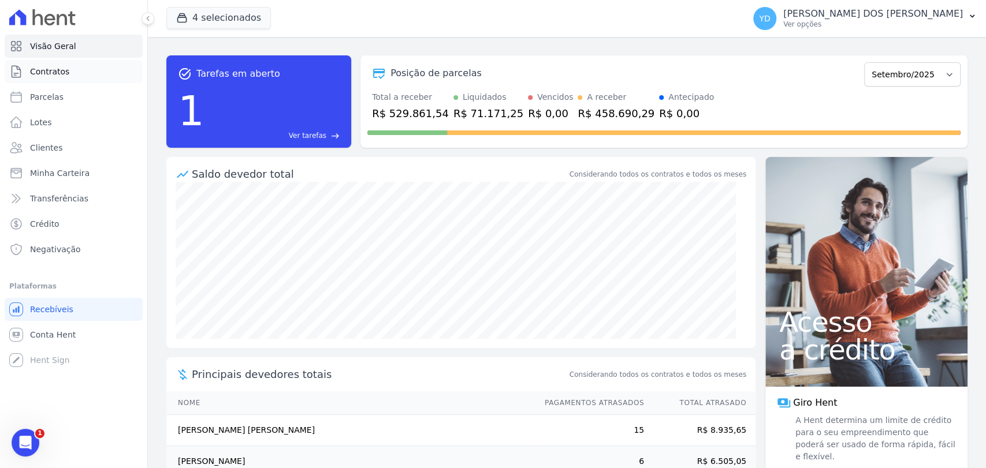
click at [75, 66] on link "Contratos" at bounding box center [74, 71] width 138 height 23
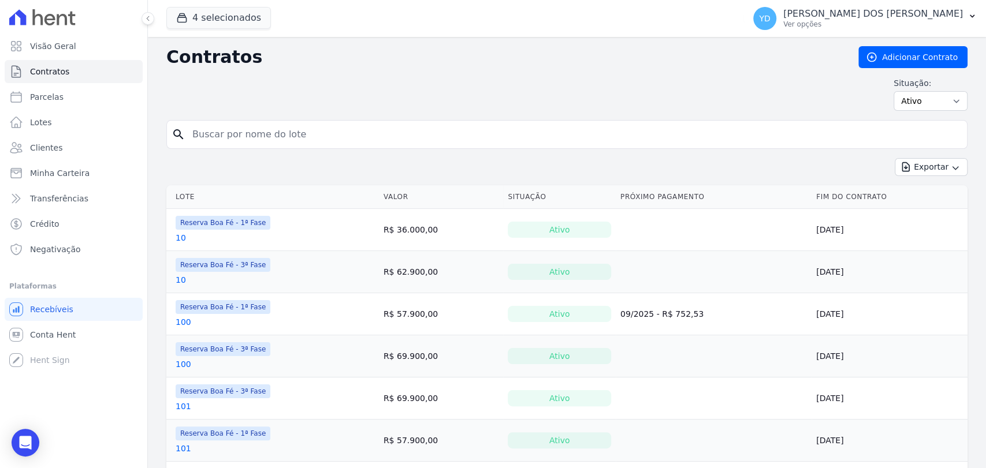
click at [273, 144] on input "search" at bounding box center [573, 134] width 777 height 23
click at [88, 158] on link "Clientes" at bounding box center [74, 147] width 138 height 23
click at [312, 133] on input "search" at bounding box center [573, 134] width 777 height 23
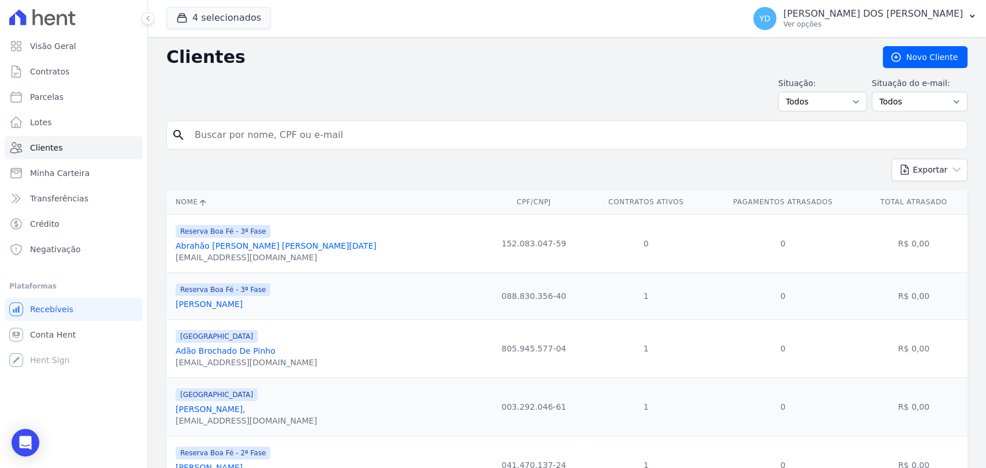
click at [312, 133] on input "search" at bounding box center [575, 135] width 775 height 23
type input "[PERSON_NAME]"
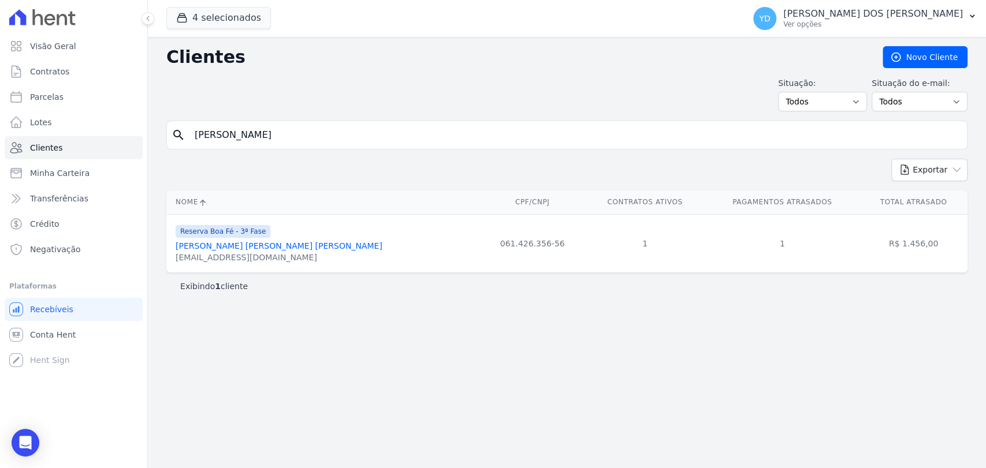
click at [263, 250] on link "[PERSON_NAME] [PERSON_NAME] [PERSON_NAME]" at bounding box center [279, 245] width 207 height 9
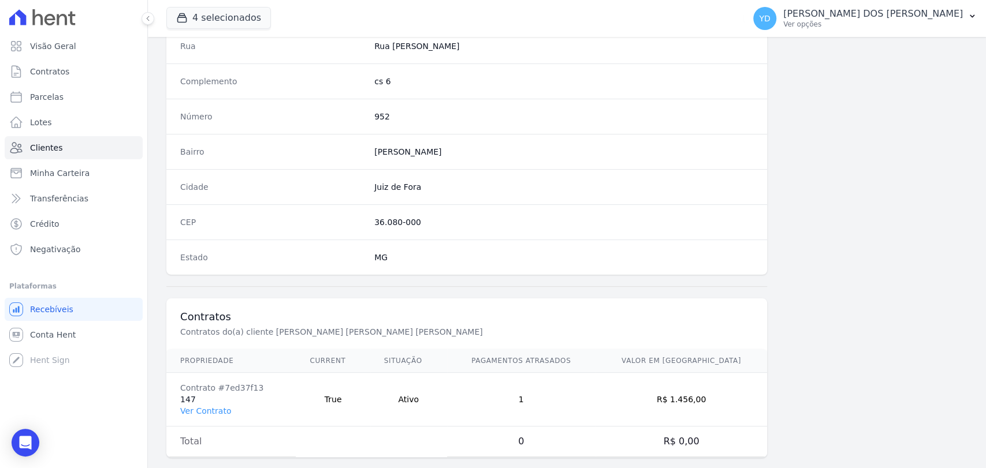
scroll to position [610, 0]
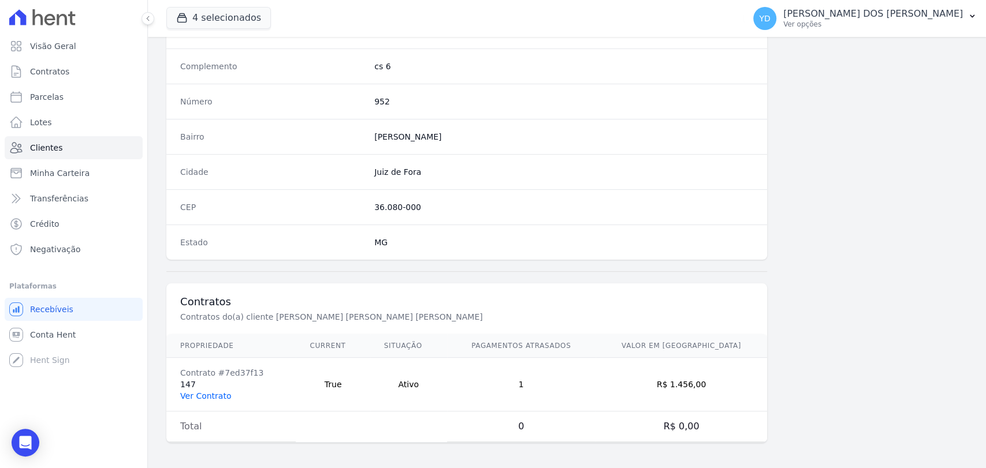
click at [200, 397] on link "Ver Contrato" at bounding box center [205, 396] width 51 height 9
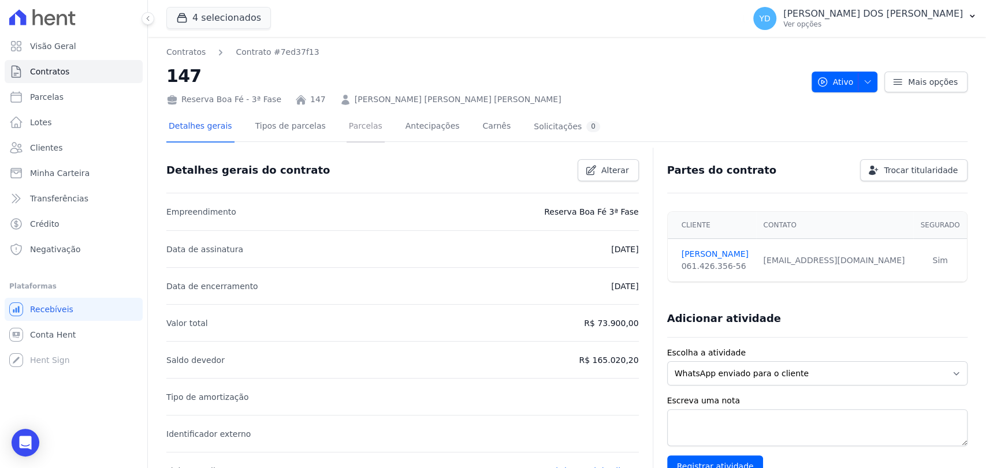
click at [353, 138] on link "Parcelas" at bounding box center [366, 127] width 38 height 31
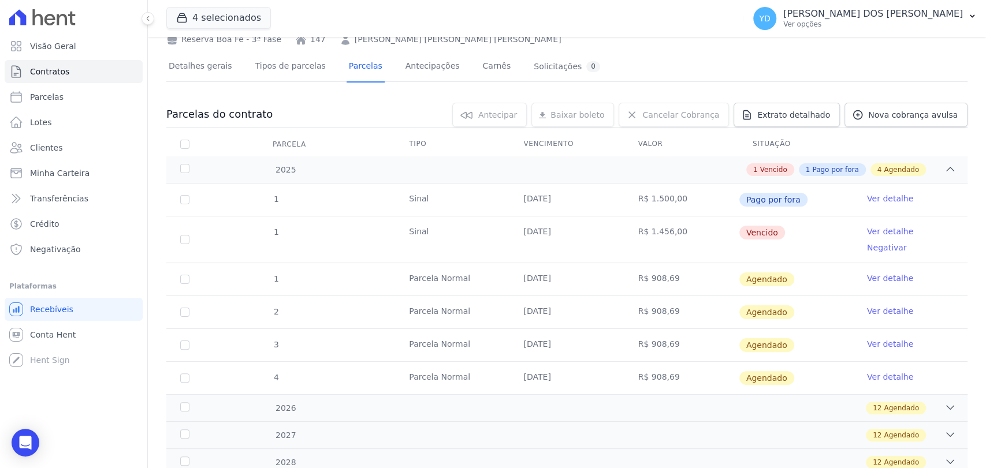
scroll to position [64, 0]
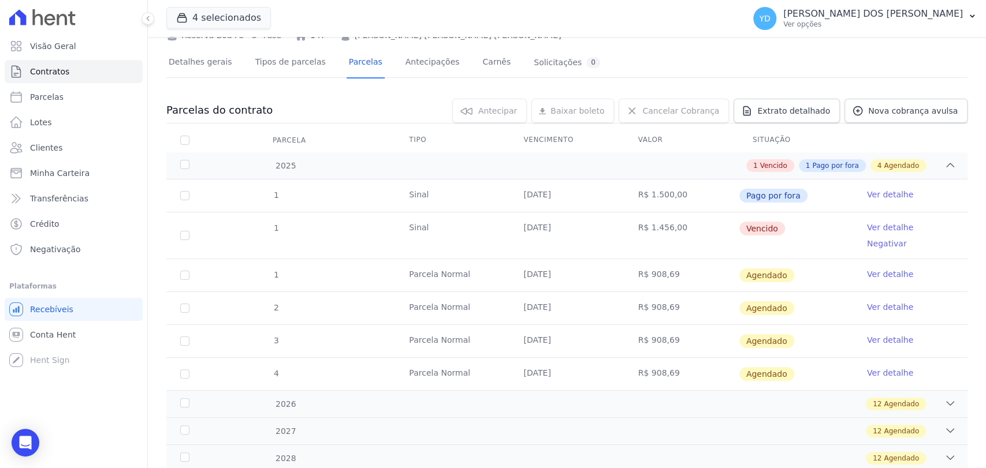
click at [873, 228] on link "Ver detalhe" at bounding box center [890, 228] width 46 height 12
click at [881, 225] on link "Ver detalhe" at bounding box center [890, 228] width 46 height 12
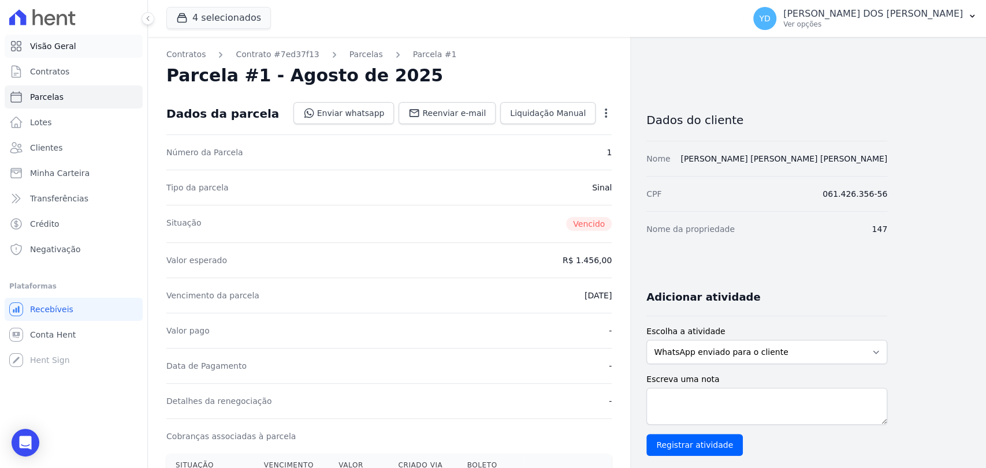
click at [59, 47] on span "Visão Geral" at bounding box center [53, 46] width 46 height 12
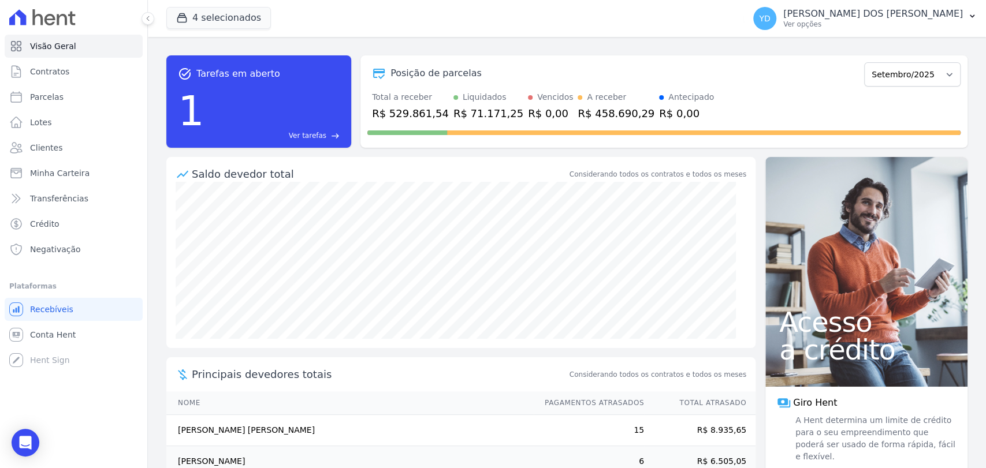
click at [304, 135] on span "Ver tarefas" at bounding box center [308, 136] width 38 height 10
